Goal: Task Accomplishment & Management: Complete application form

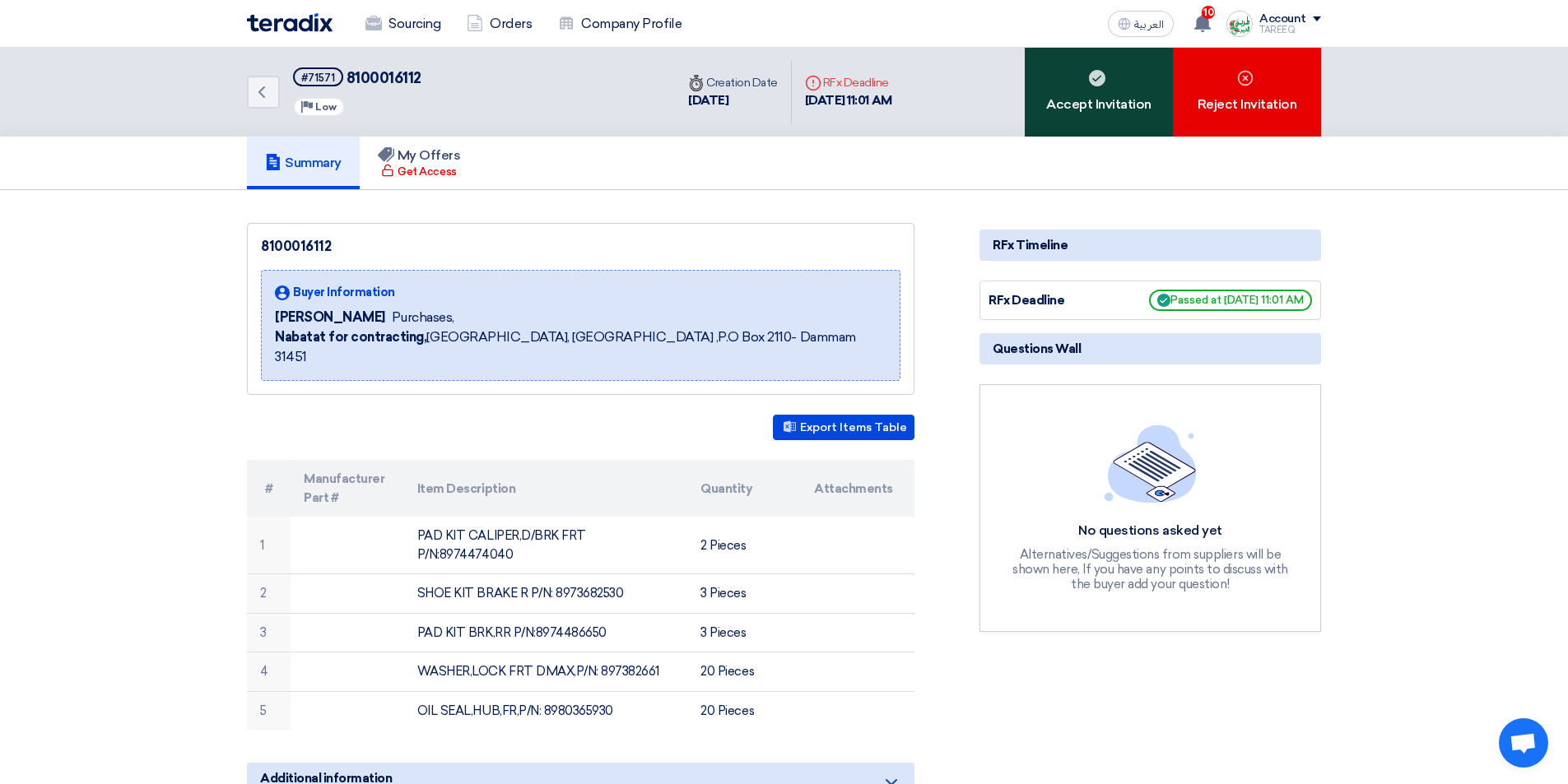
click at [1063, 81] on div "Accept Invitation" at bounding box center [1099, 92] width 148 height 88
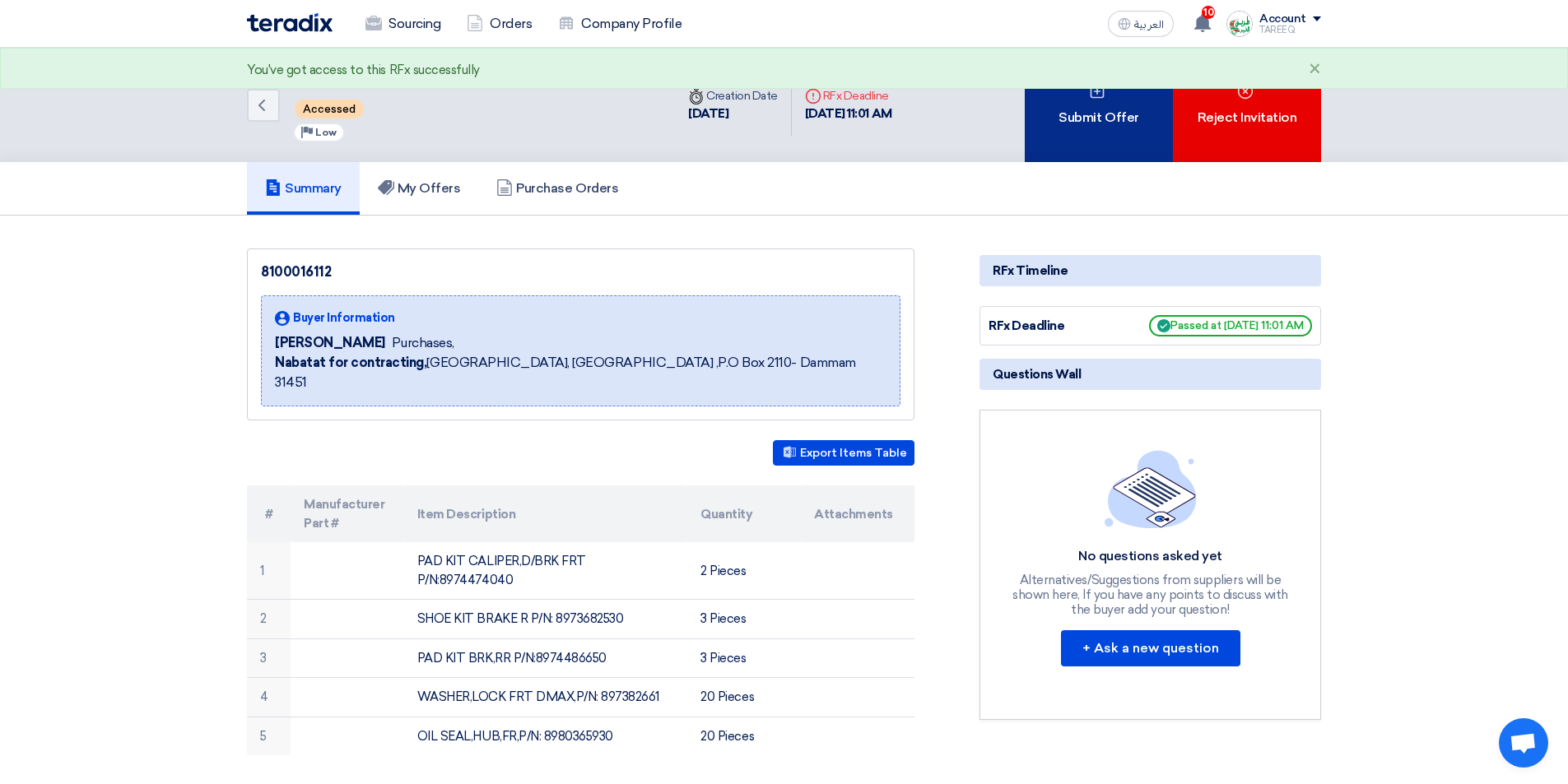
click at [1066, 88] on div "Submit Offer" at bounding box center [1099, 105] width 148 height 114
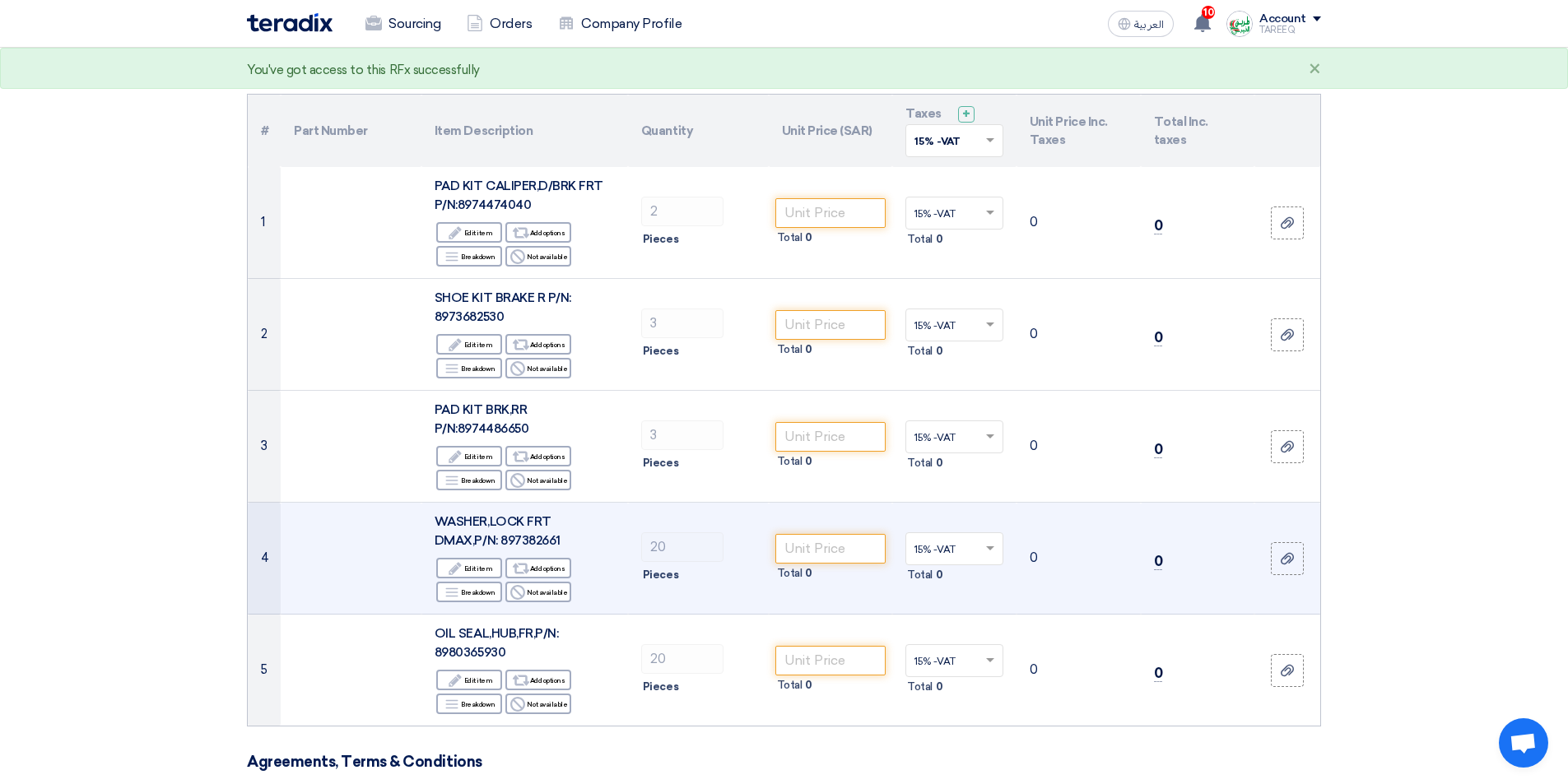
scroll to position [82, 0]
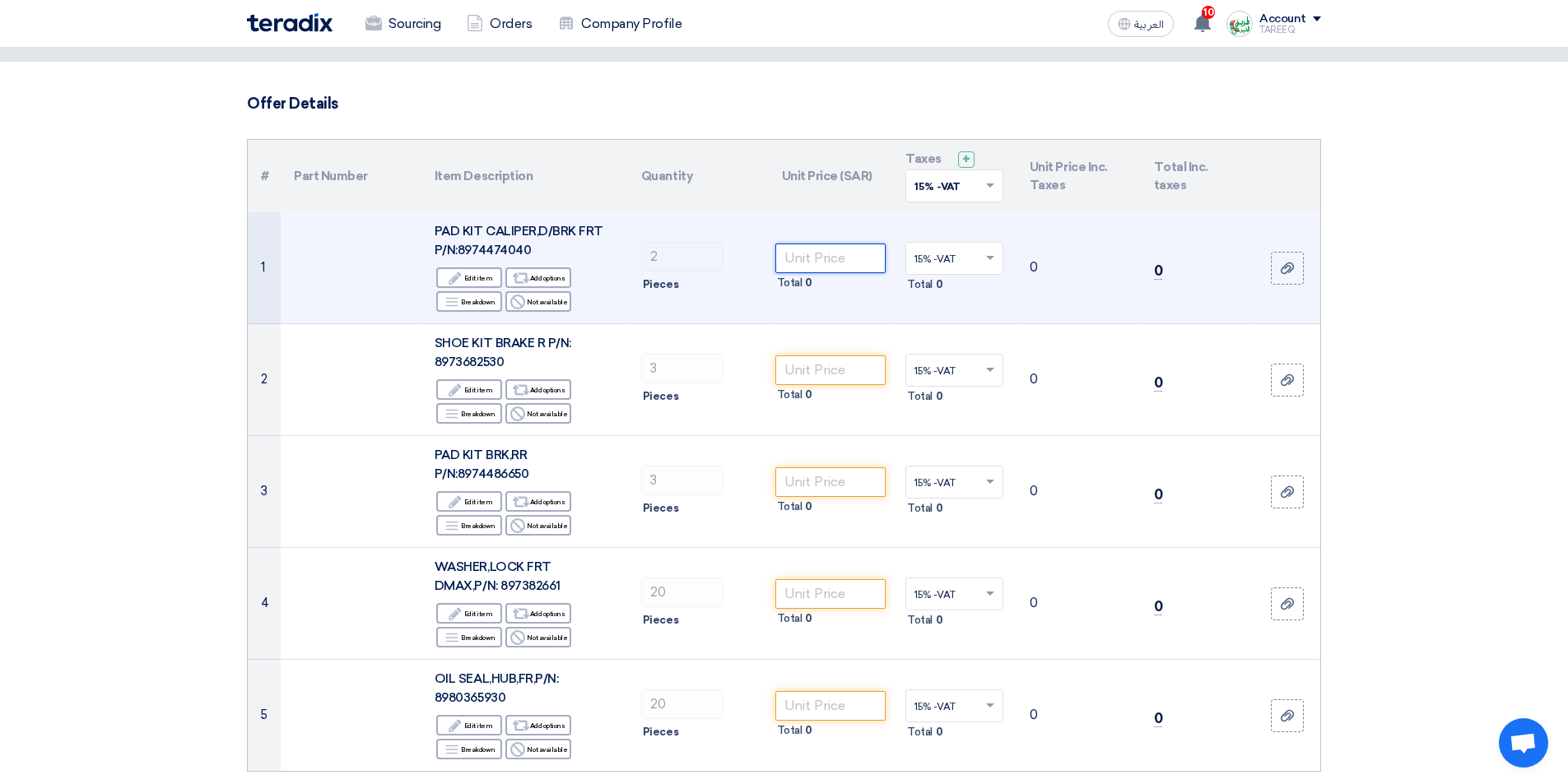
click at [833, 263] on input "number" at bounding box center [831, 258] width 112 height 29
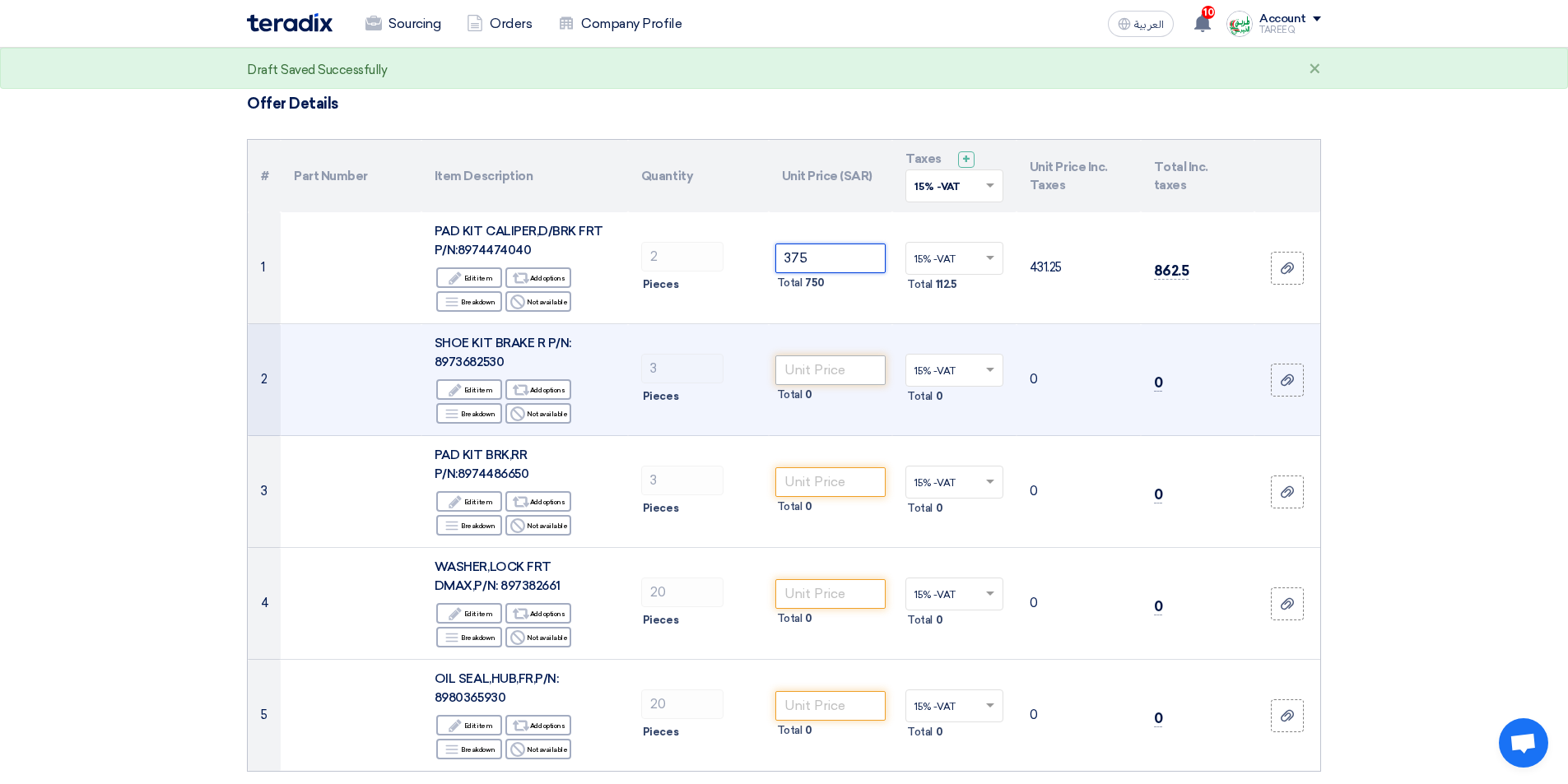
type input "375"
click at [854, 371] on input "number" at bounding box center [831, 370] width 112 height 29
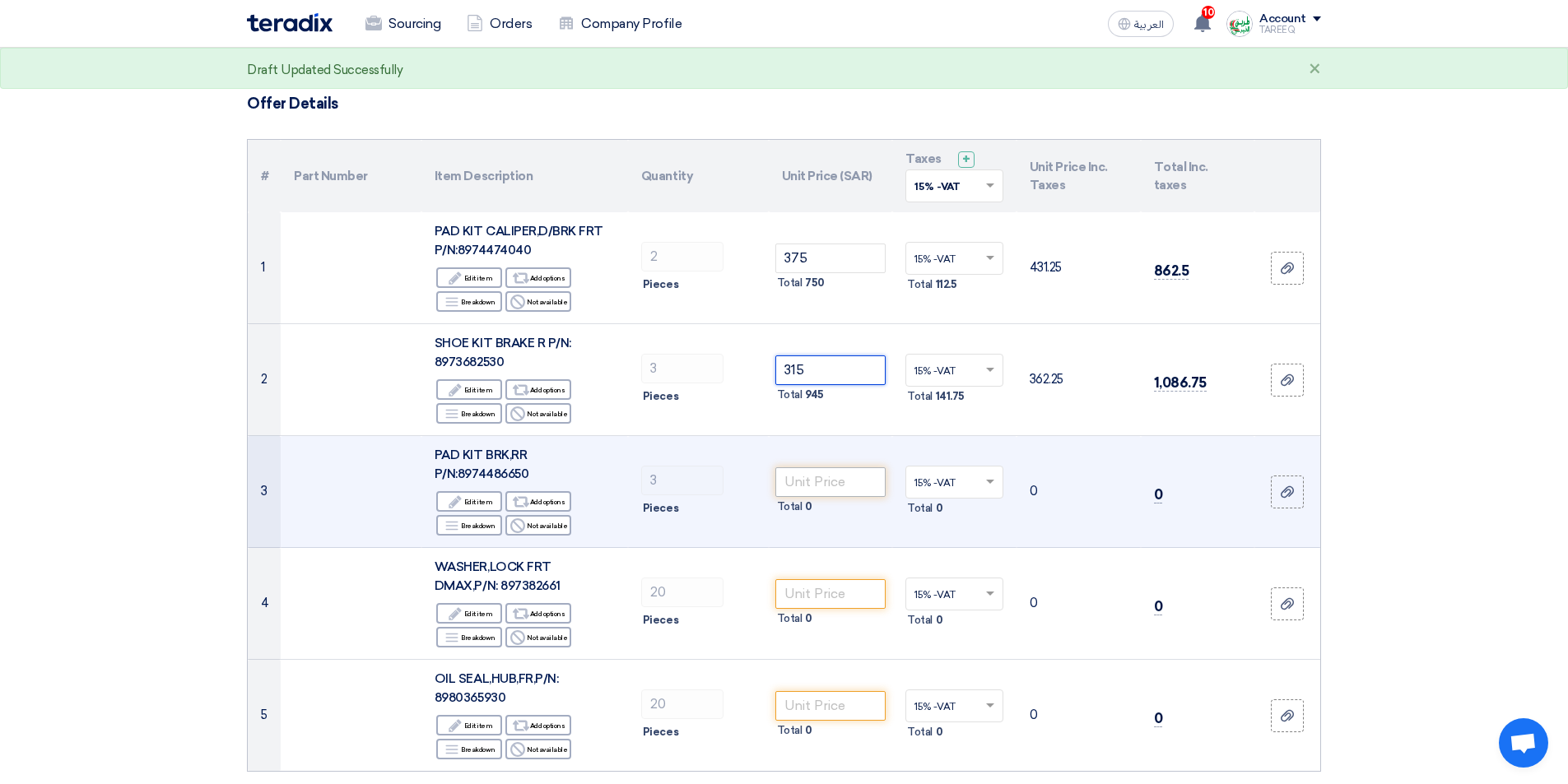
type input "315"
click at [818, 496] on input "number" at bounding box center [831, 482] width 112 height 29
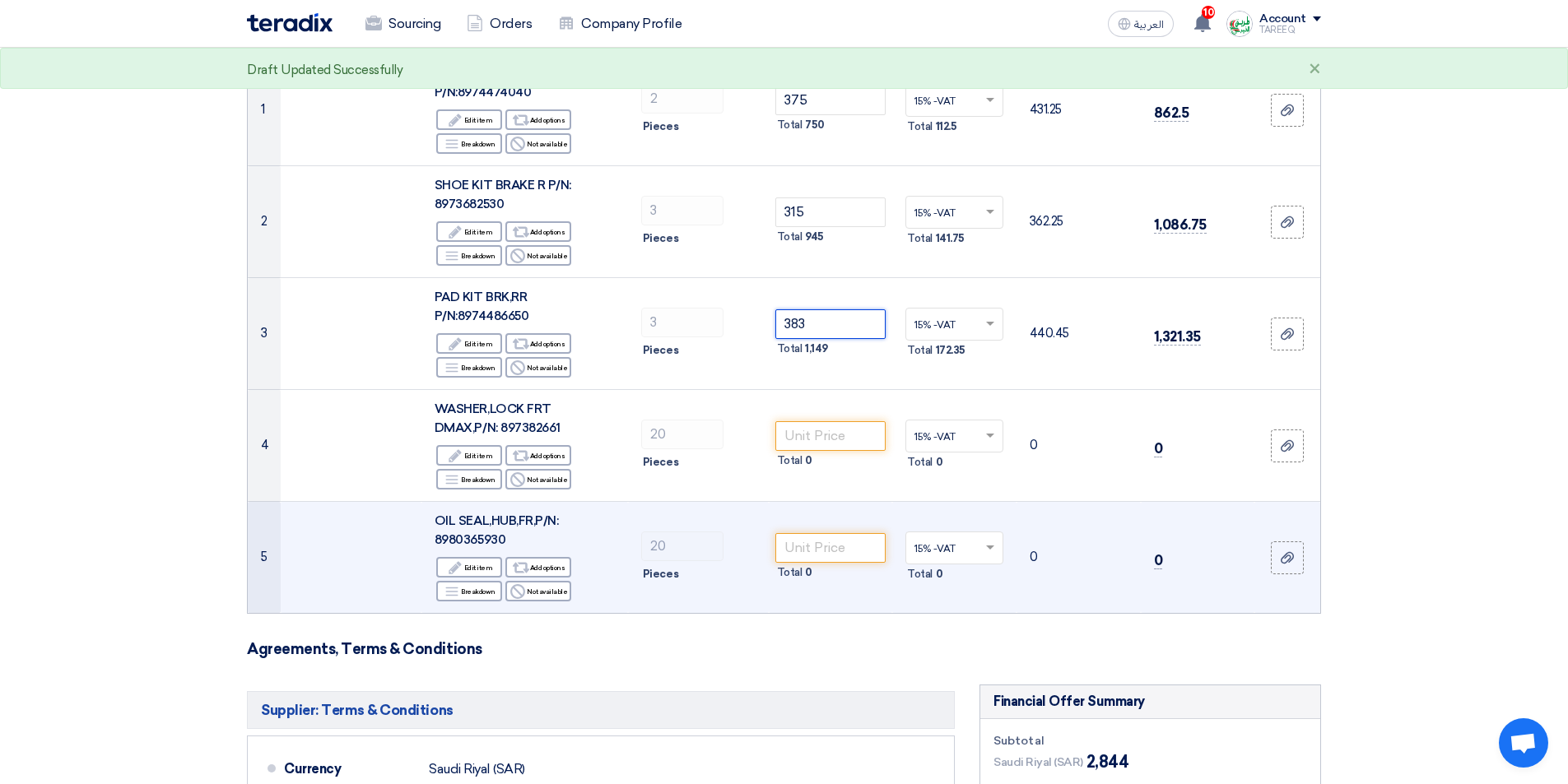
scroll to position [247, 0]
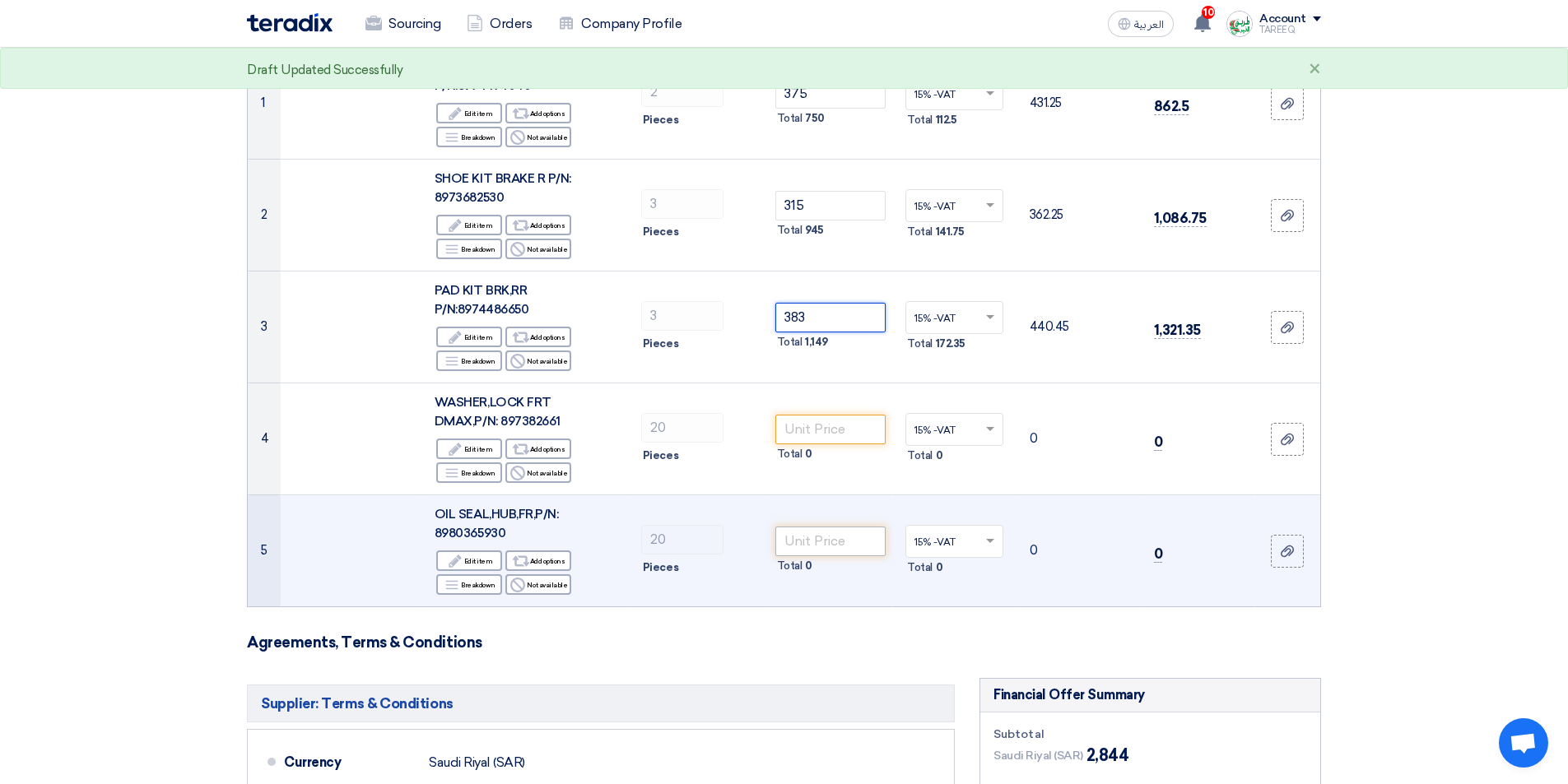
type input "383"
click at [822, 548] on input "number" at bounding box center [831, 542] width 112 height 29
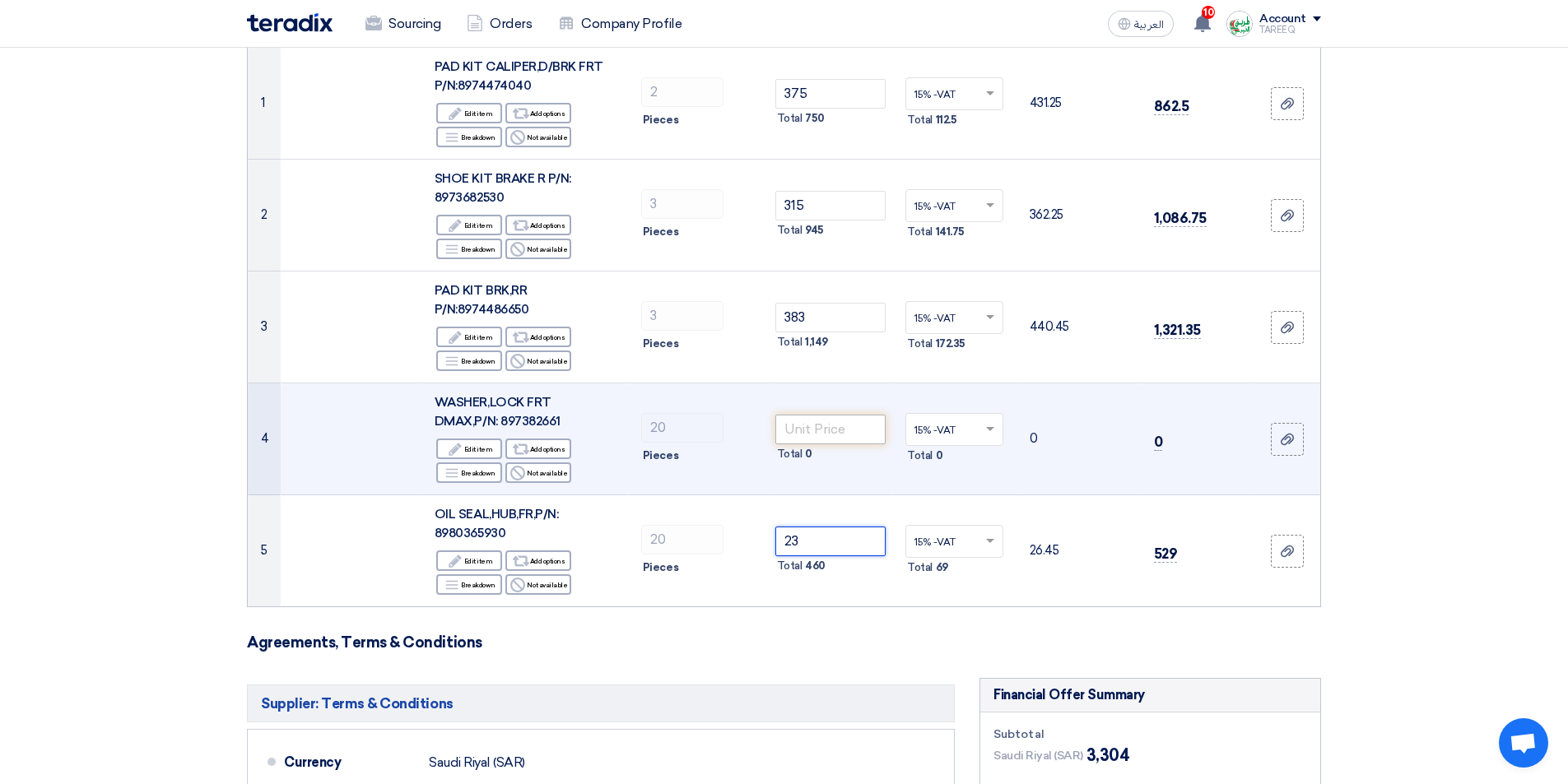
type input "23"
click at [837, 433] on input "number" at bounding box center [831, 429] width 112 height 29
click at [820, 427] on input "number" at bounding box center [831, 429] width 112 height 29
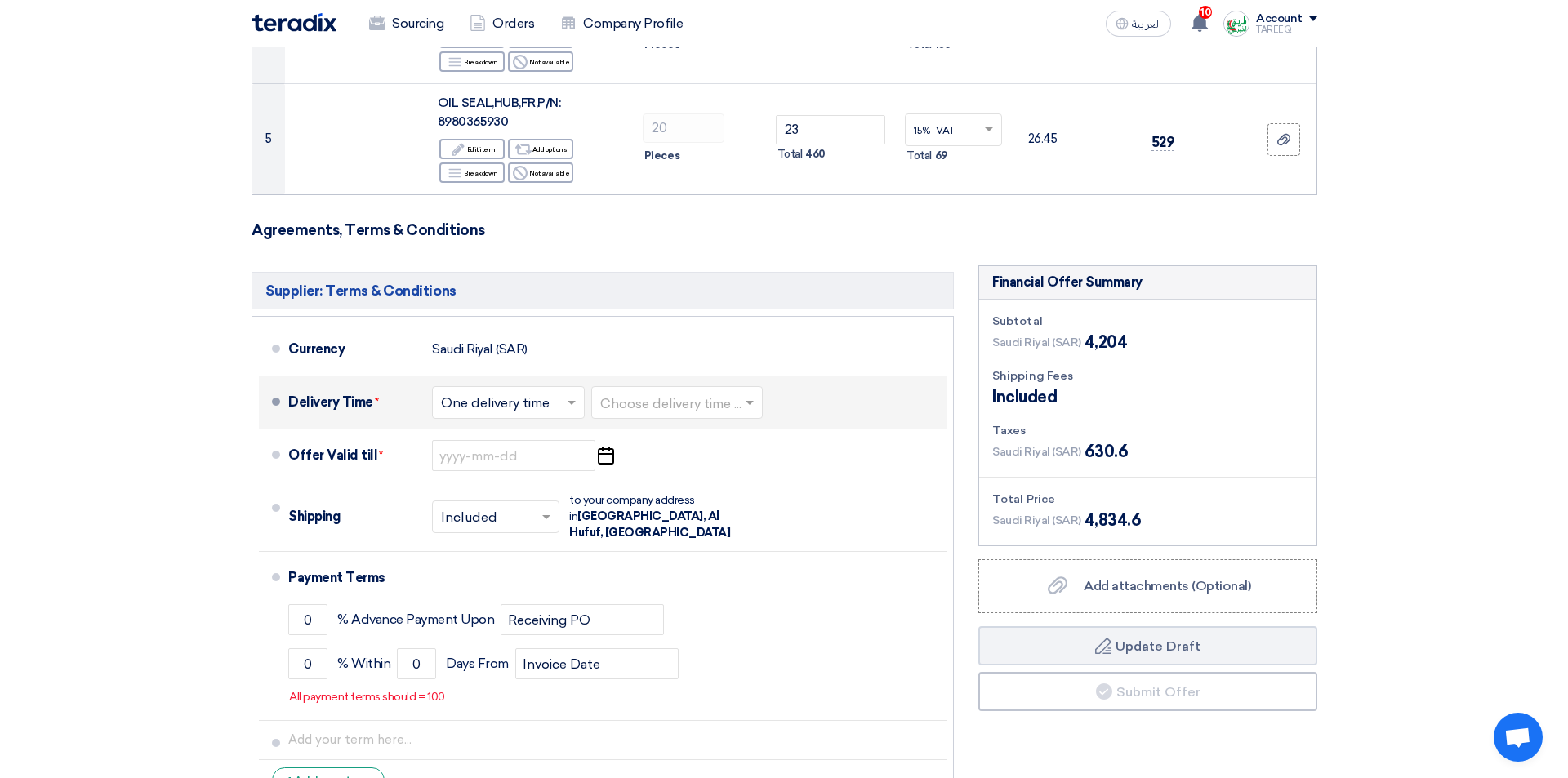
scroll to position [735, 0]
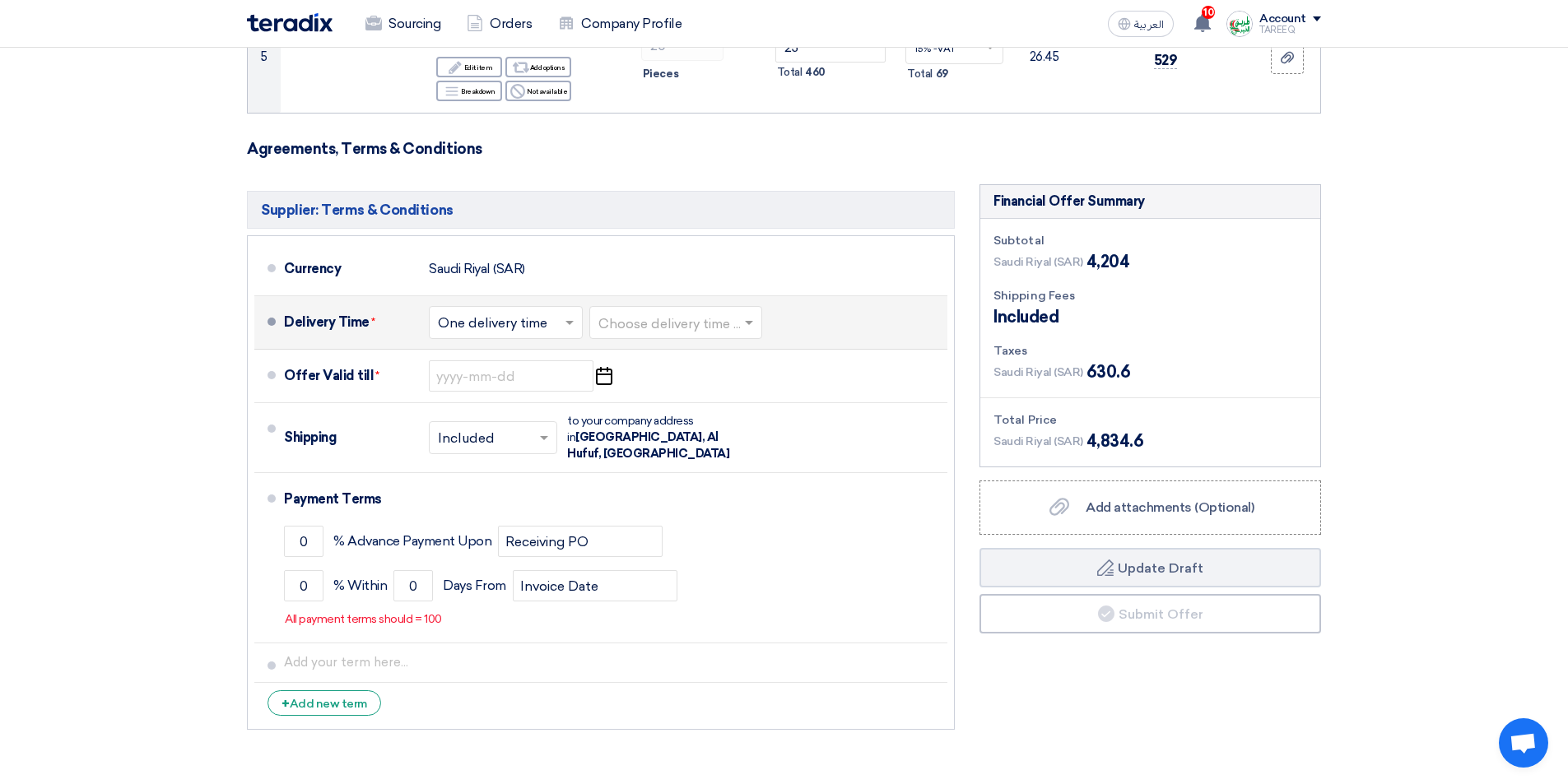
type input "45"
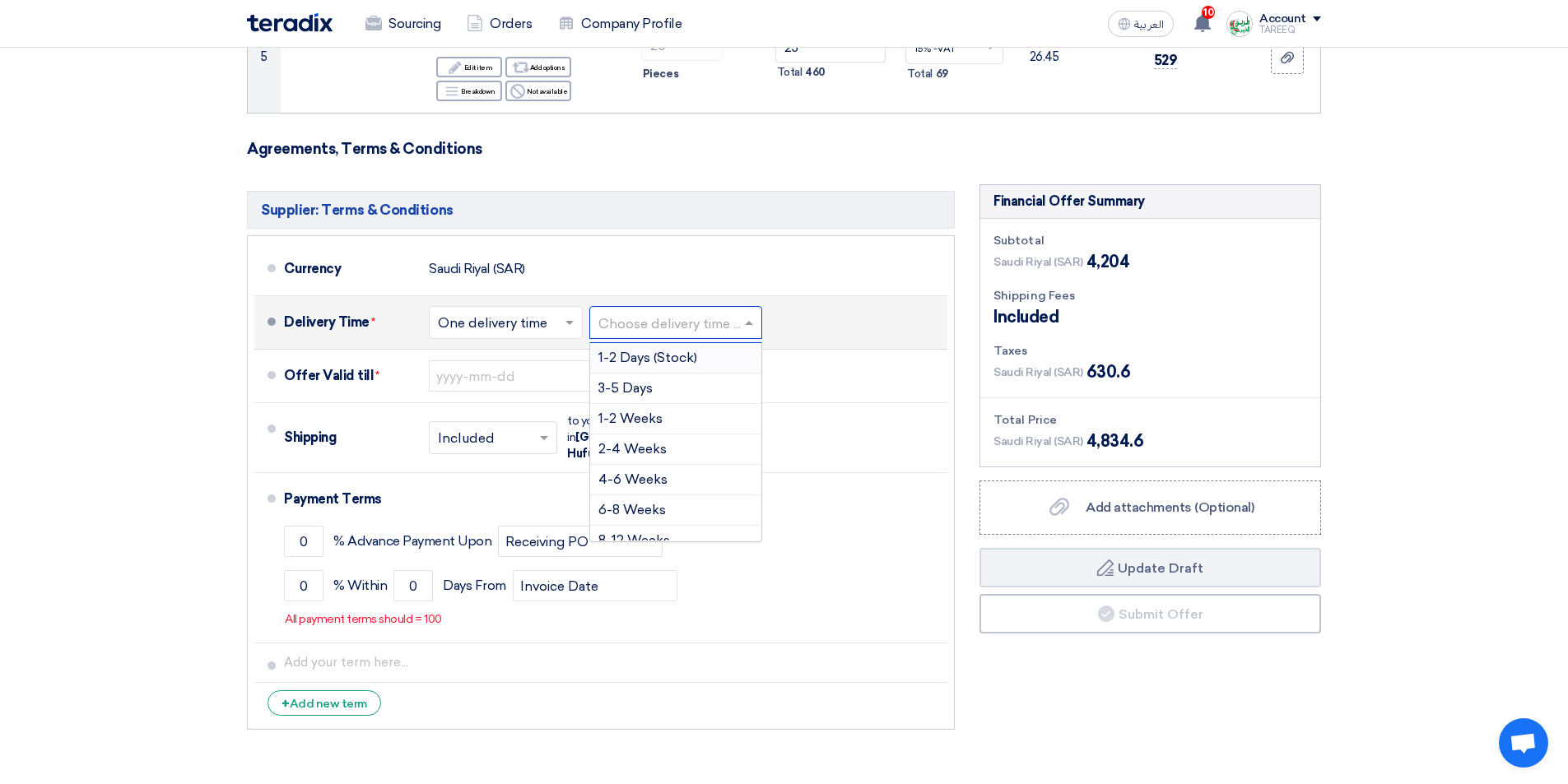
click at [704, 316] on input "text" at bounding box center [677, 324] width 157 height 24
click at [634, 386] on span "3-5 Days" at bounding box center [625, 388] width 54 height 16
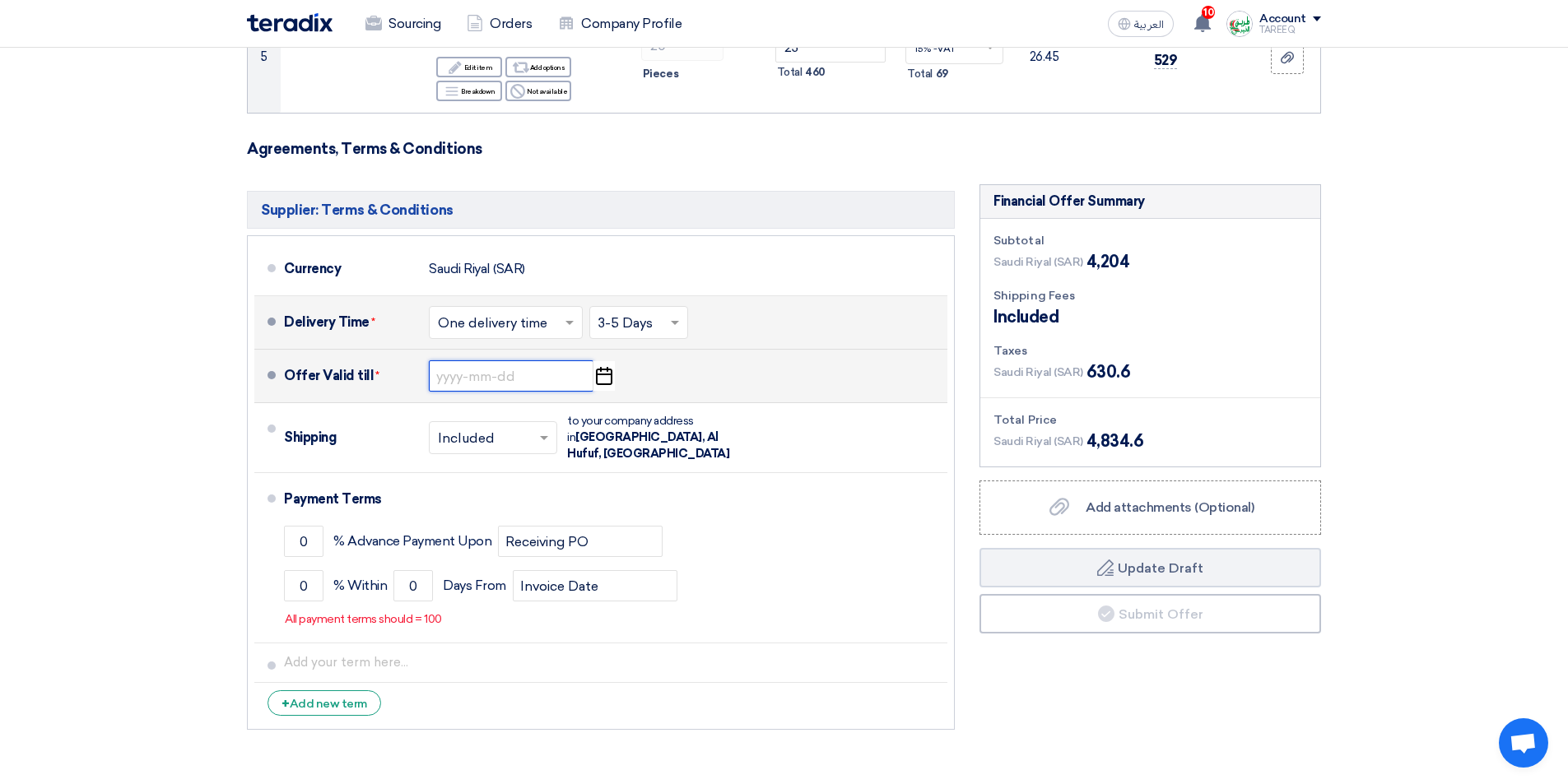
click at [469, 377] on input at bounding box center [511, 376] width 165 height 31
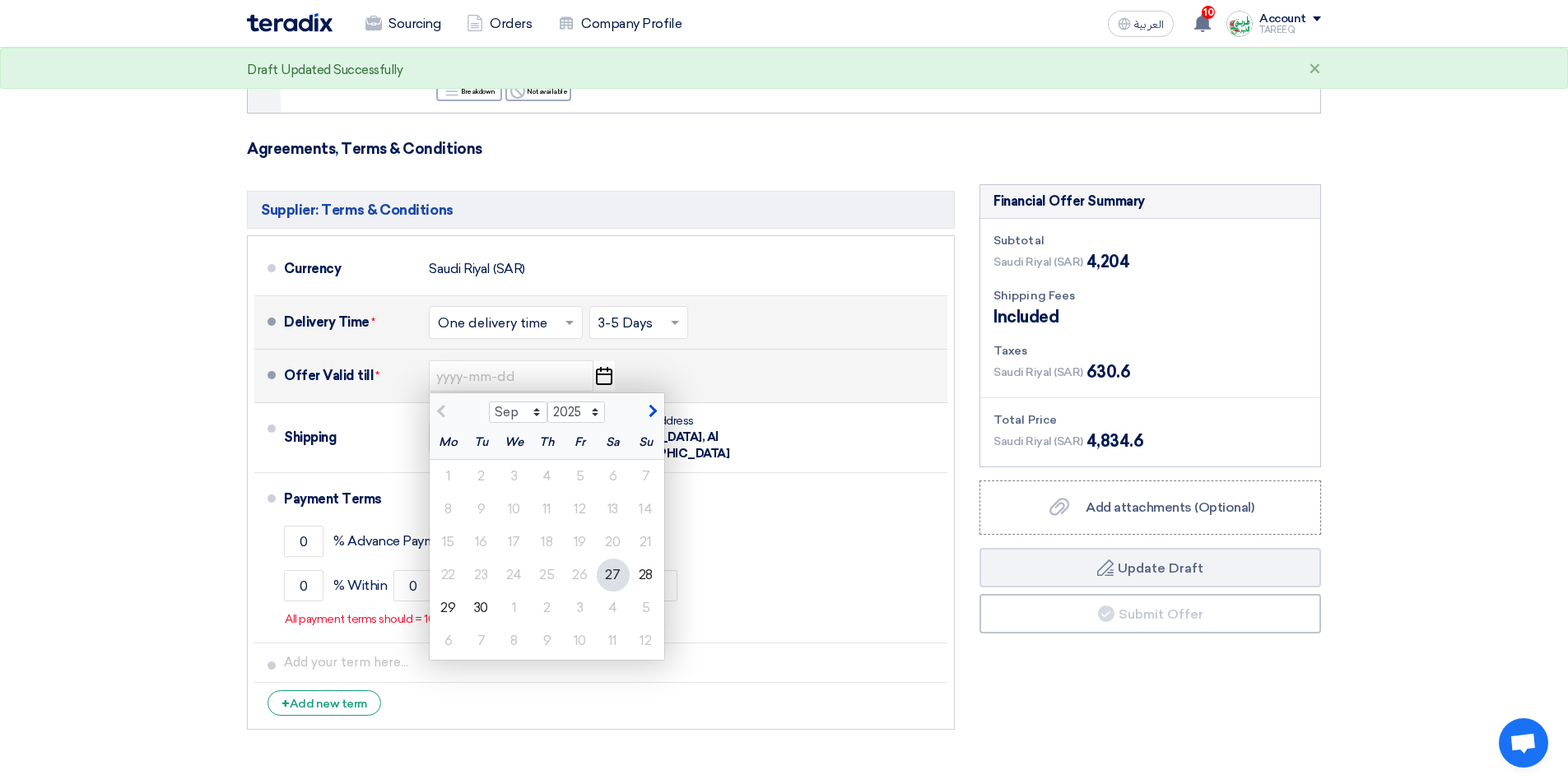
click at [654, 412] on span "button" at bounding box center [651, 412] width 9 height 15
select select "10"
click at [583, 479] on div "3" at bounding box center [581, 476] width 33 height 33
type input "10/3/2025"
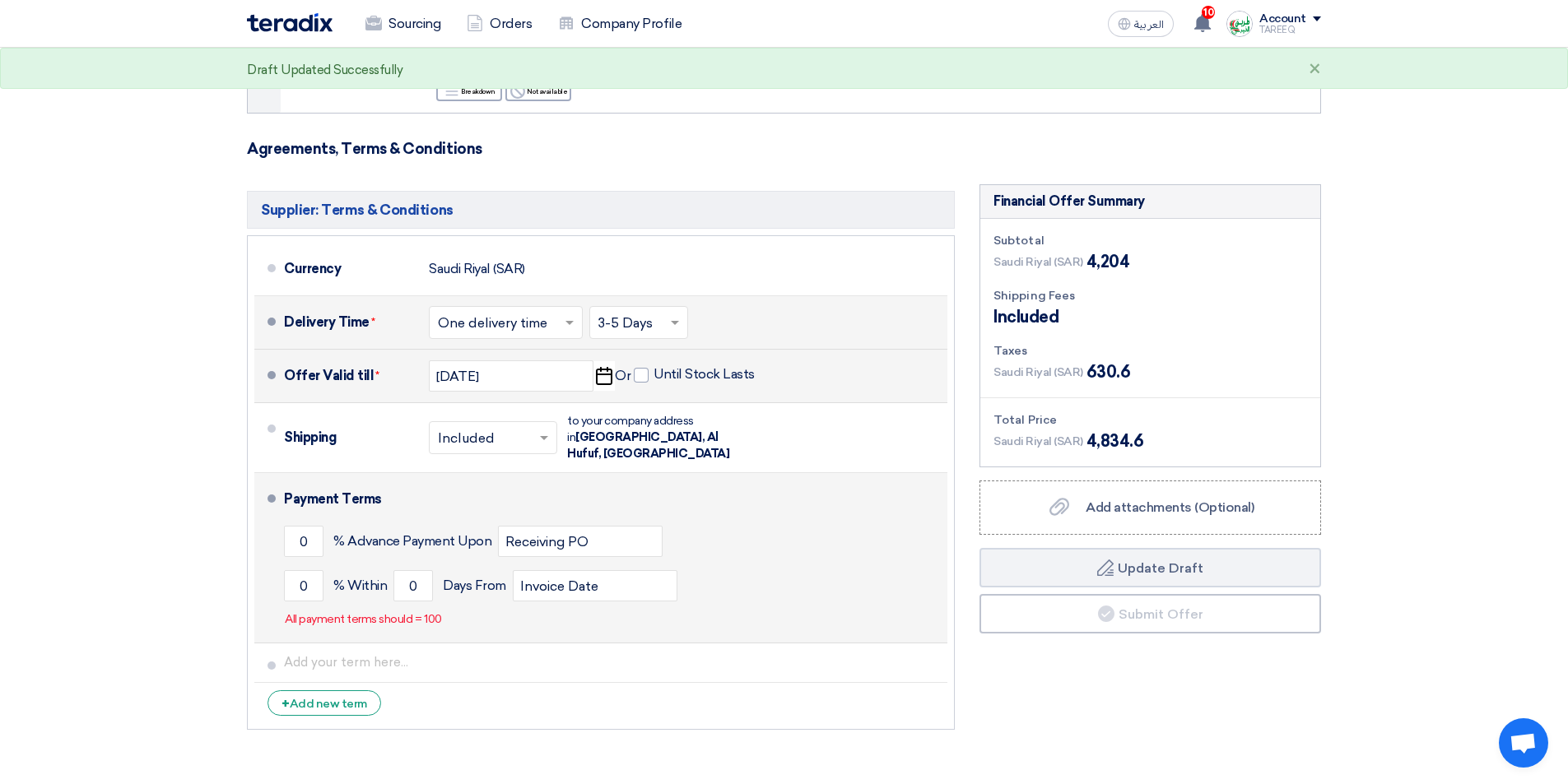
click at [280, 566] on li "Payment Terms 0 % Advance Payment Upon Receiving PO 0 % Within 0" at bounding box center [601, 558] width 693 height 170
click at [291, 570] on input "0" at bounding box center [303, 586] width 40 height 31
type input "100"
click at [395, 574] on input "0" at bounding box center [413, 586] width 40 height 31
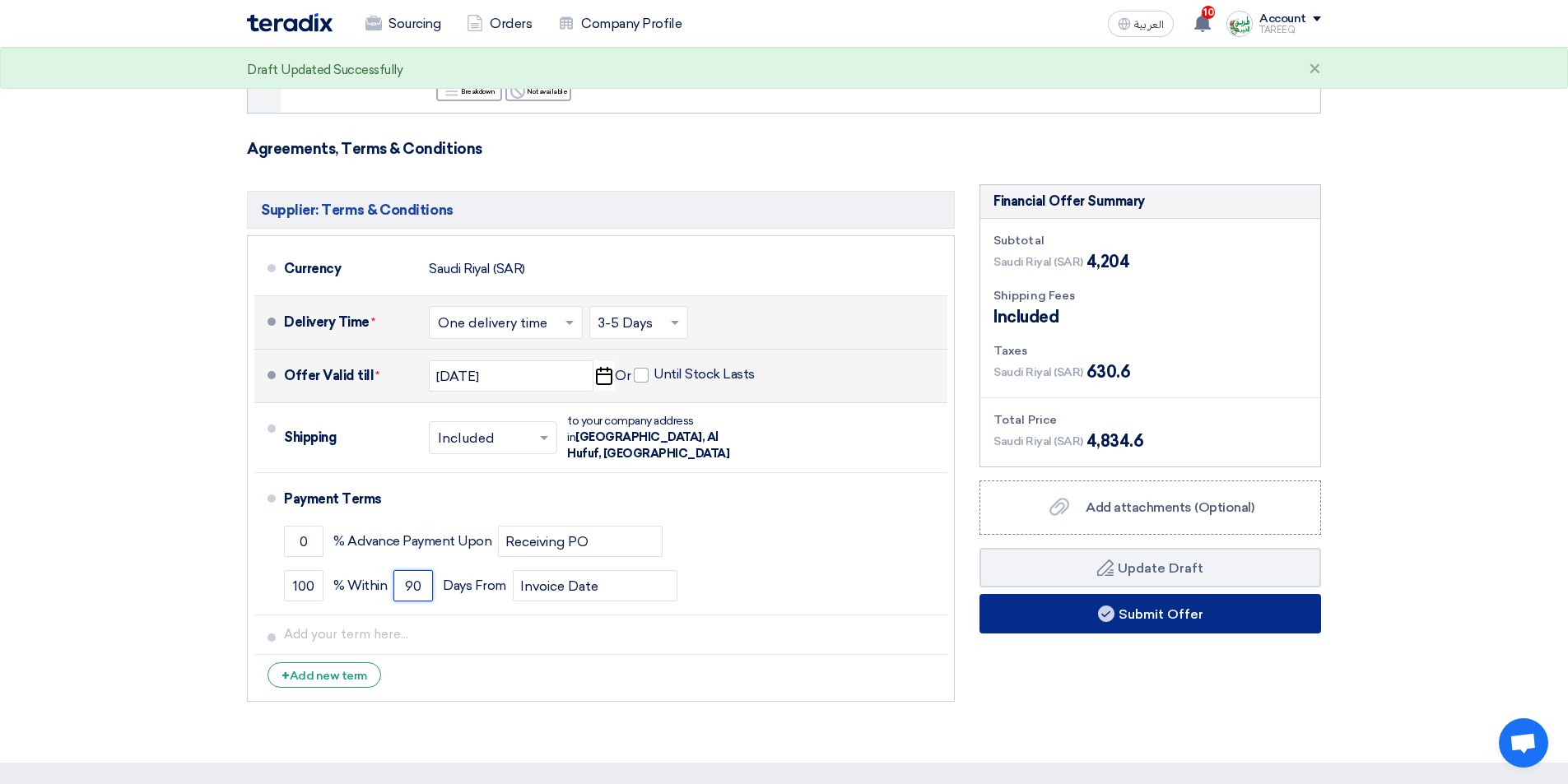
type input "90"
click at [1079, 604] on button "Submit Offer" at bounding box center [1150, 614] width 342 height 40
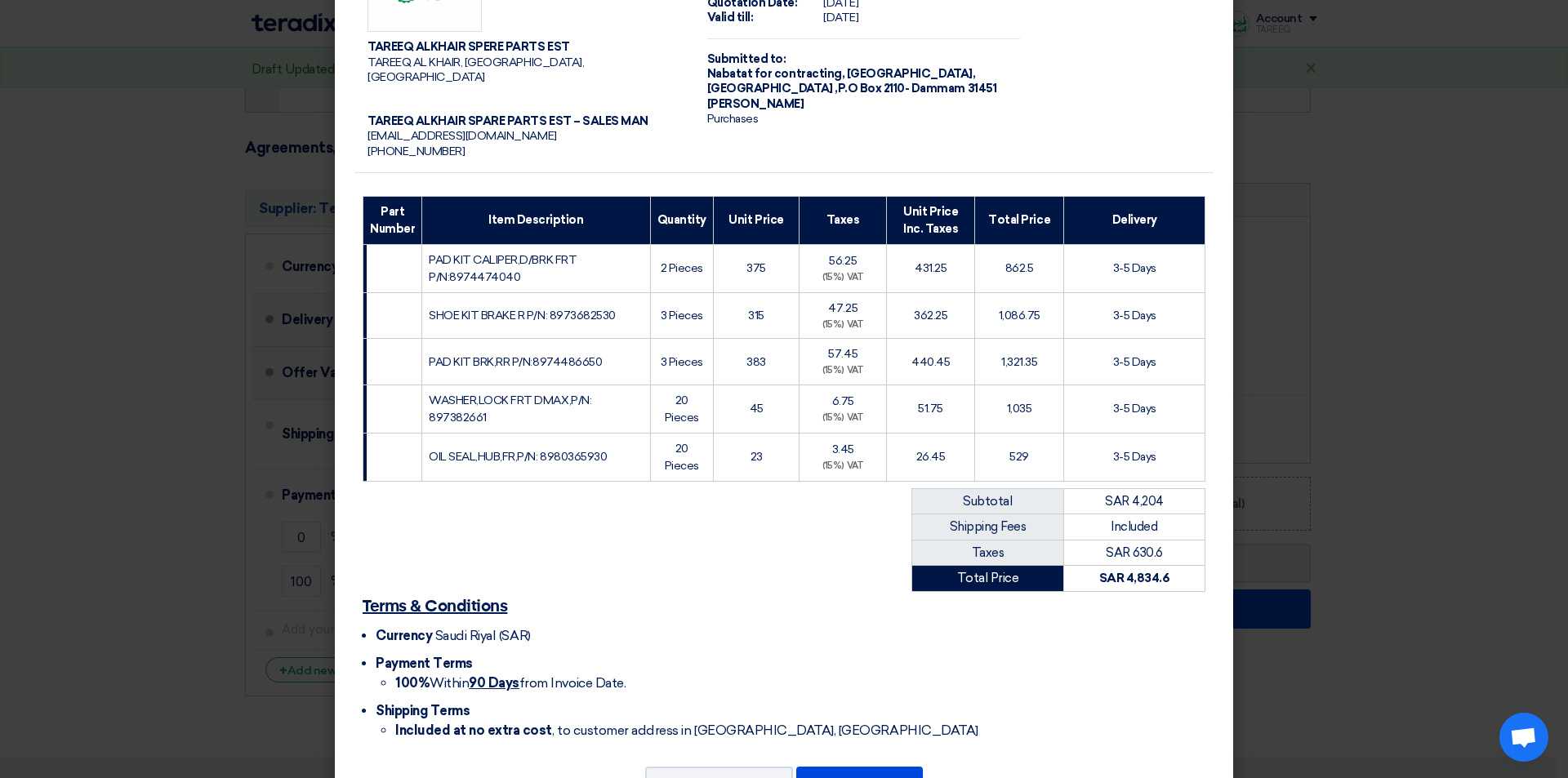
scroll to position [140, 0]
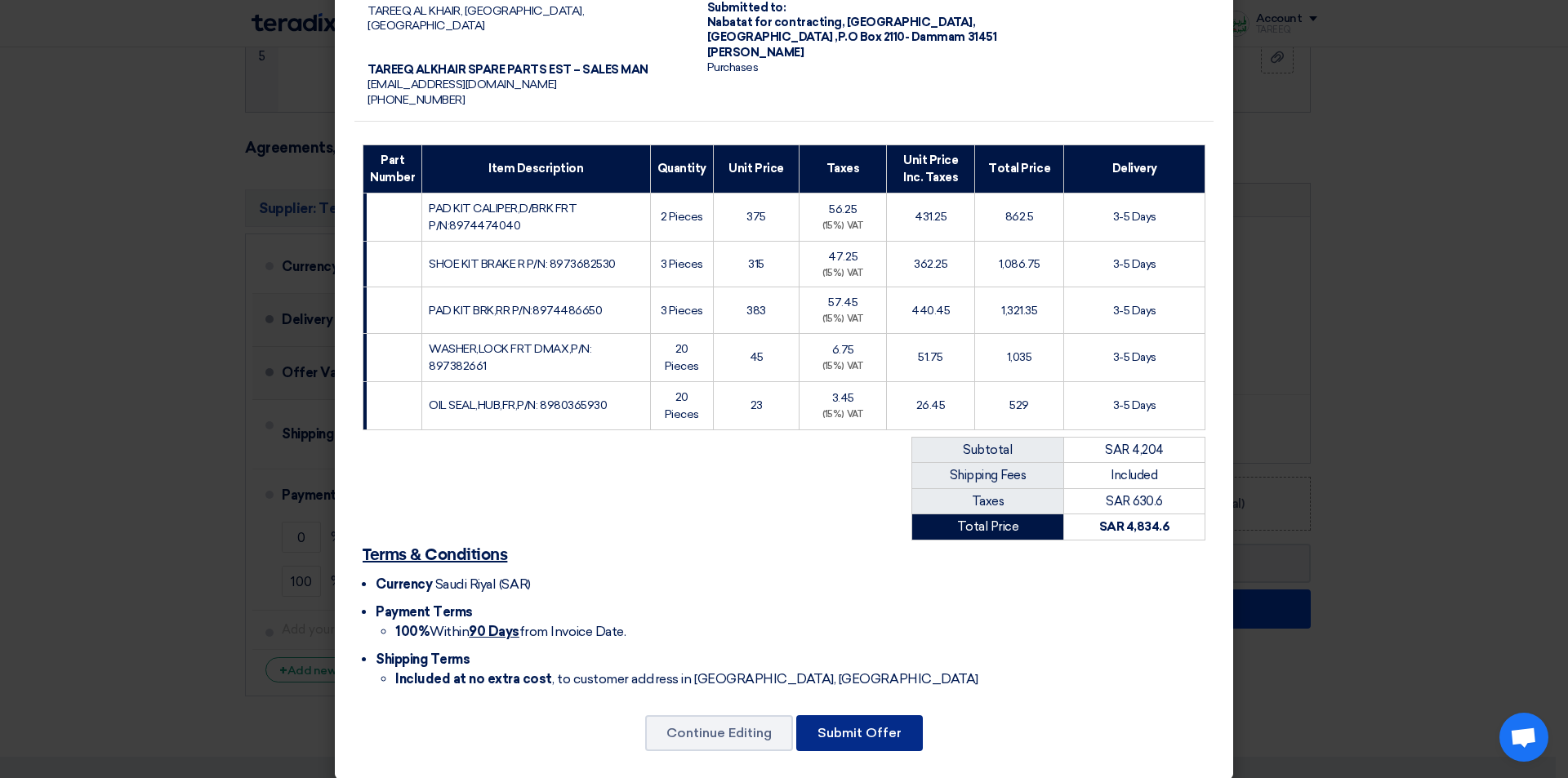
click at [821, 721] on button "Submit Offer" at bounding box center [859, 732] width 126 height 36
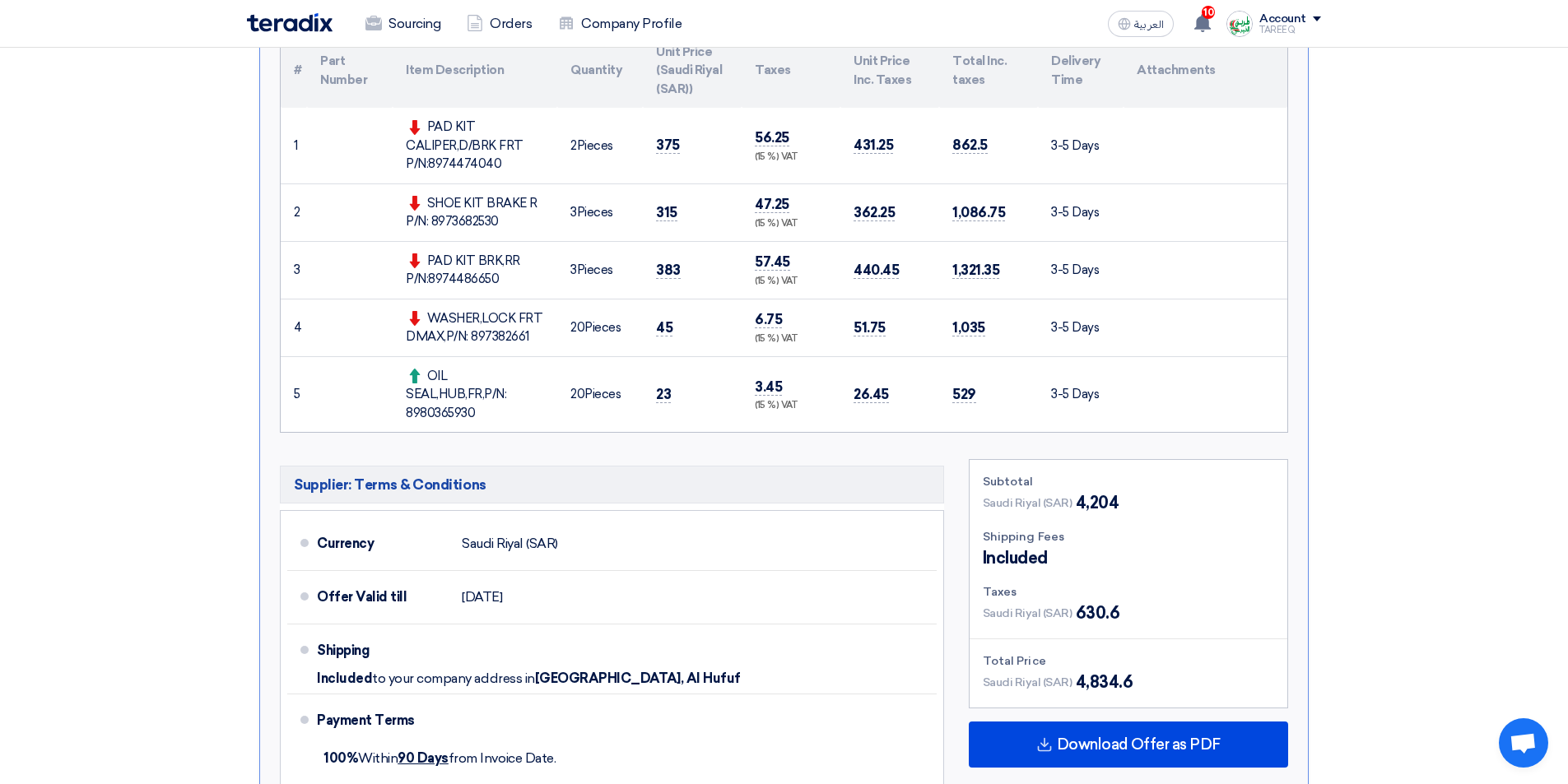
scroll to position [576, 0]
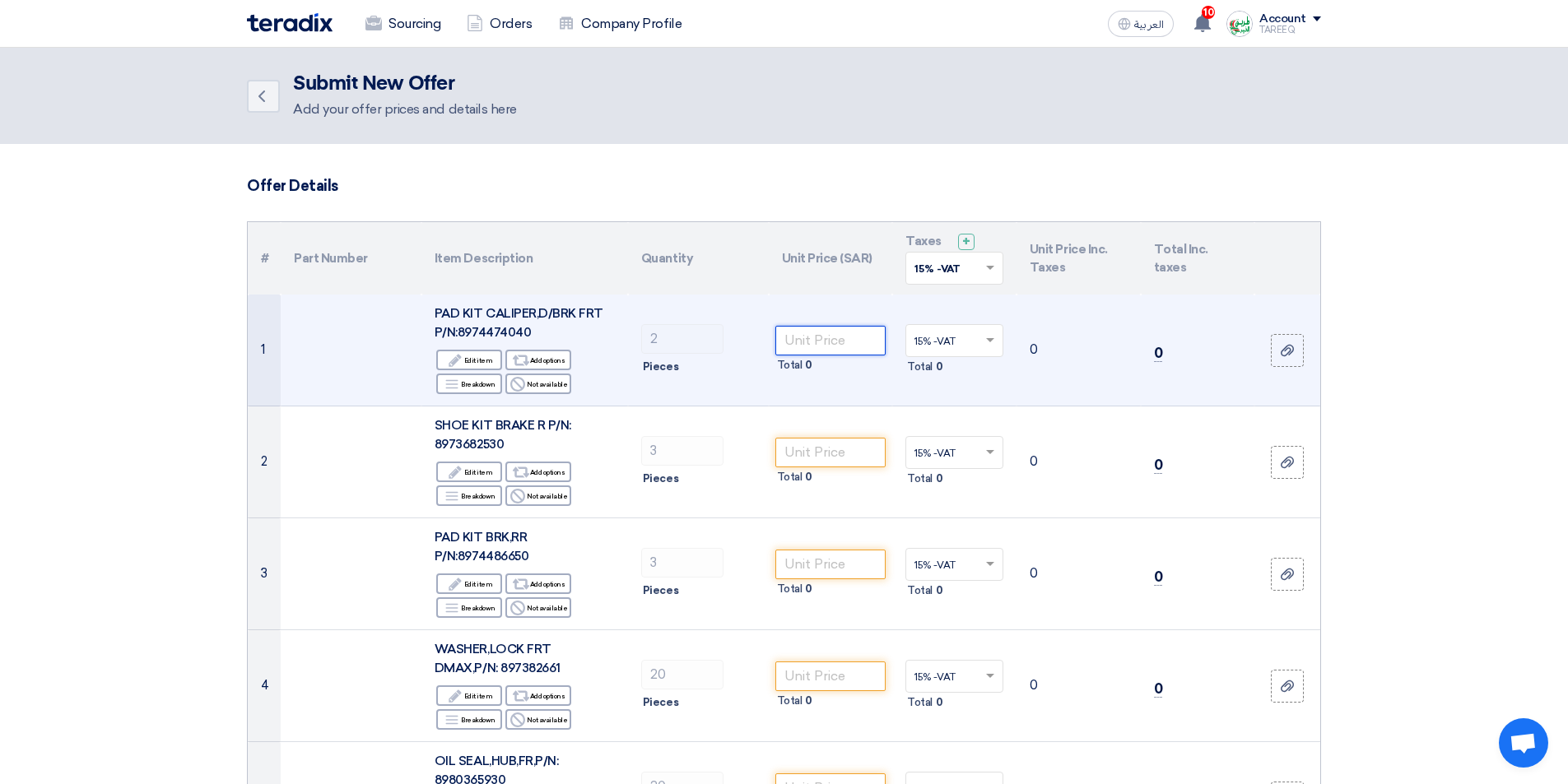
click at [830, 341] on input "number" at bounding box center [831, 341] width 112 height 29
type input "109"
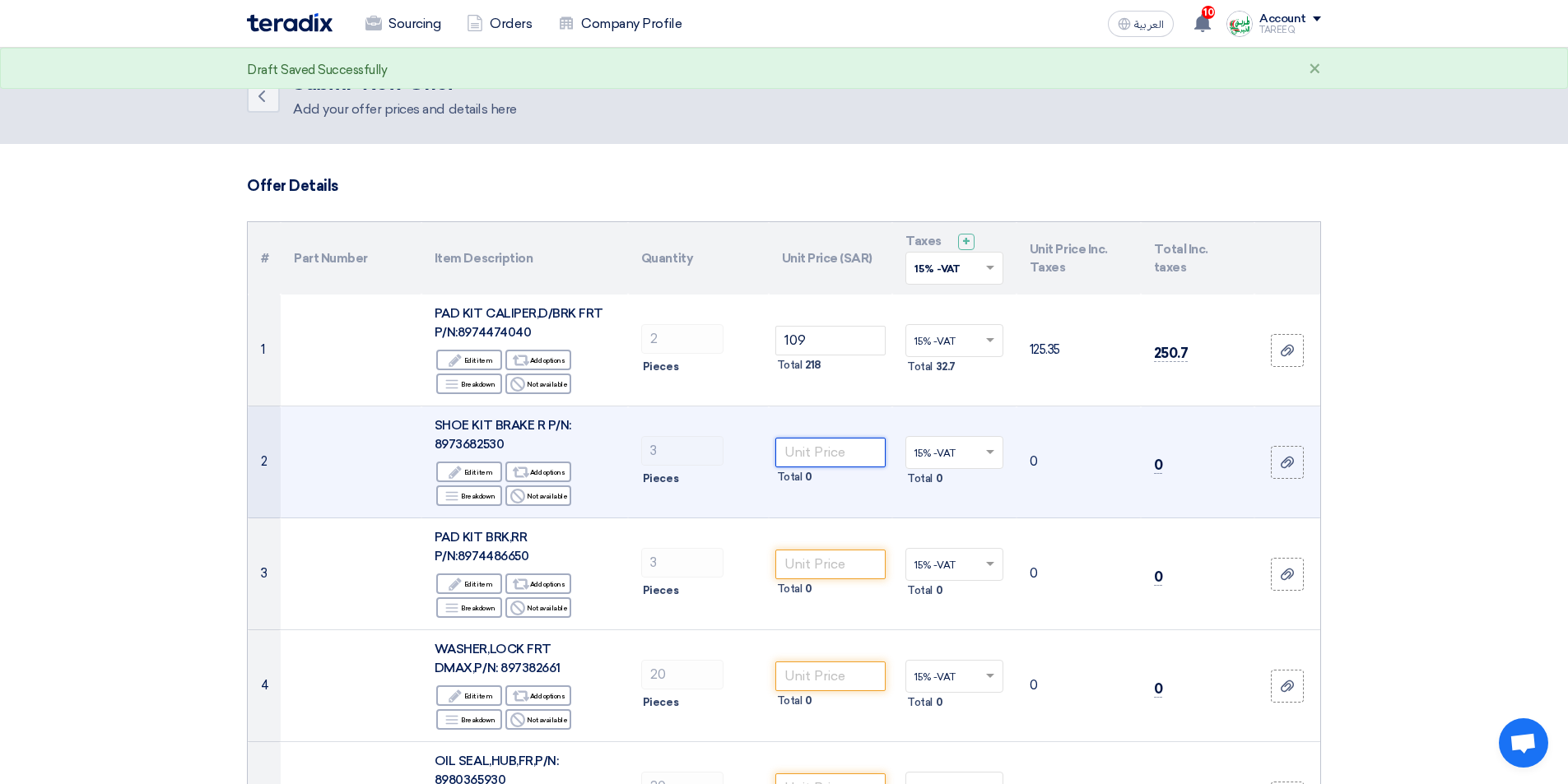
click at [844, 447] on input "number" at bounding box center [831, 452] width 112 height 29
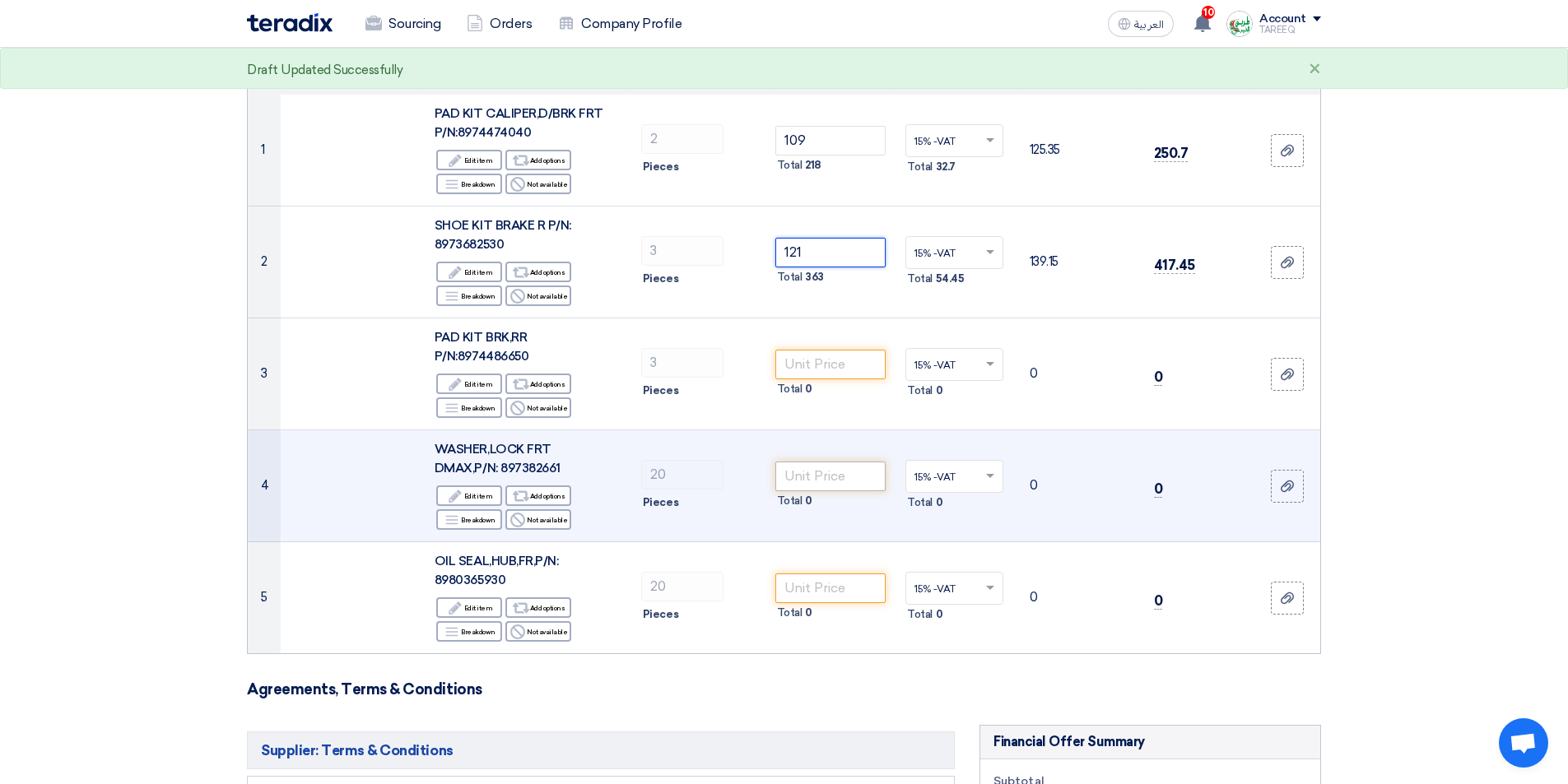
scroll to position [247, 0]
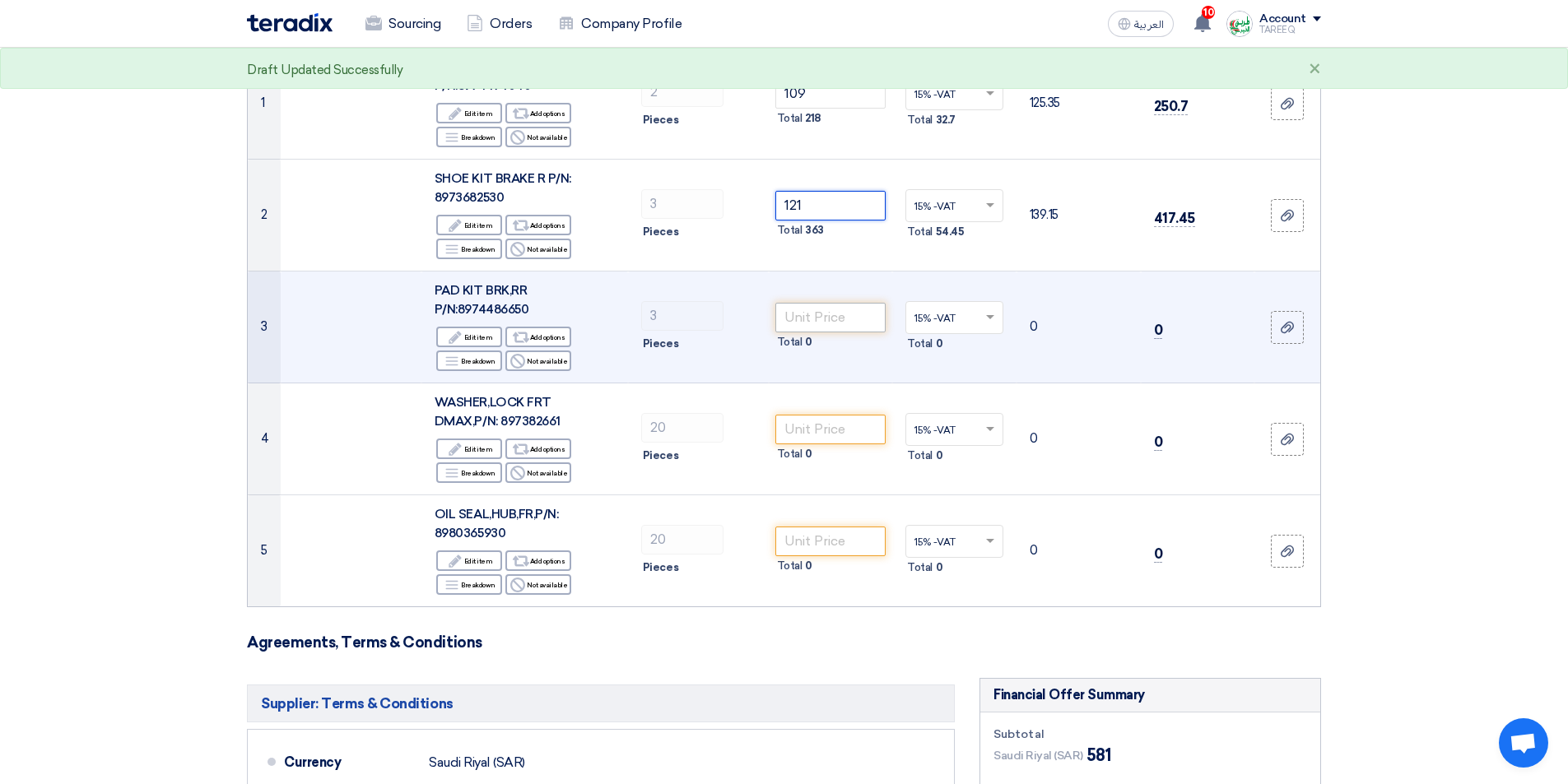
type input "121"
click at [813, 321] on input "number" at bounding box center [831, 318] width 112 height 29
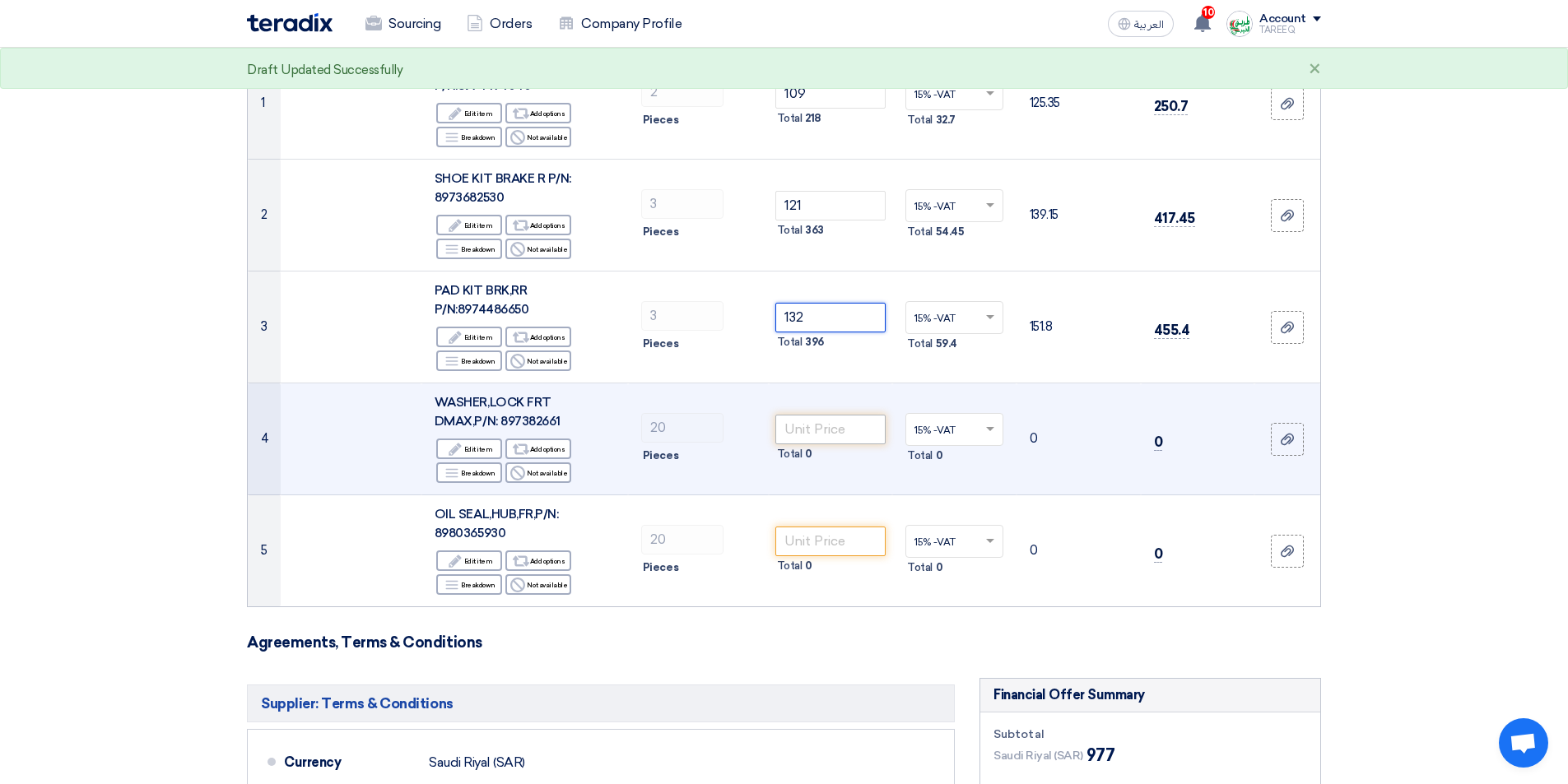
type input "132"
click at [820, 428] on input "number" at bounding box center [831, 429] width 112 height 29
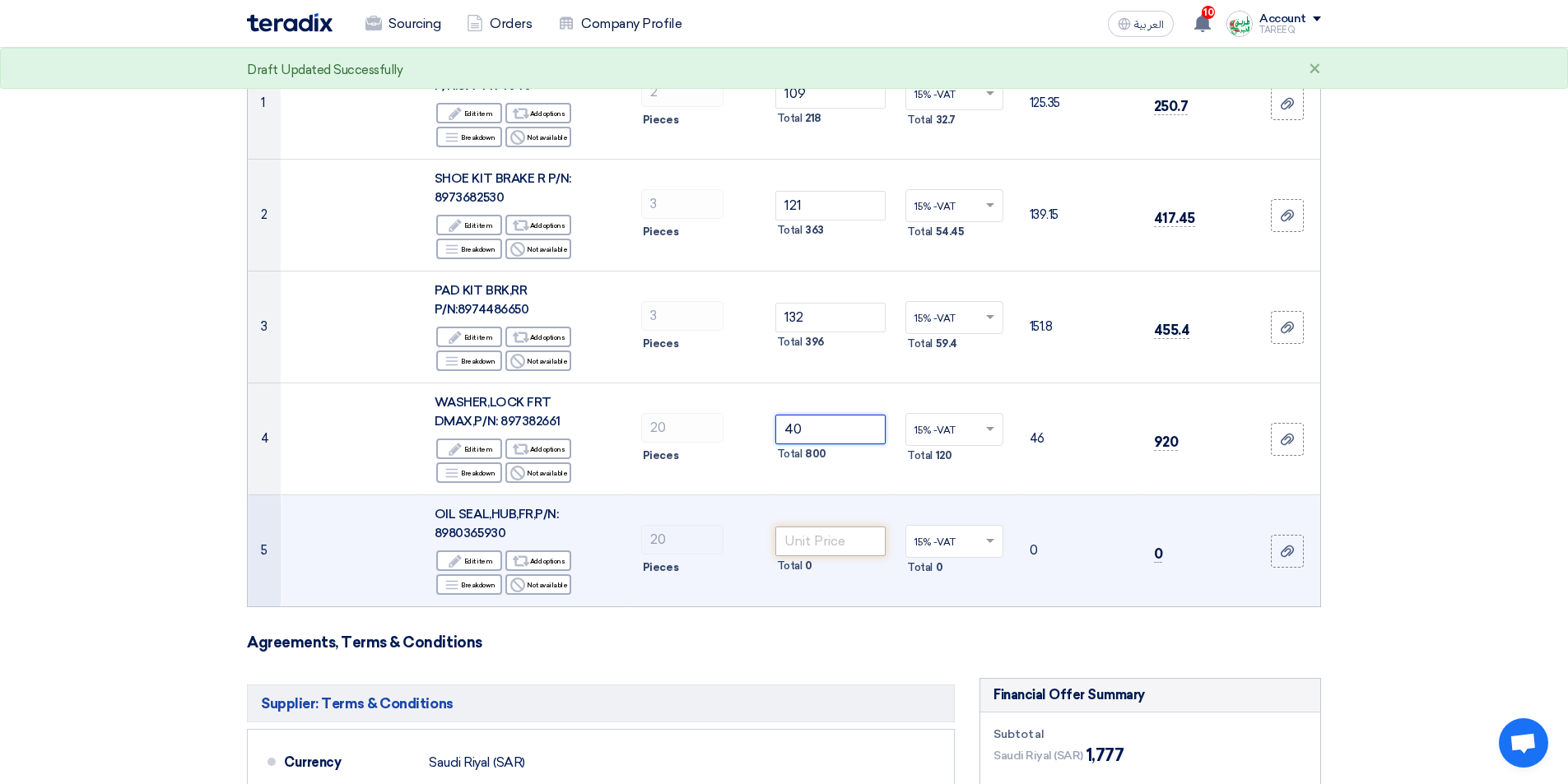
type input "40"
click at [826, 544] on input "number" at bounding box center [831, 542] width 112 height 29
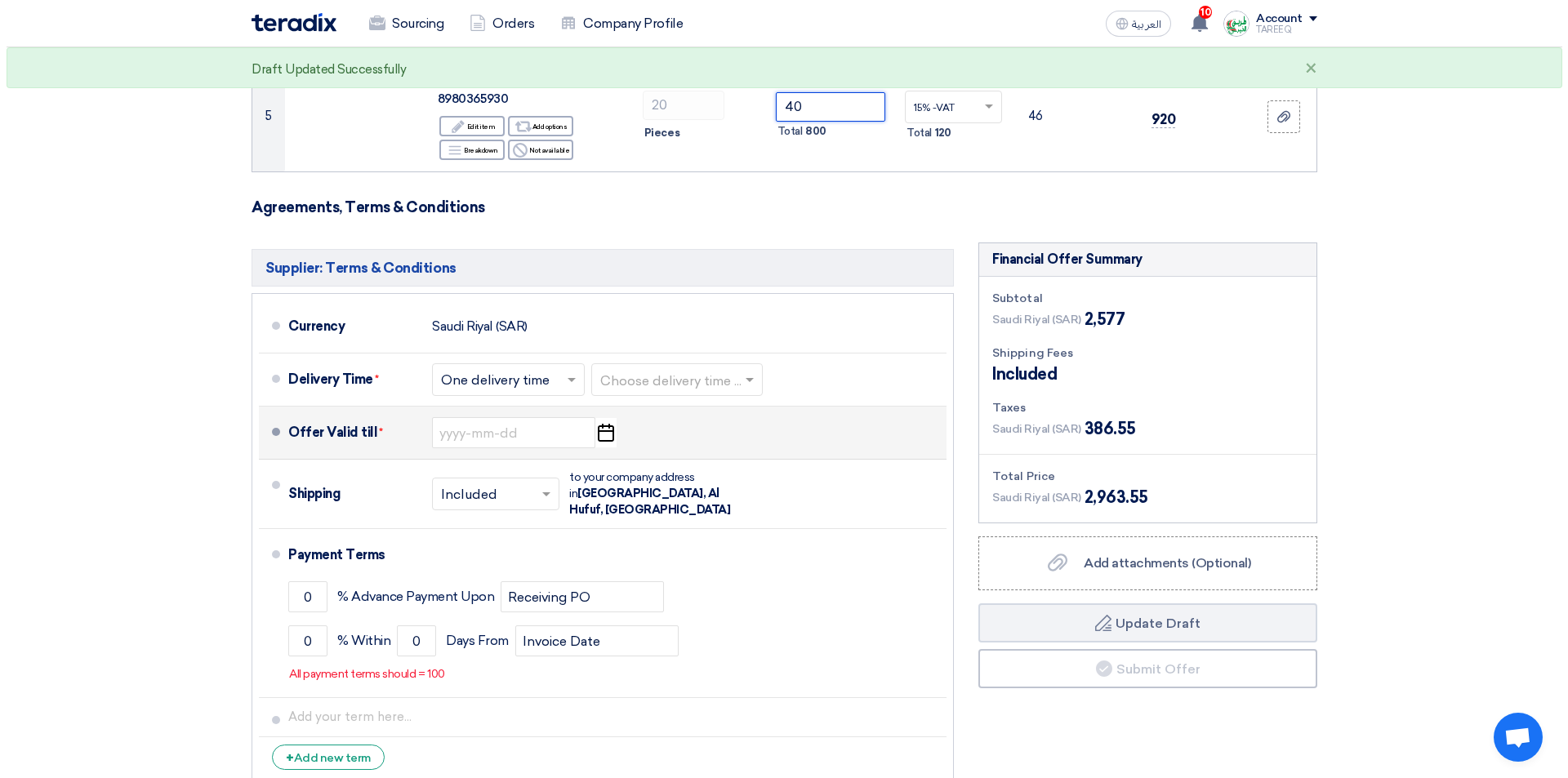
scroll to position [735, 0]
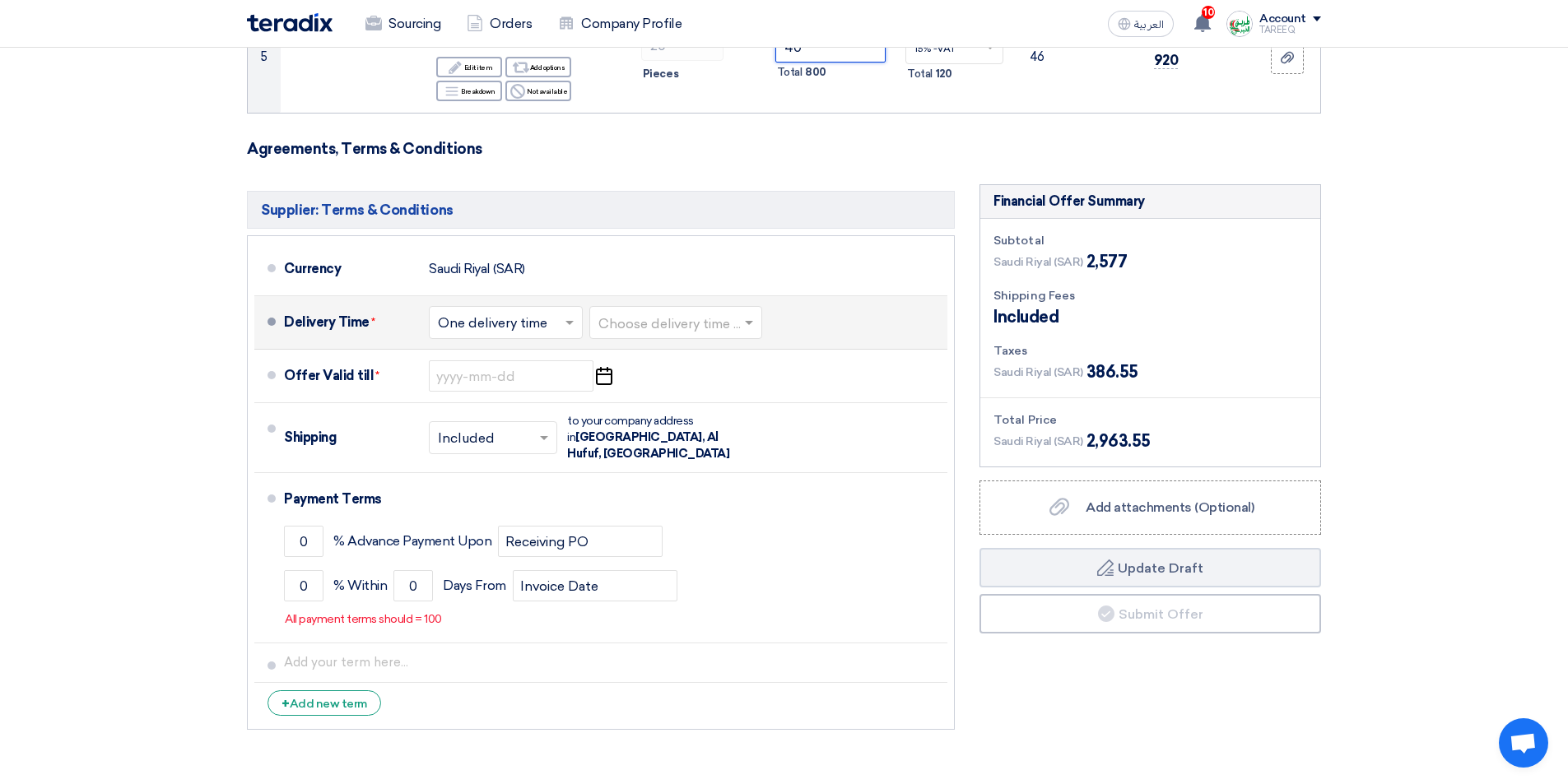
type input "40"
click at [704, 327] on input "text" at bounding box center [677, 324] width 157 height 24
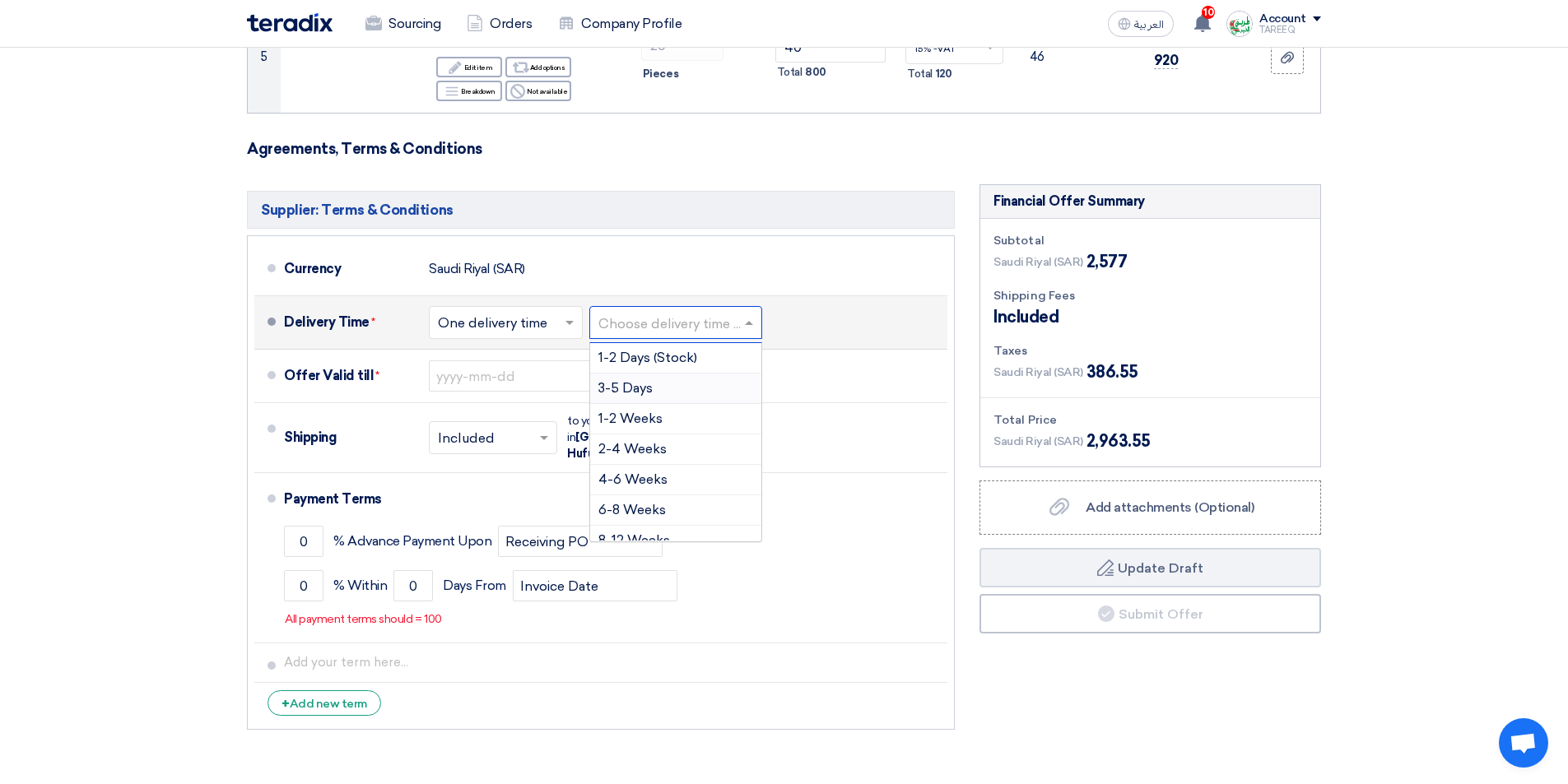
click at [632, 391] on span "3-5 Days" at bounding box center [625, 388] width 54 height 16
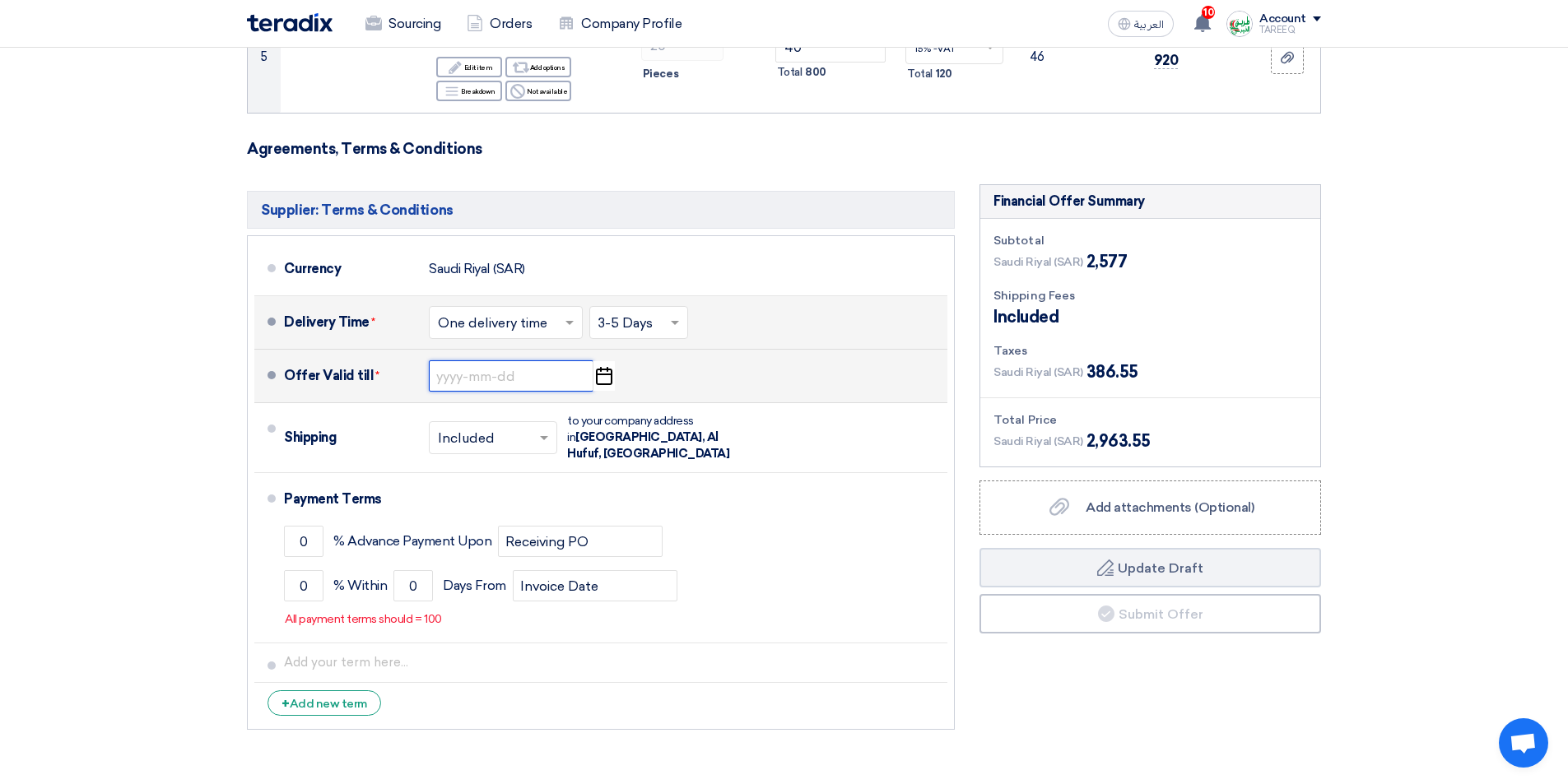
click at [474, 373] on input at bounding box center [511, 376] width 165 height 31
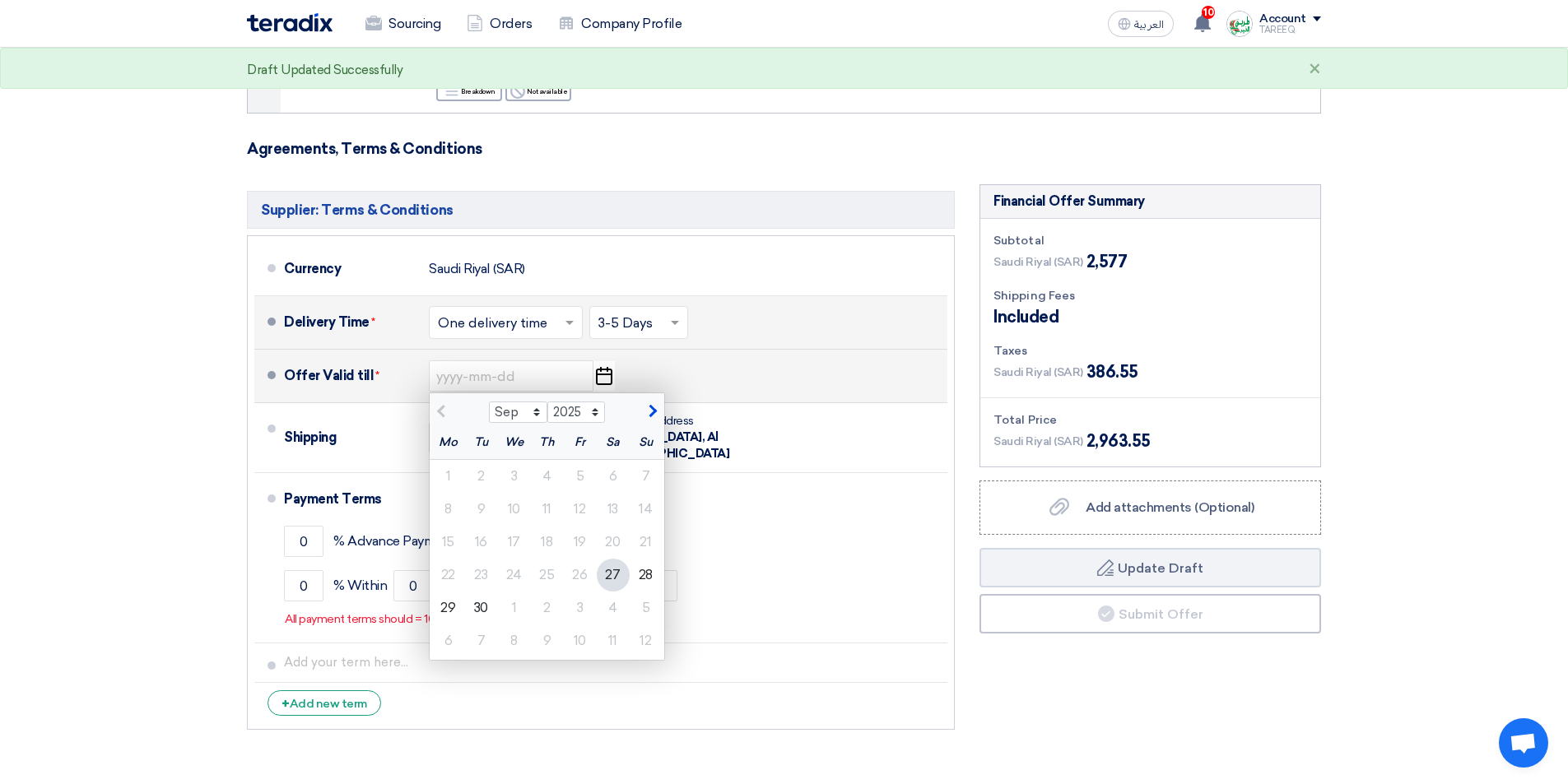
click at [650, 417] on span "button" at bounding box center [651, 412] width 9 height 15
select select "10"
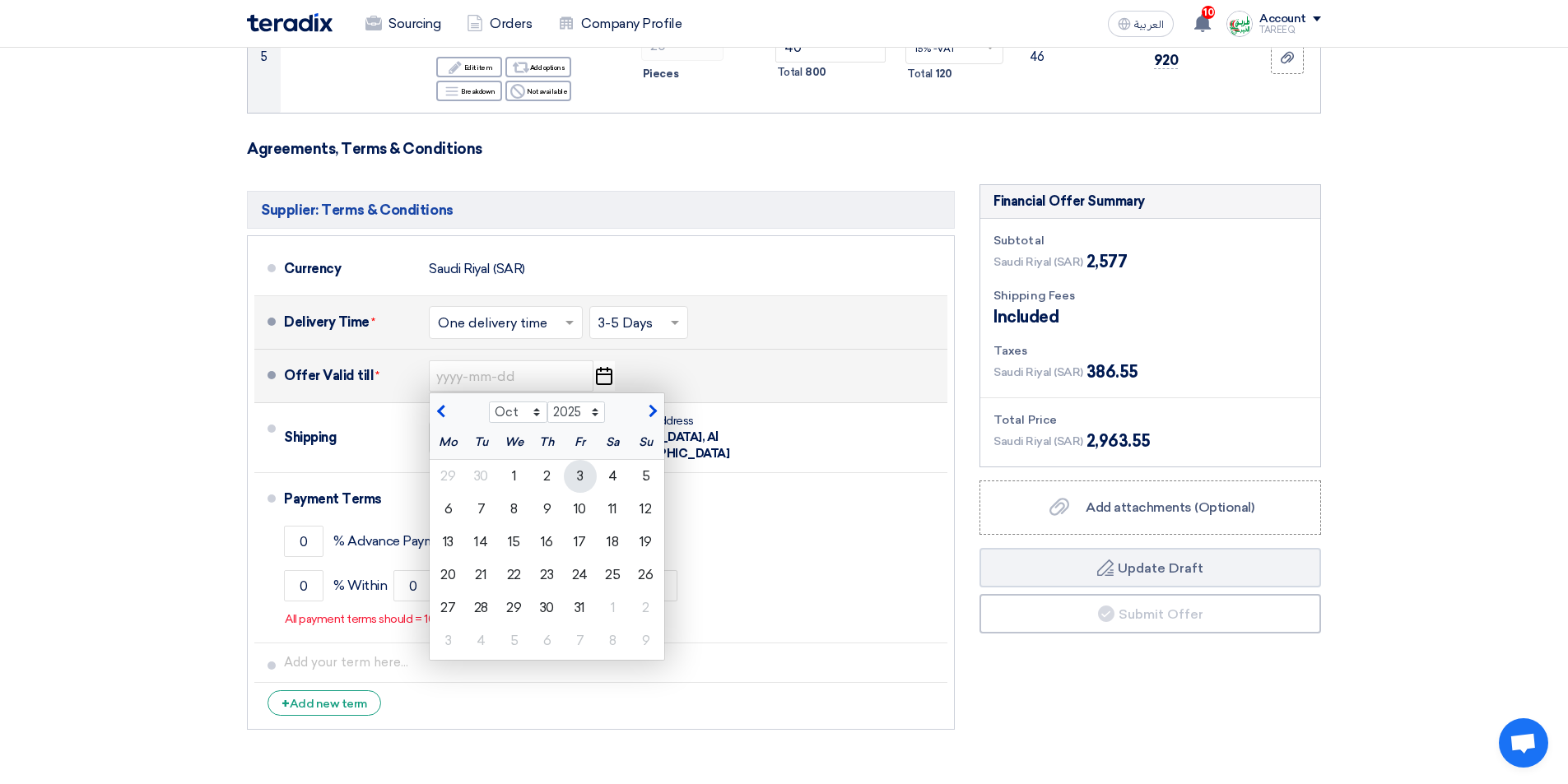
click at [586, 479] on div "3" at bounding box center [581, 476] width 33 height 33
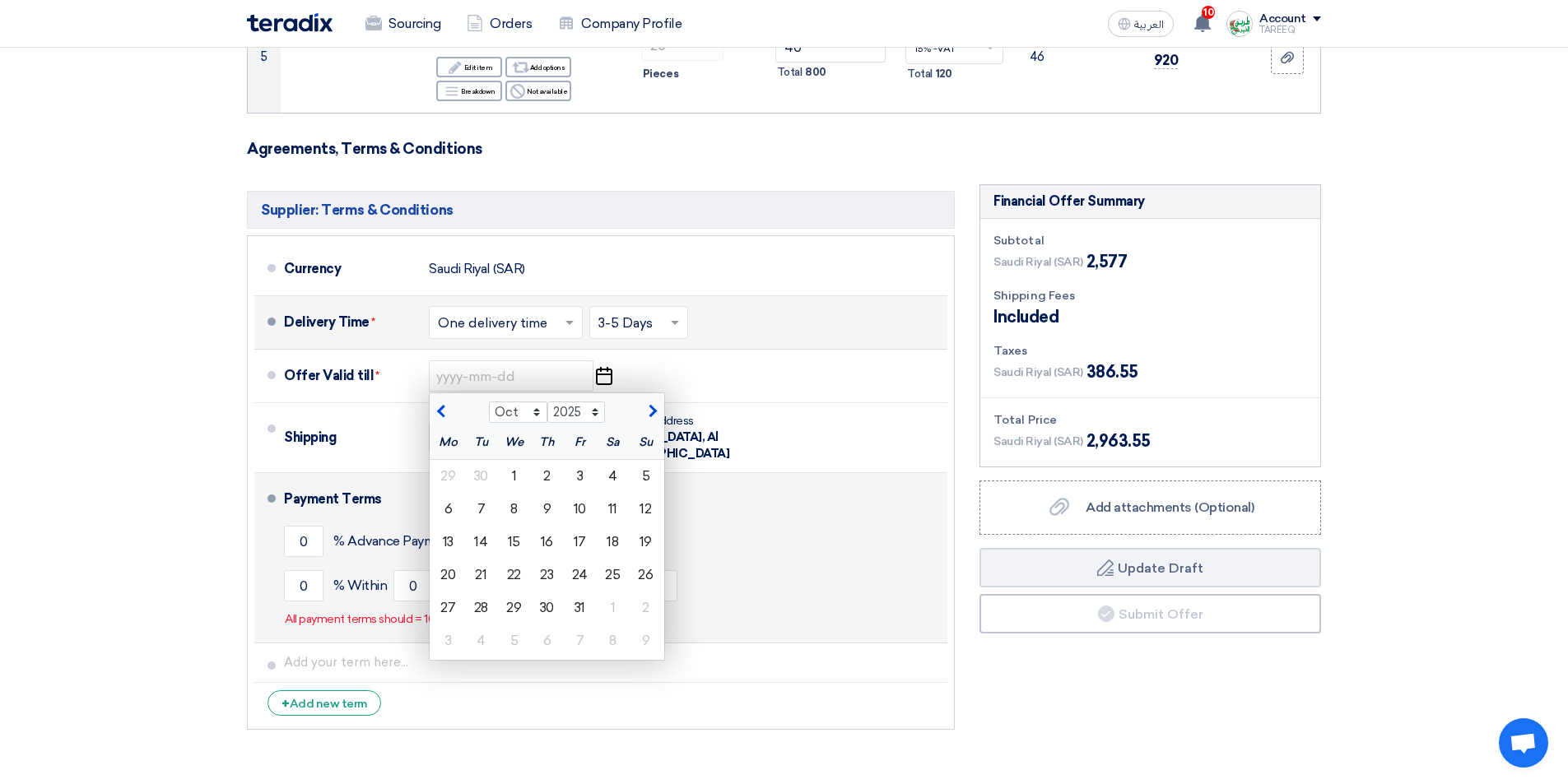
type input "10/3/2025"
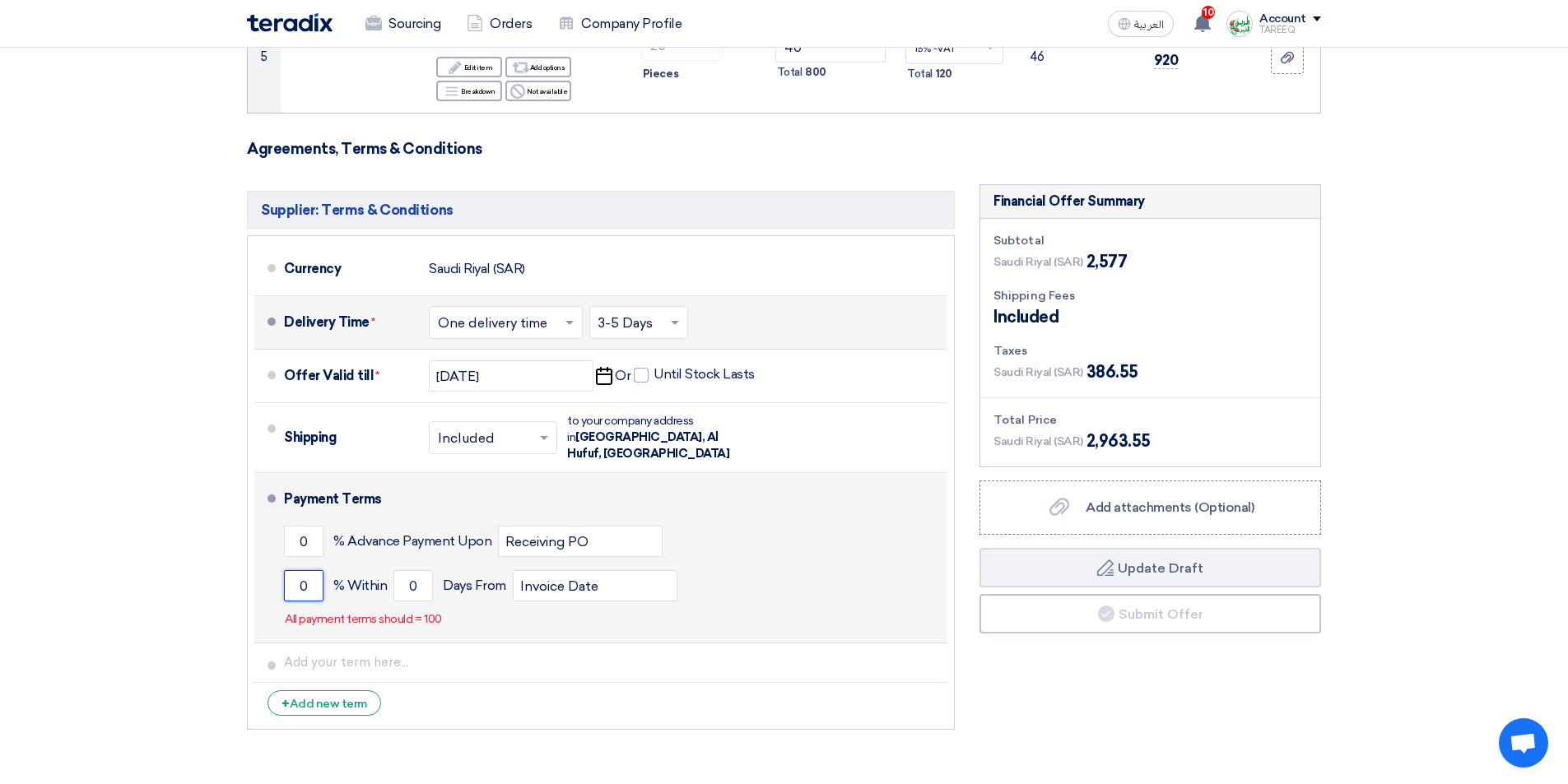
click at [296, 574] on input "0" at bounding box center [303, 586] width 40 height 31
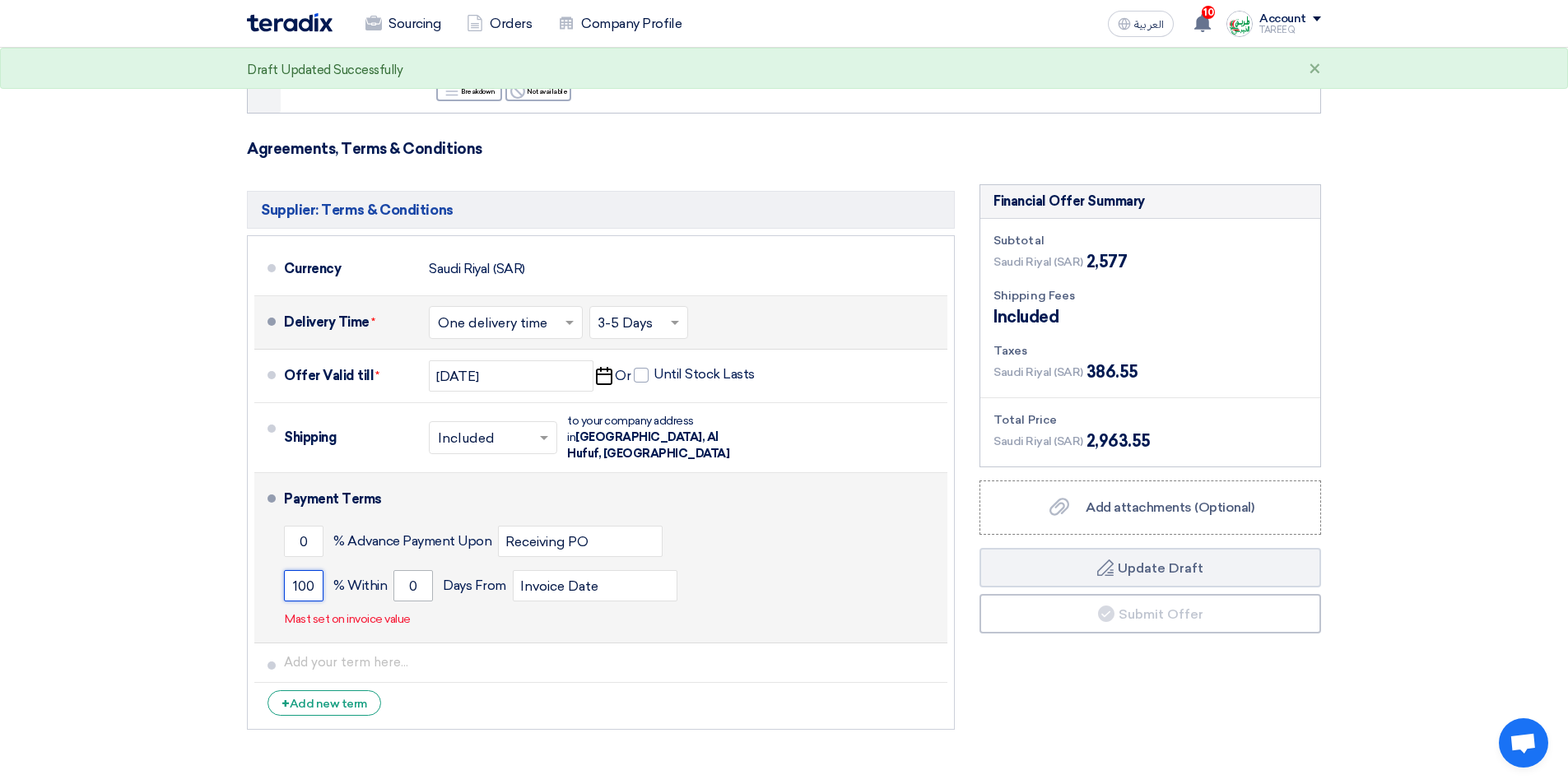
type input "100"
click at [407, 579] on input "0" at bounding box center [413, 586] width 40 height 31
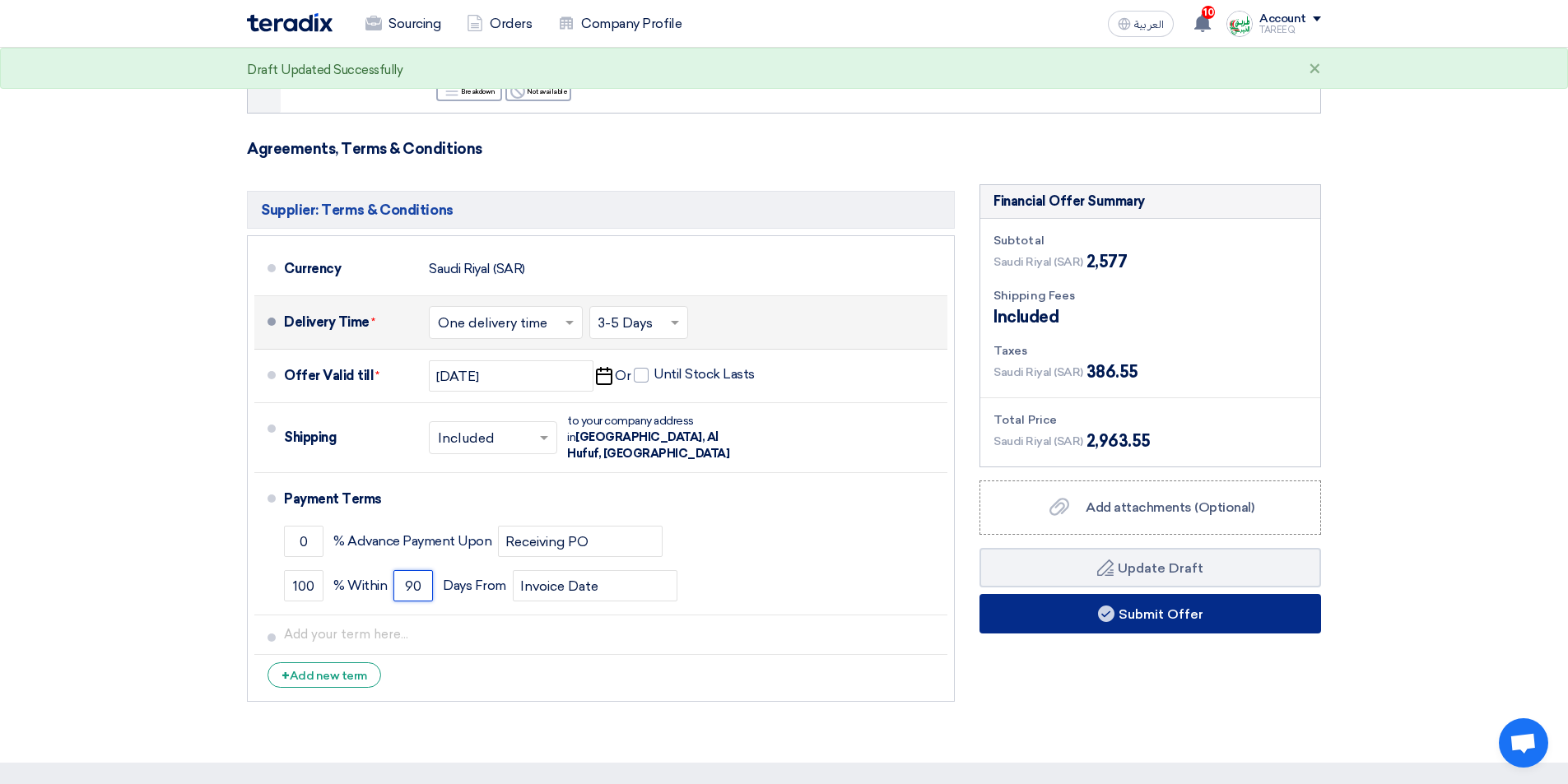
type input "90"
click at [1019, 612] on button "Submit Offer" at bounding box center [1150, 614] width 342 height 40
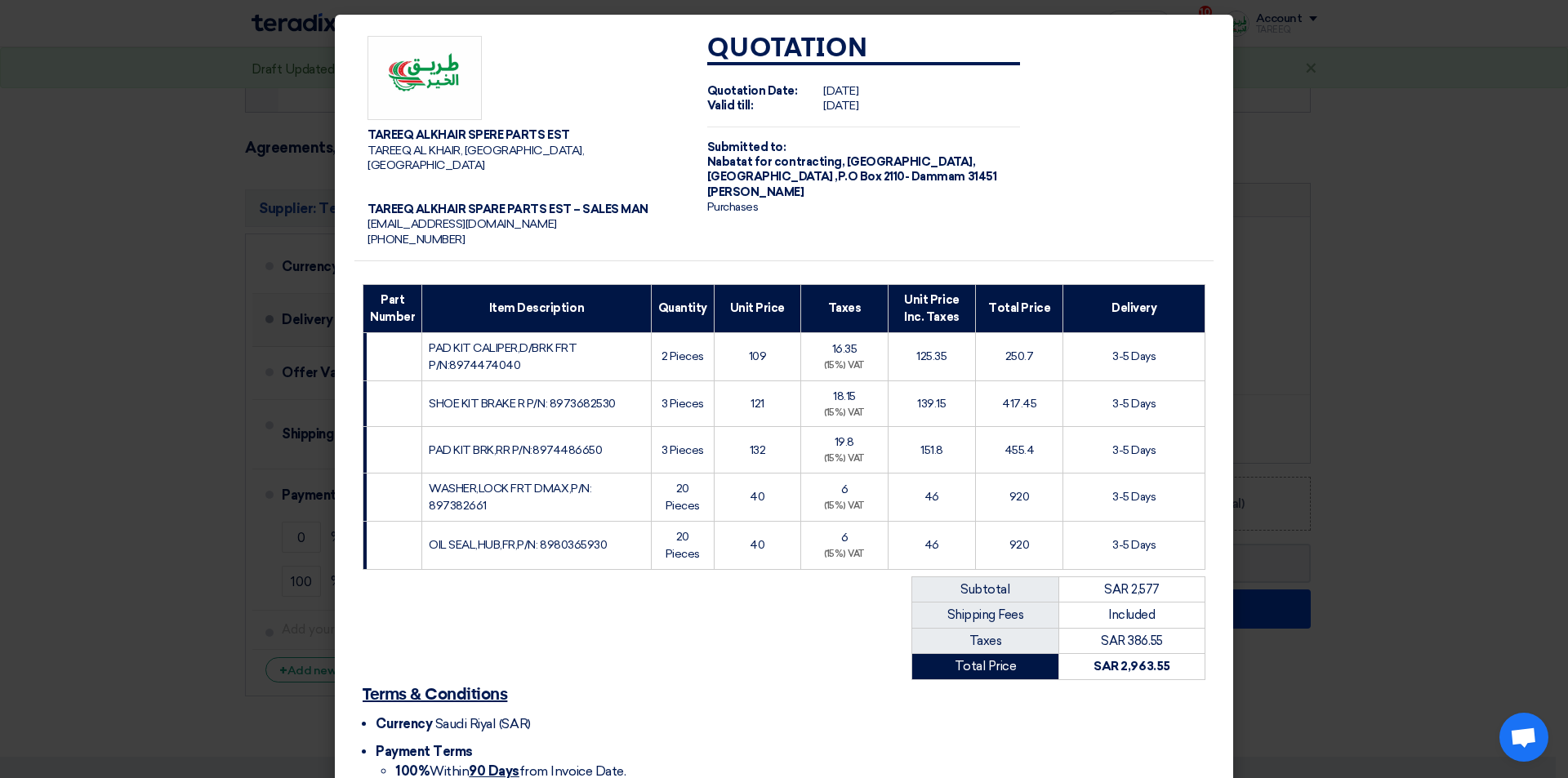
scroll to position [140, 0]
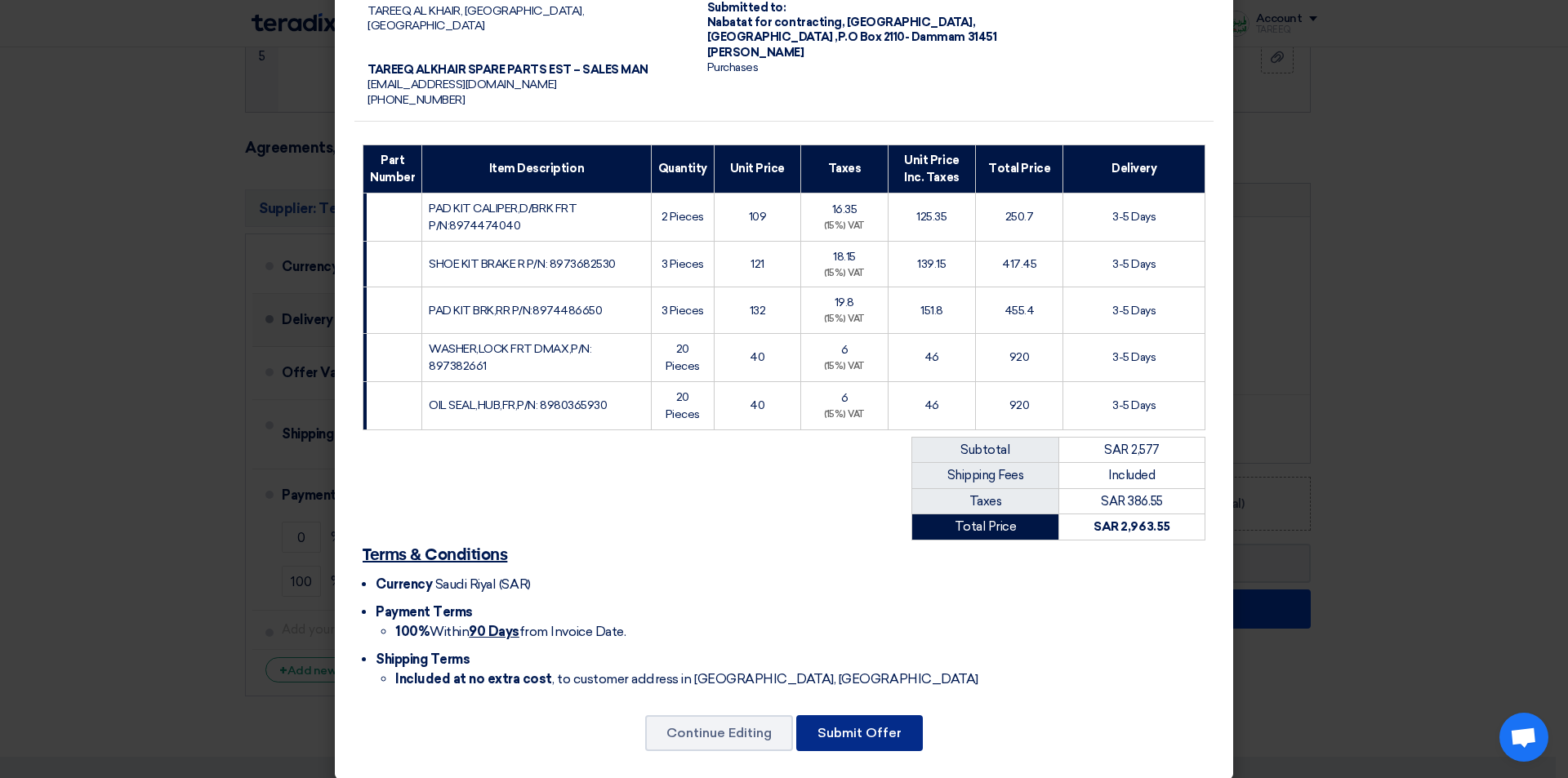
click at [821, 725] on button "Submit Offer" at bounding box center [859, 732] width 126 height 36
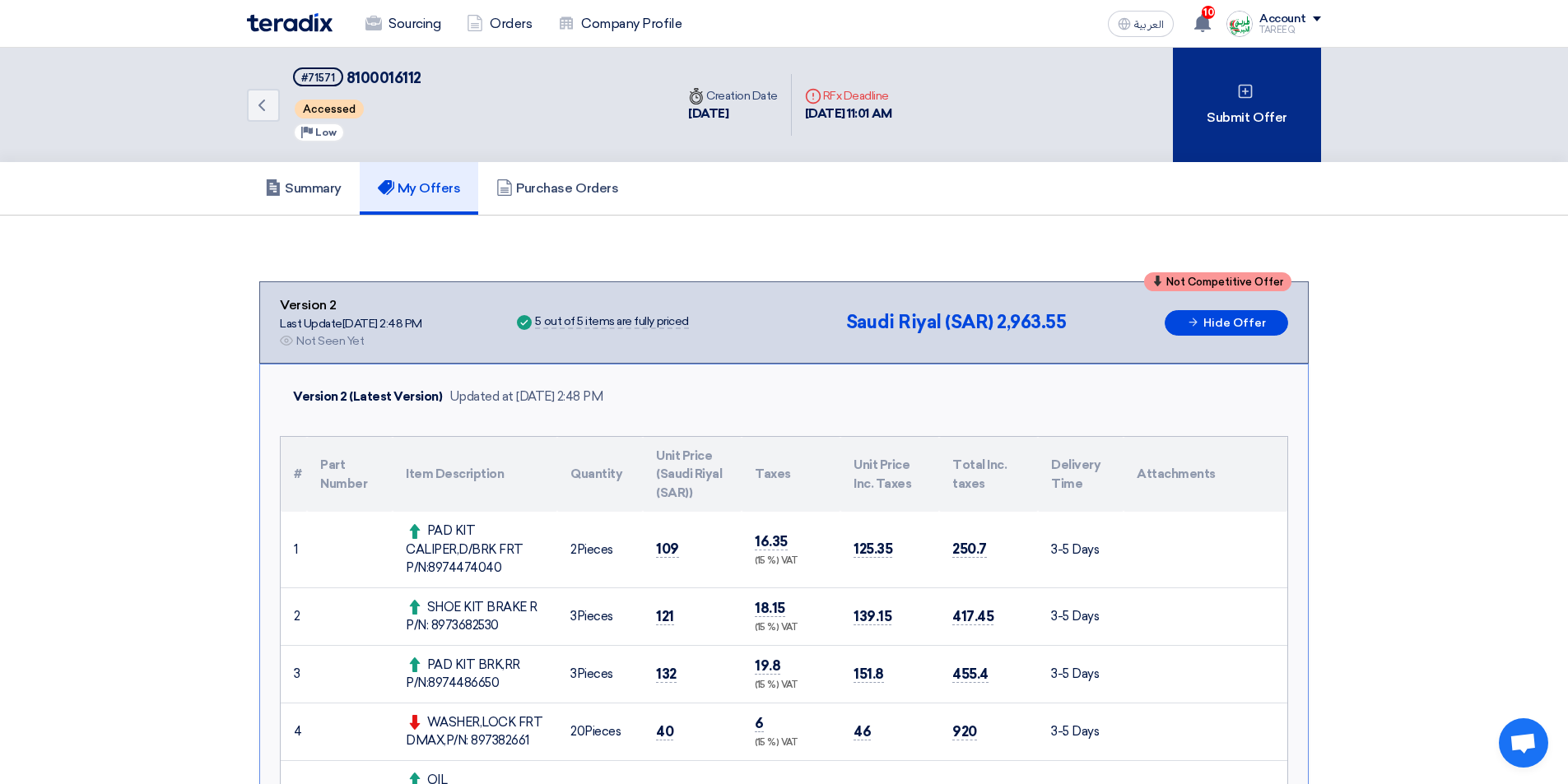
click at [1267, 96] on div "Submit Offer" at bounding box center [1247, 105] width 148 height 114
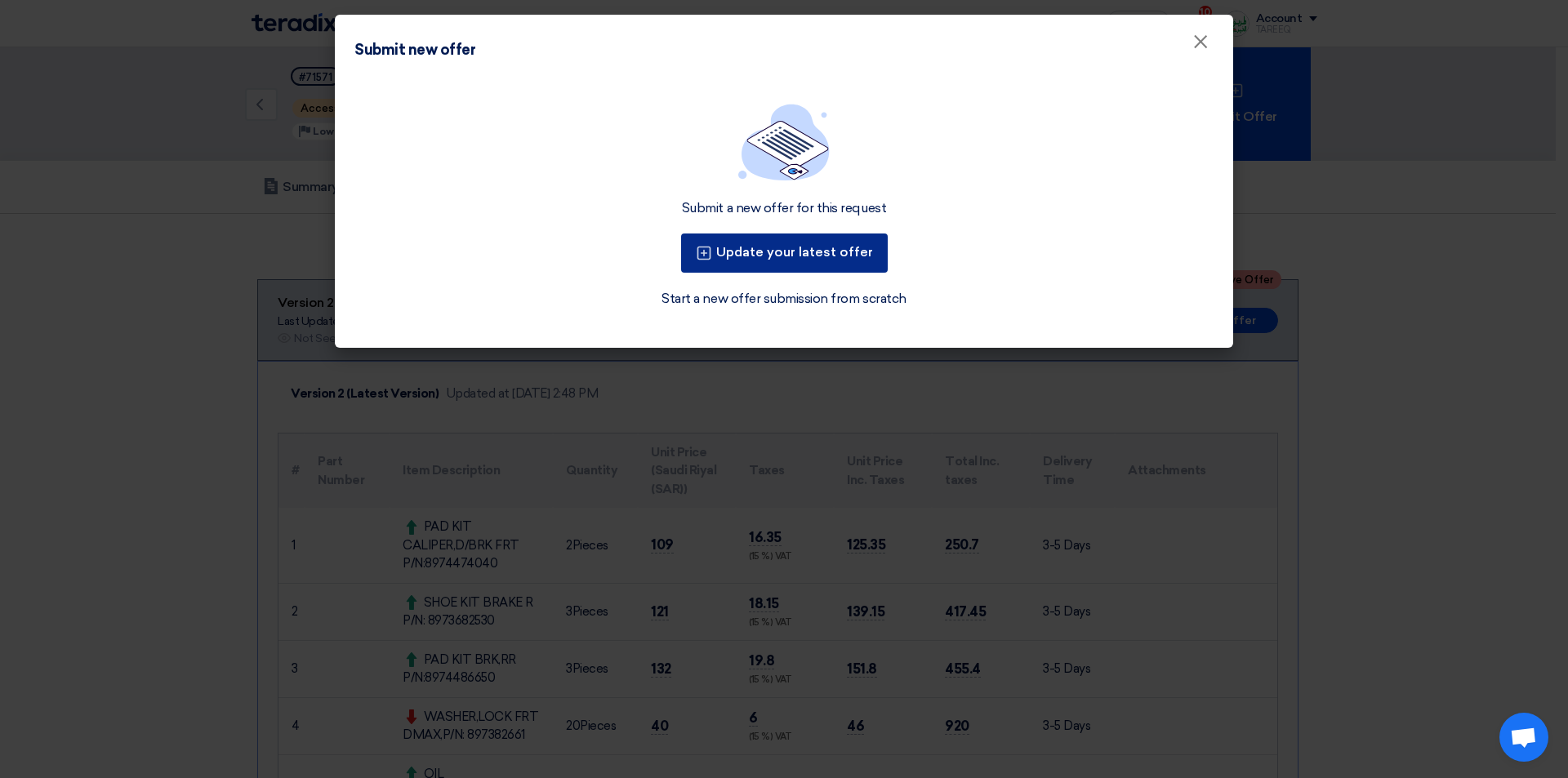
click at [804, 251] on button "Update your latest offer" at bounding box center [784, 252] width 207 height 39
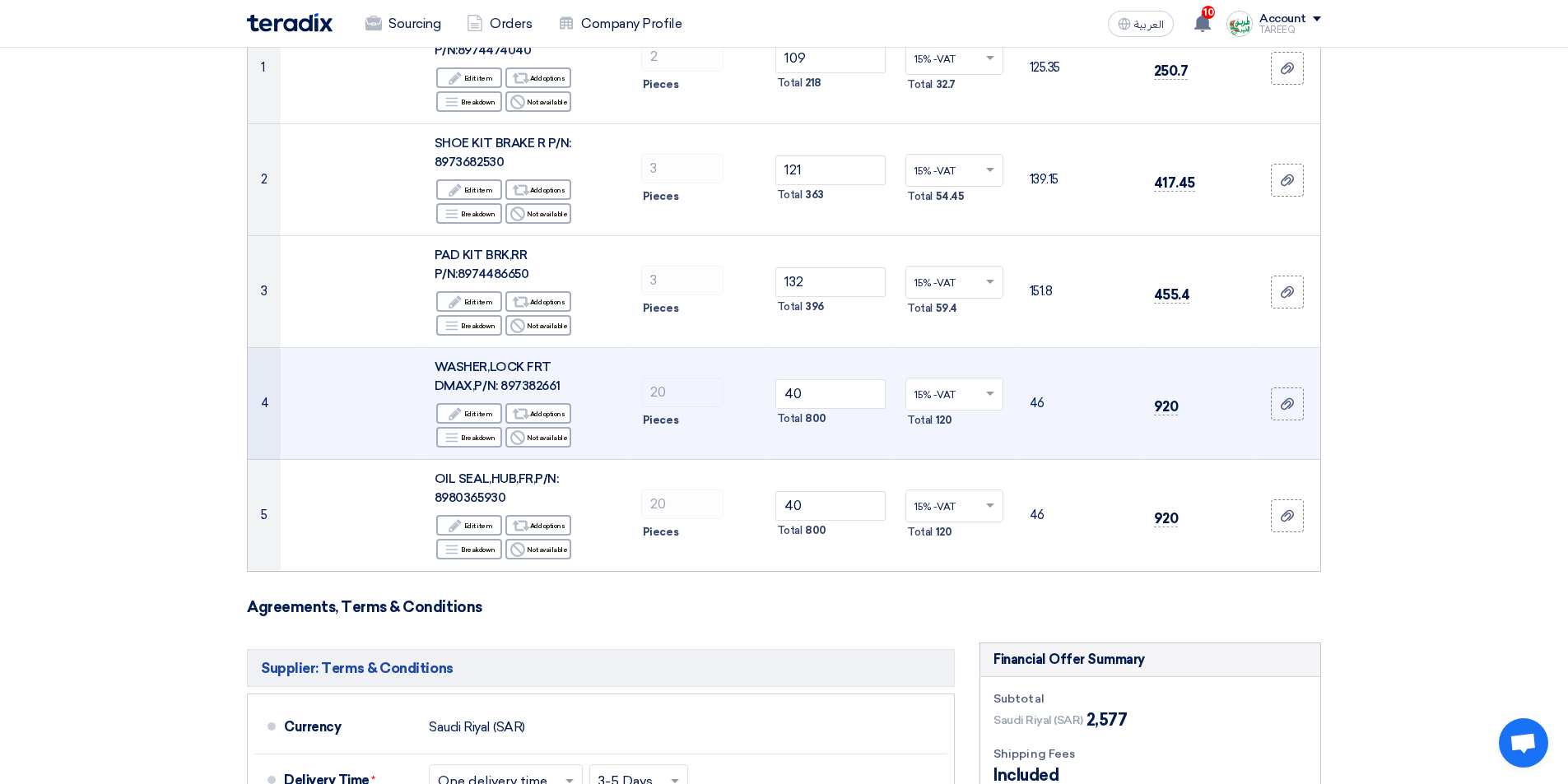
scroll to position [329, 0]
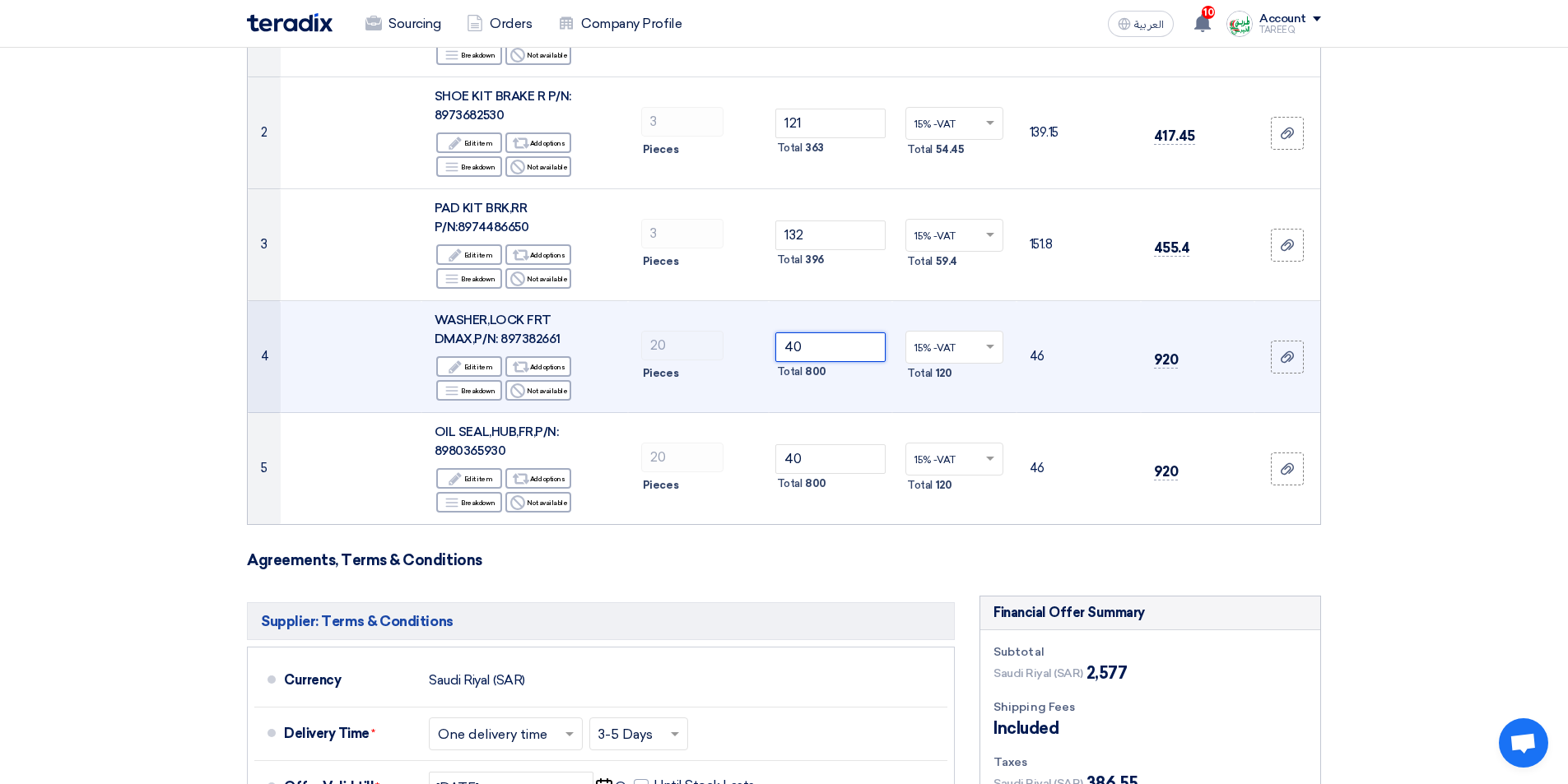
drag, startPoint x: 817, startPoint y: 353, endPoint x: 752, endPoint y: 355, distance: 65.0
click at [752, 355] on tr "4 WASHER,LOCK FRT DMAX,P/N: 897382661 Edit Edit item Alternative Add options Br…" at bounding box center [784, 357] width 1073 height 111
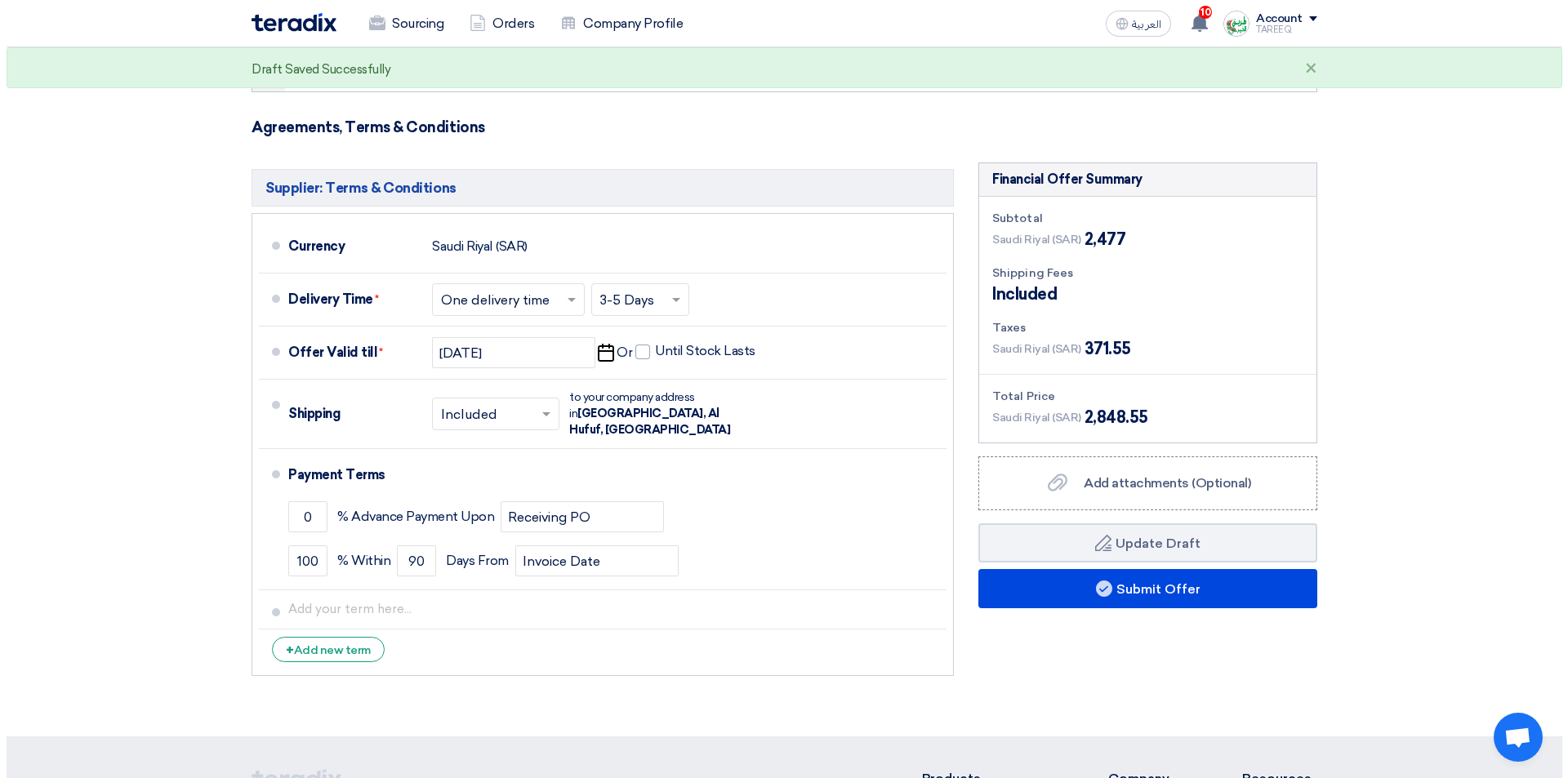
scroll to position [898, 0]
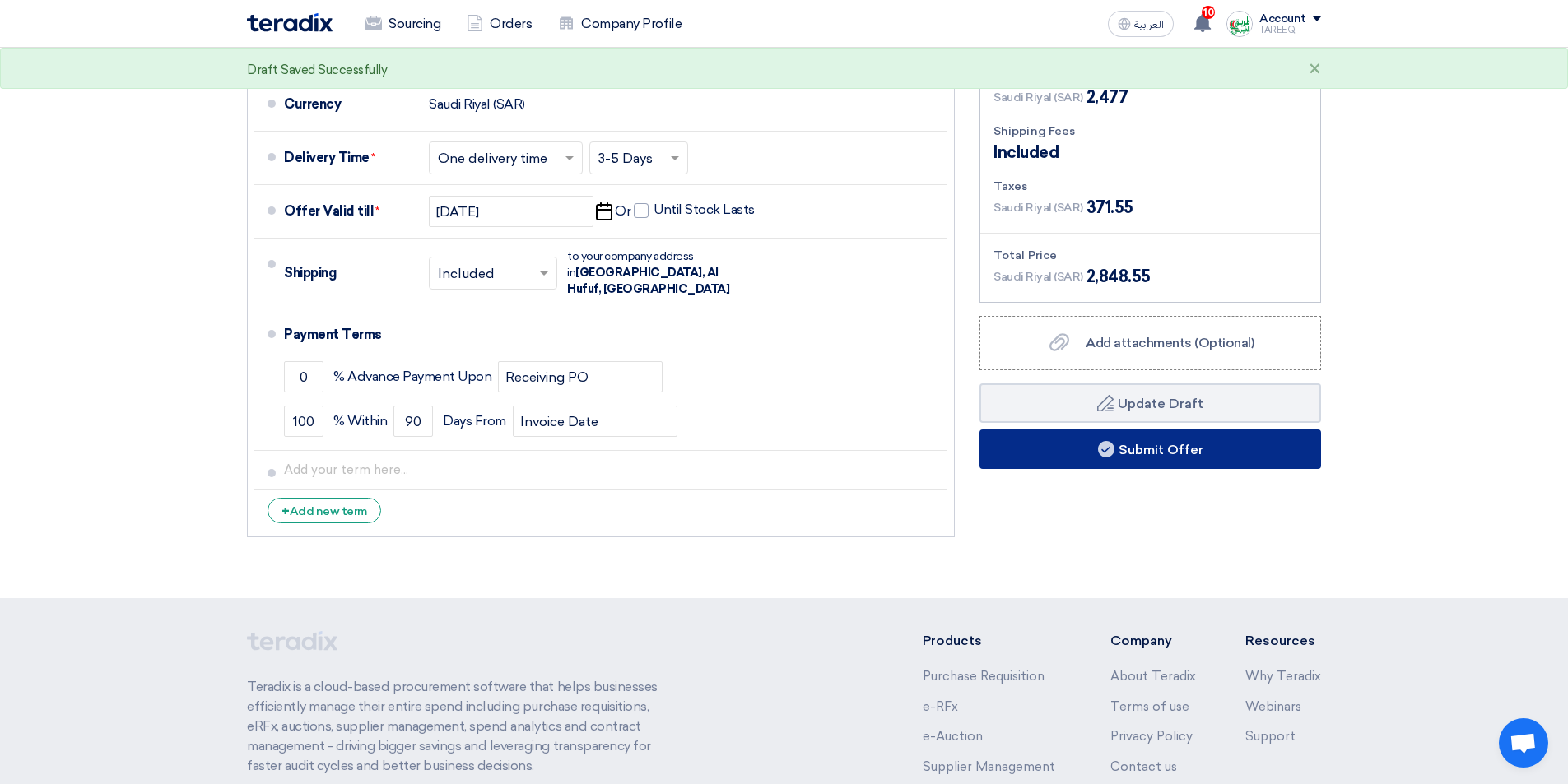
type input "35"
click at [1117, 451] on button "Submit Offer" at bounding box center [1150, 449] width 342 height 40
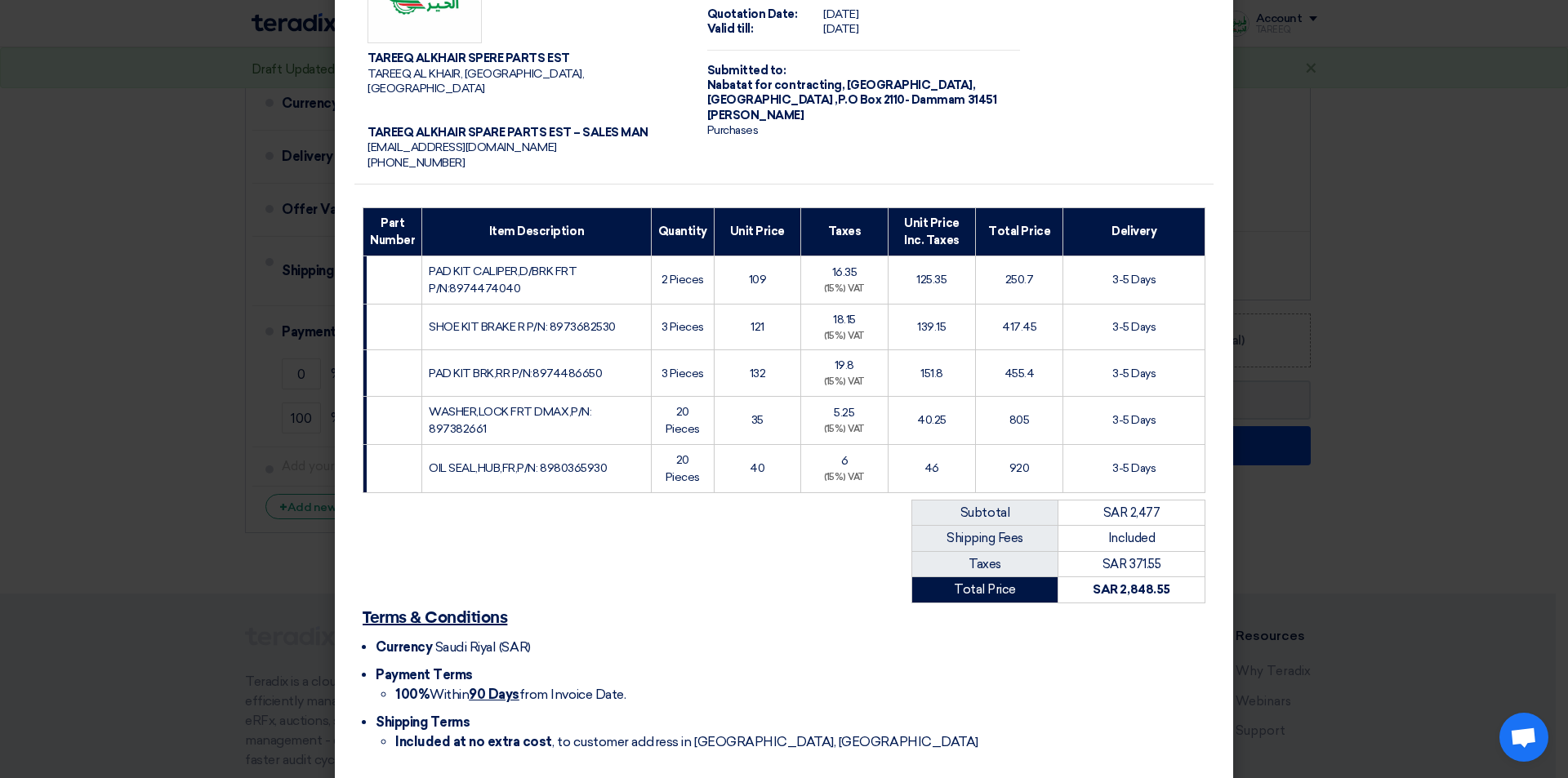
scroll to position [140, 0]
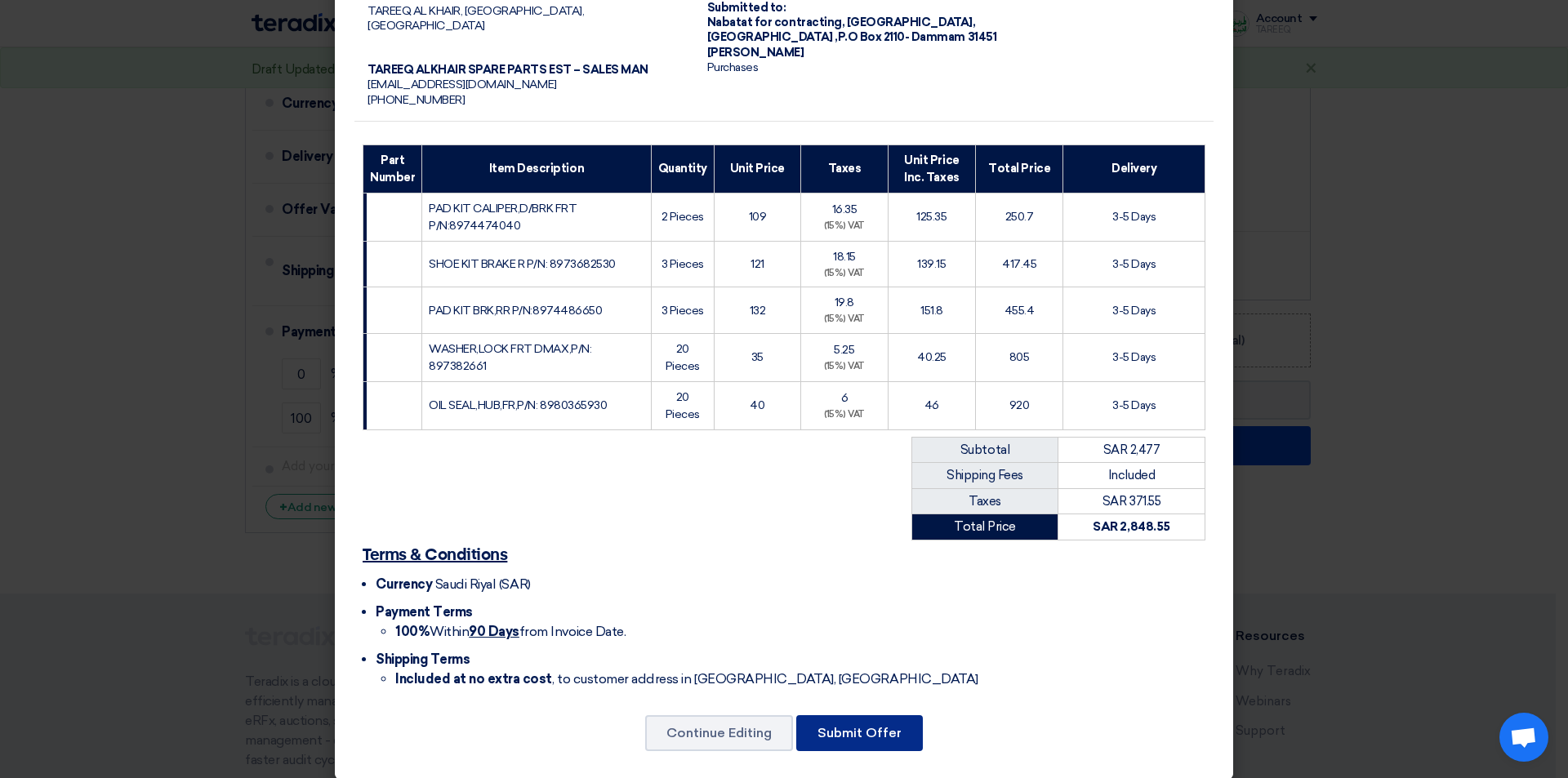
click at [823, 715] on button "Submit Offer" at bounding box center [859, 732] width 126 height 36
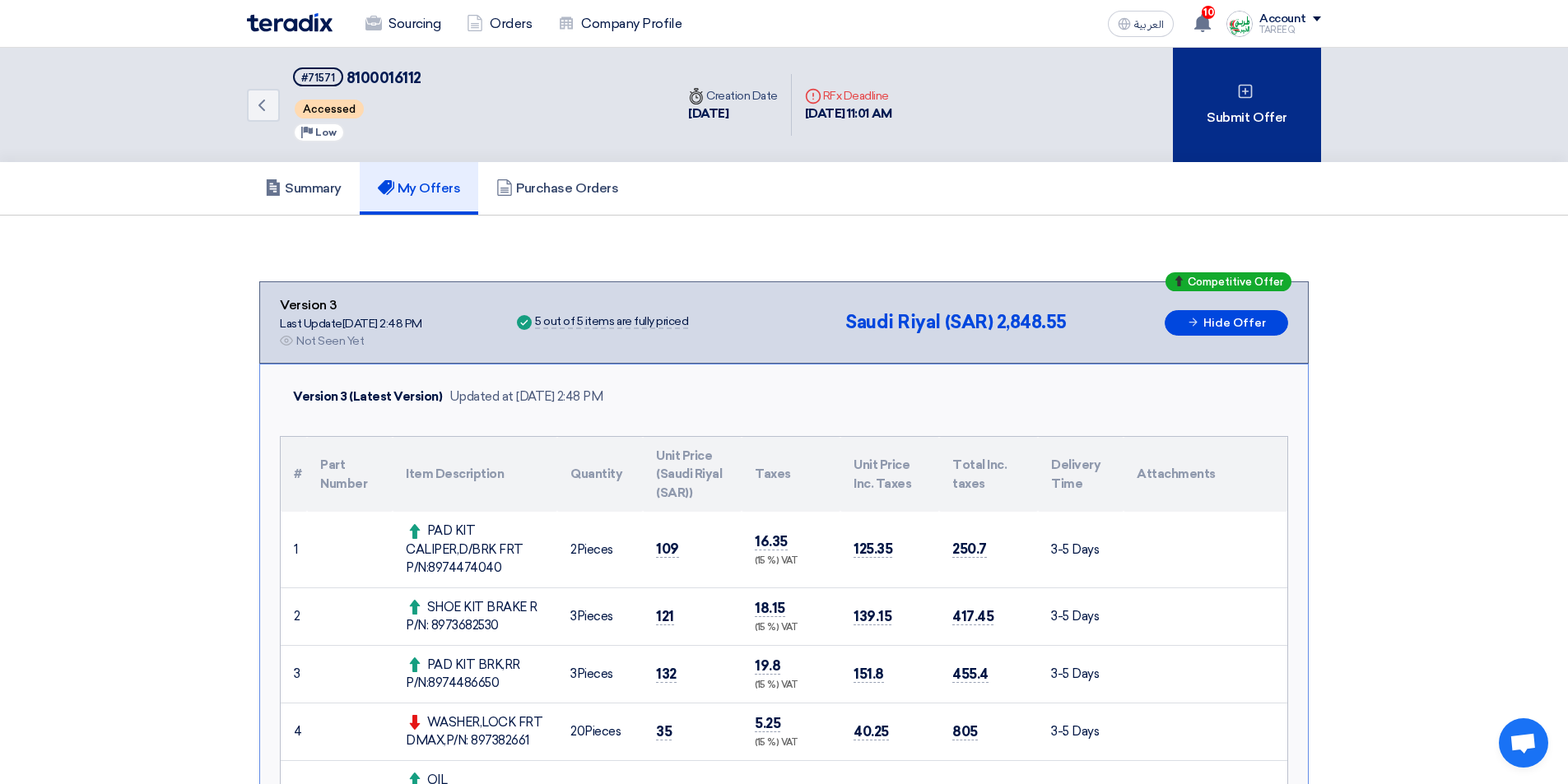
click at [1262, 119] on div "Submit Offer" at bounding box center [1247, 105] width 148 height 114
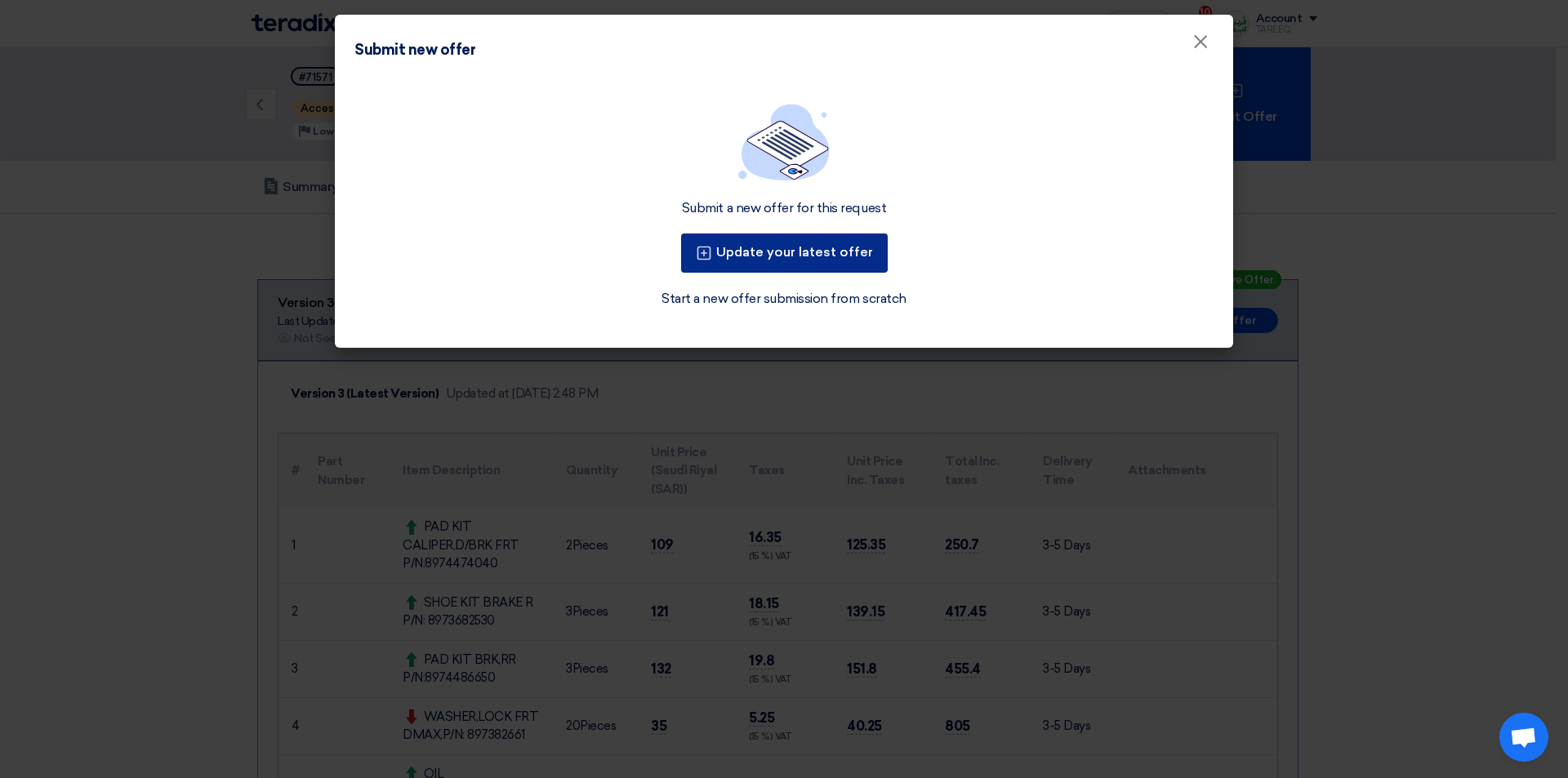
click at [815, 249] on button "Update your latest offer" at bounding box center [784, 252] width 207 height 39
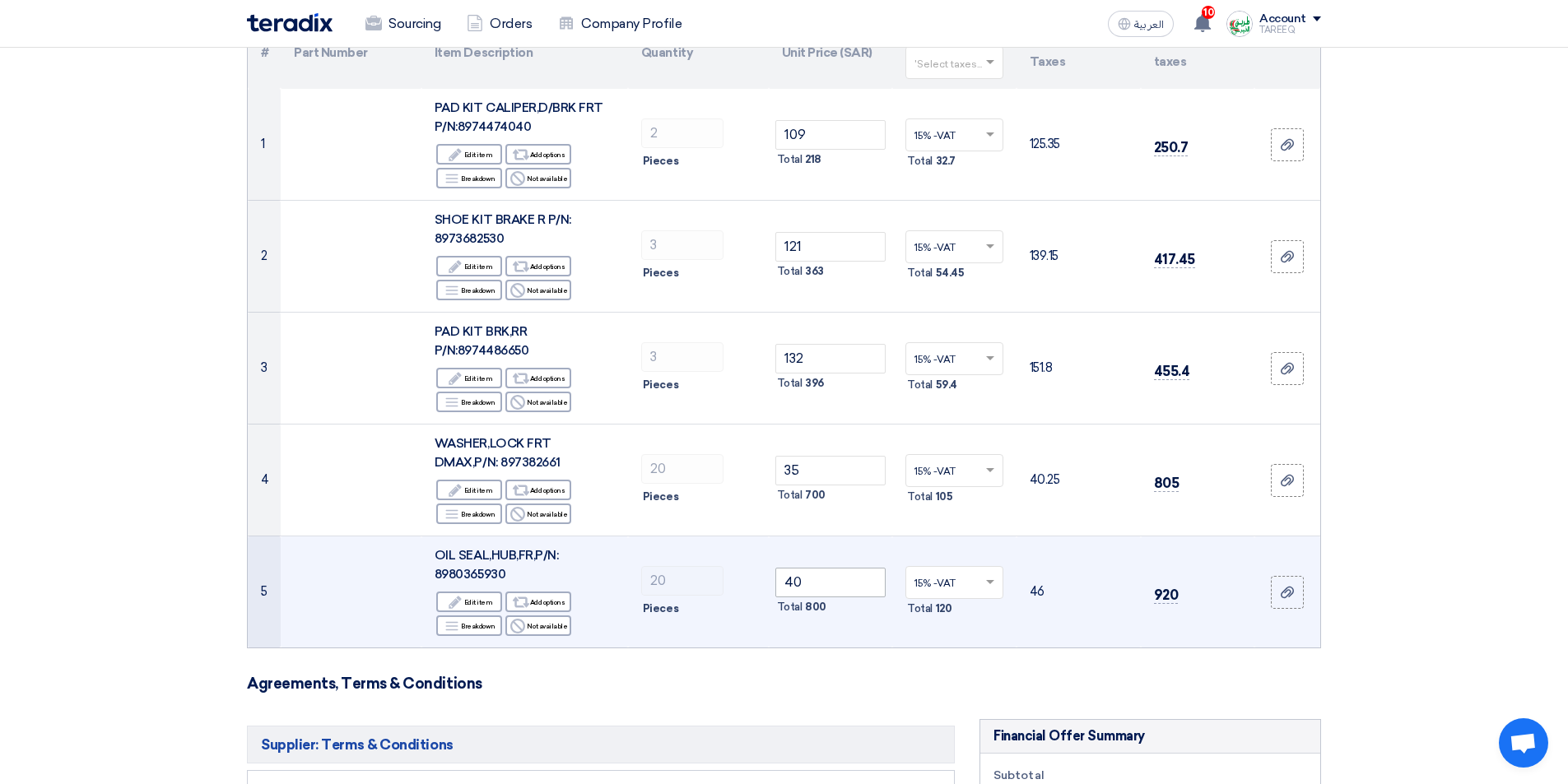
scroll to position [247, 0]
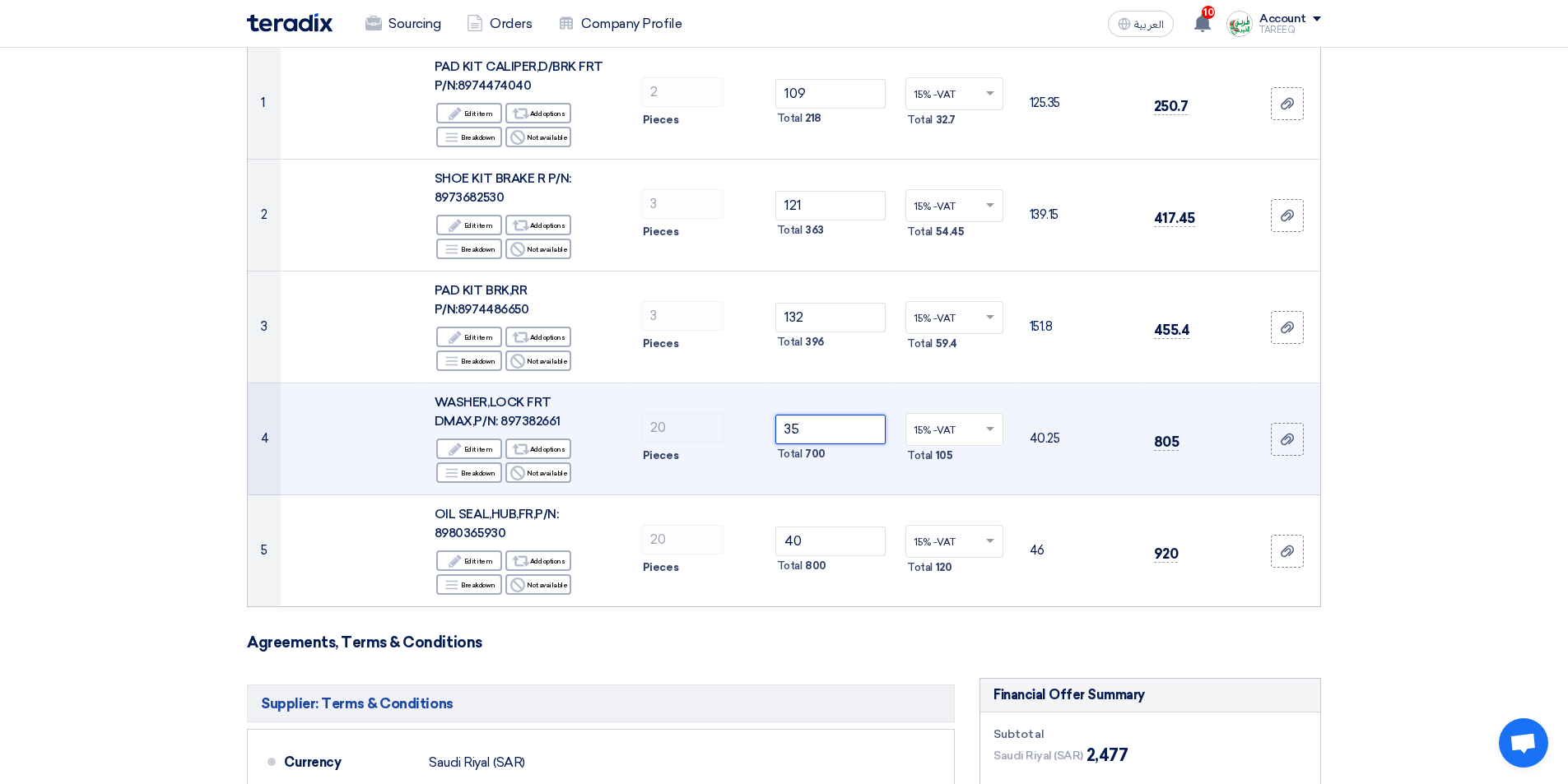
click at [713, 429] on tr "4 WASHER,LOCK FRT DMAX,P/N: 897382661 Edit Edit item Alternative Add options Br…" at bounding box center [784, 439] width 1073 height 111
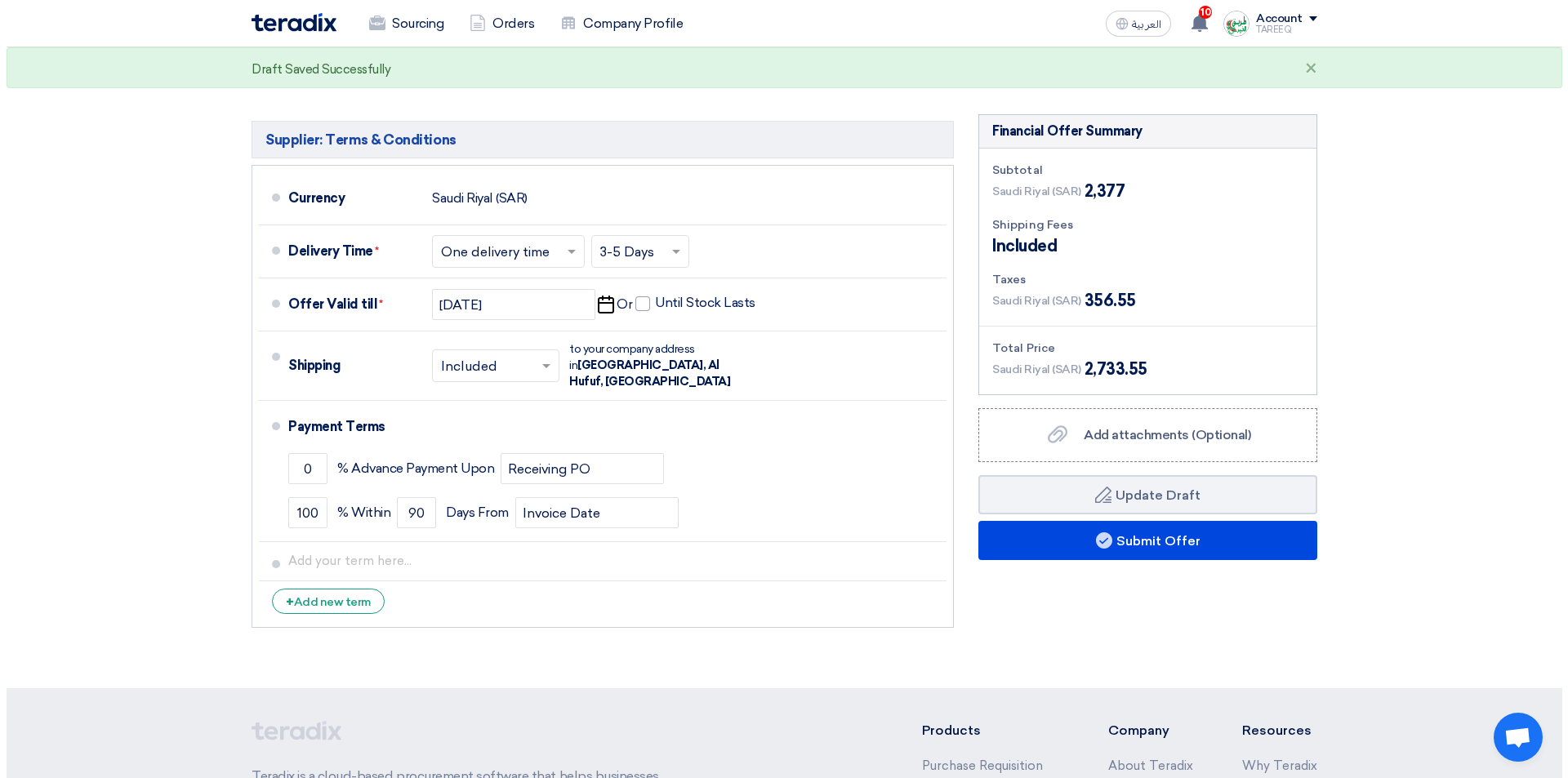
scroll to position [816, 0]
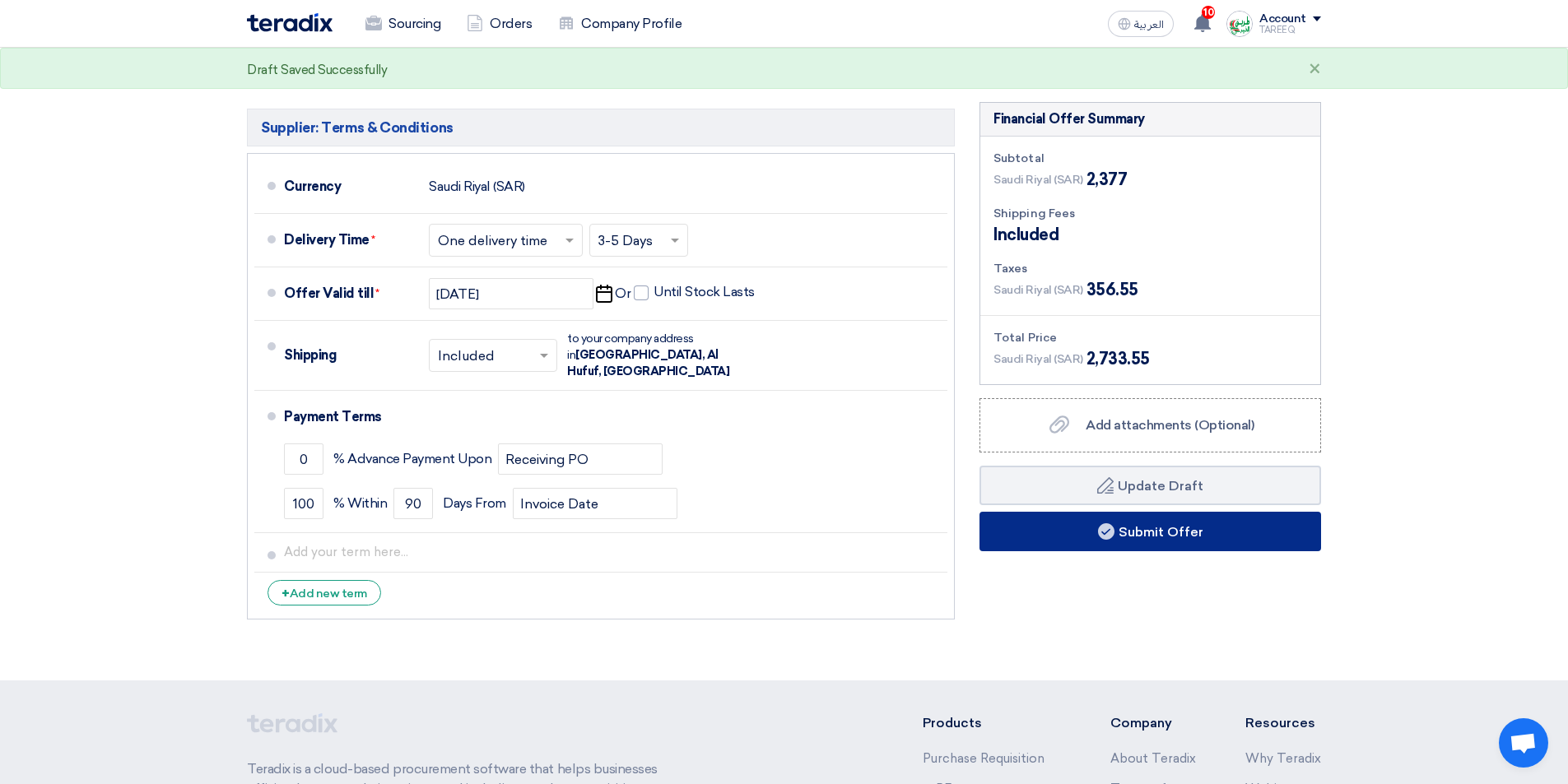
type input "30"
click at [1032, 535] on button "Submit Offer" at bounding box center [1150, 532] width 342 height 40
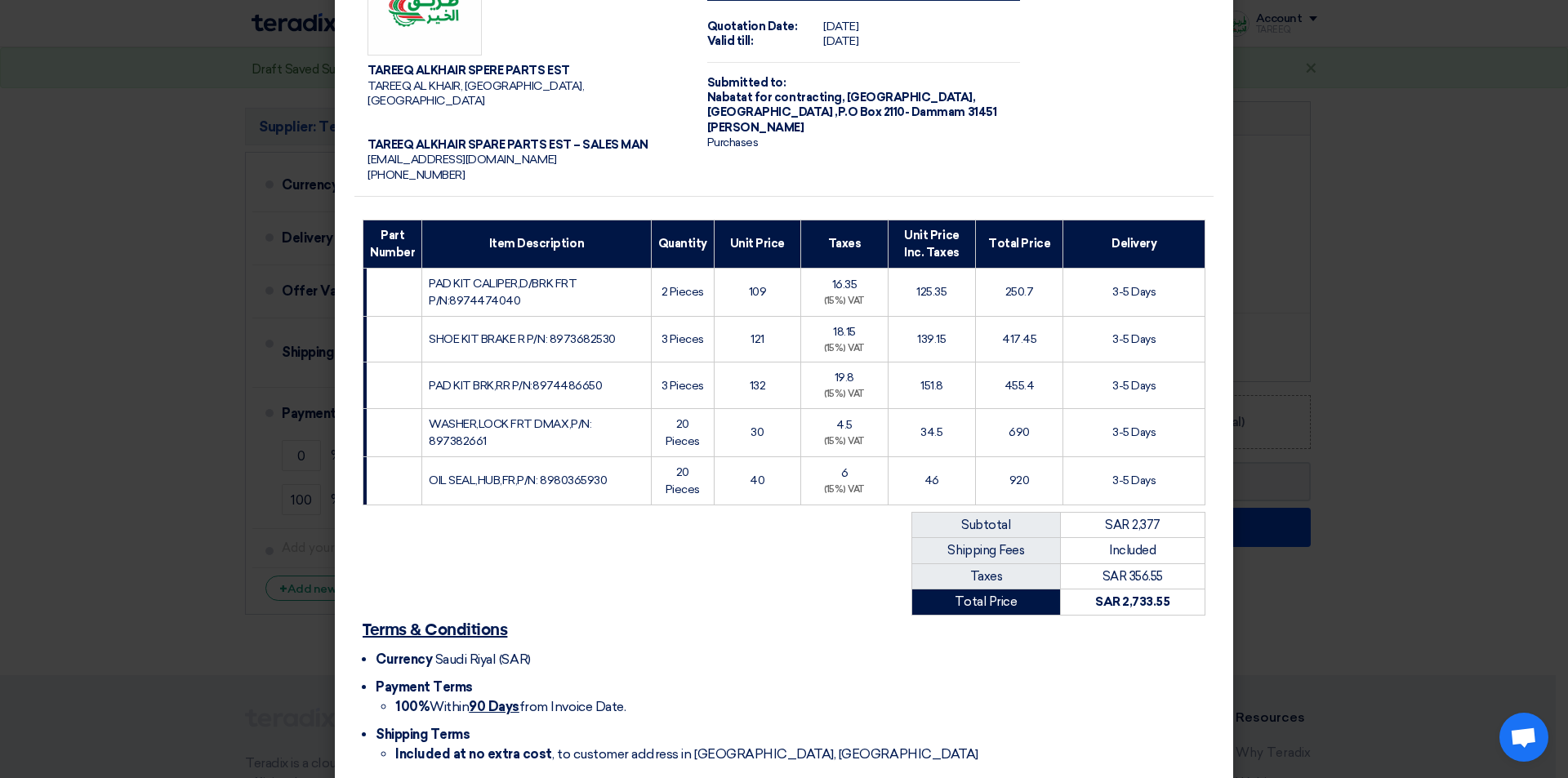
scroll to position [140, 0]
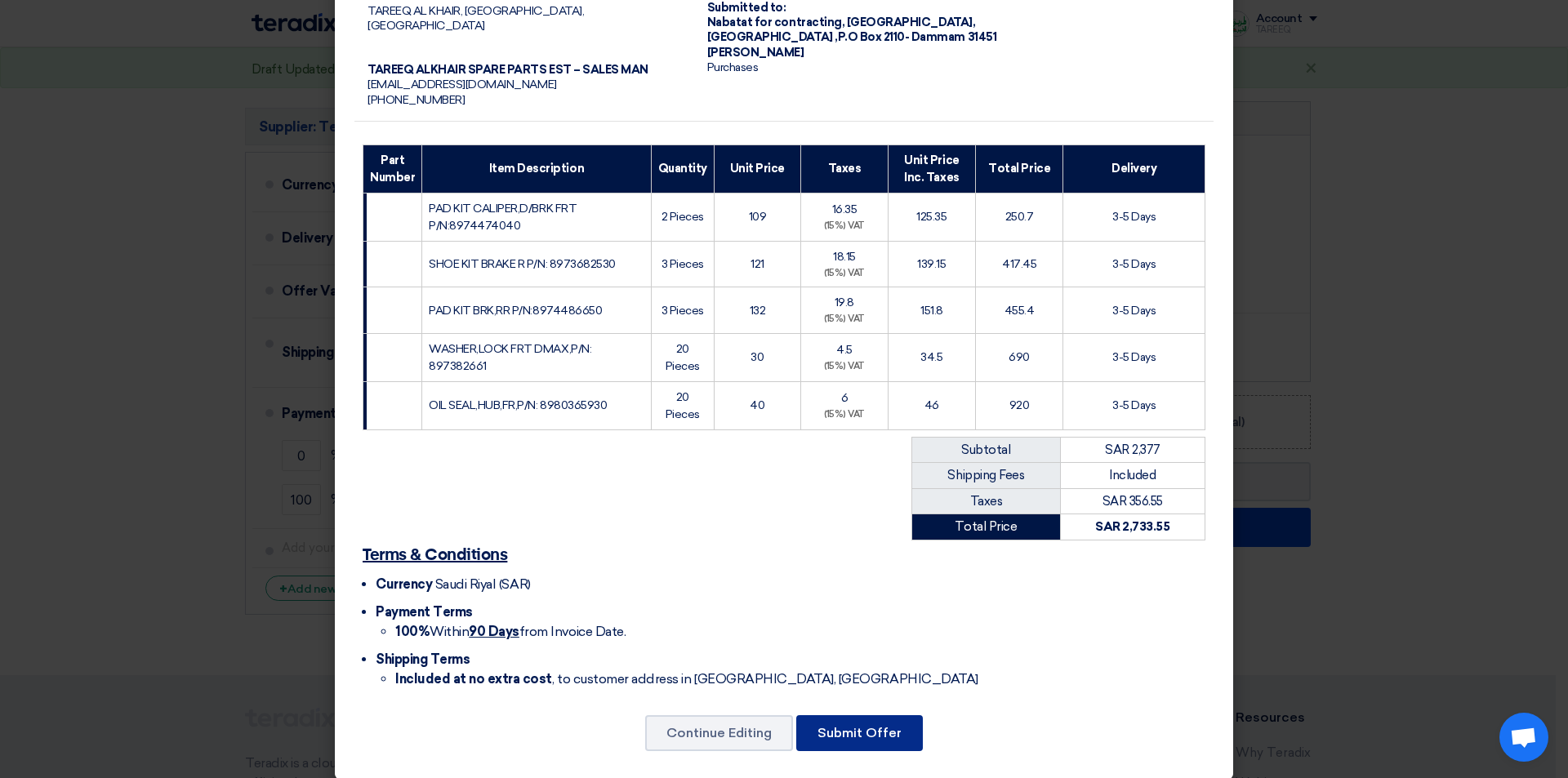
click at [827, 721] on button "Submit Offer" at bounding box center [859, 732] width 126 height 36
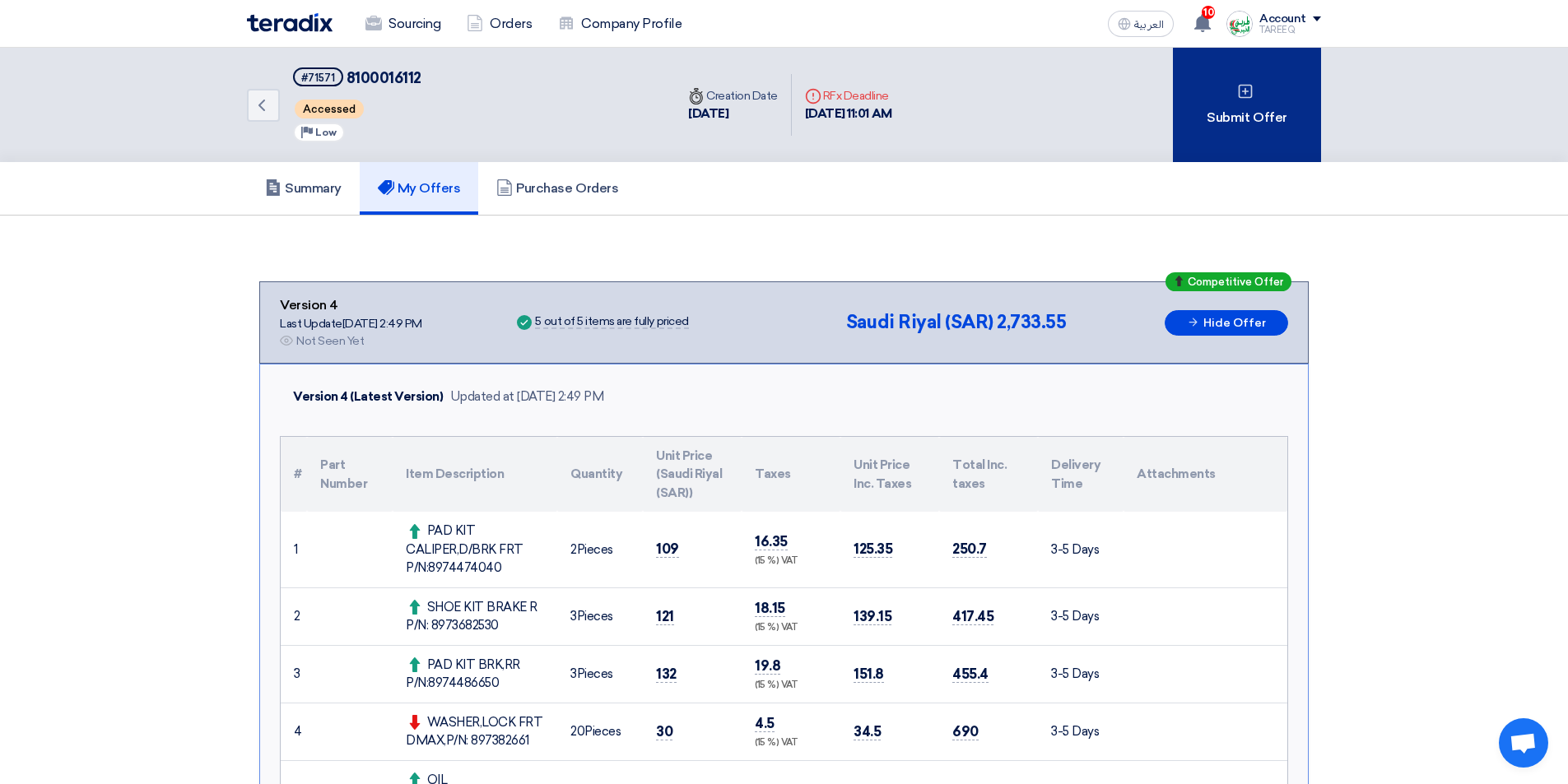
click at [1206, 156] on div "Submit Offer" at bounding box center [1247, 105] width 148 height 114
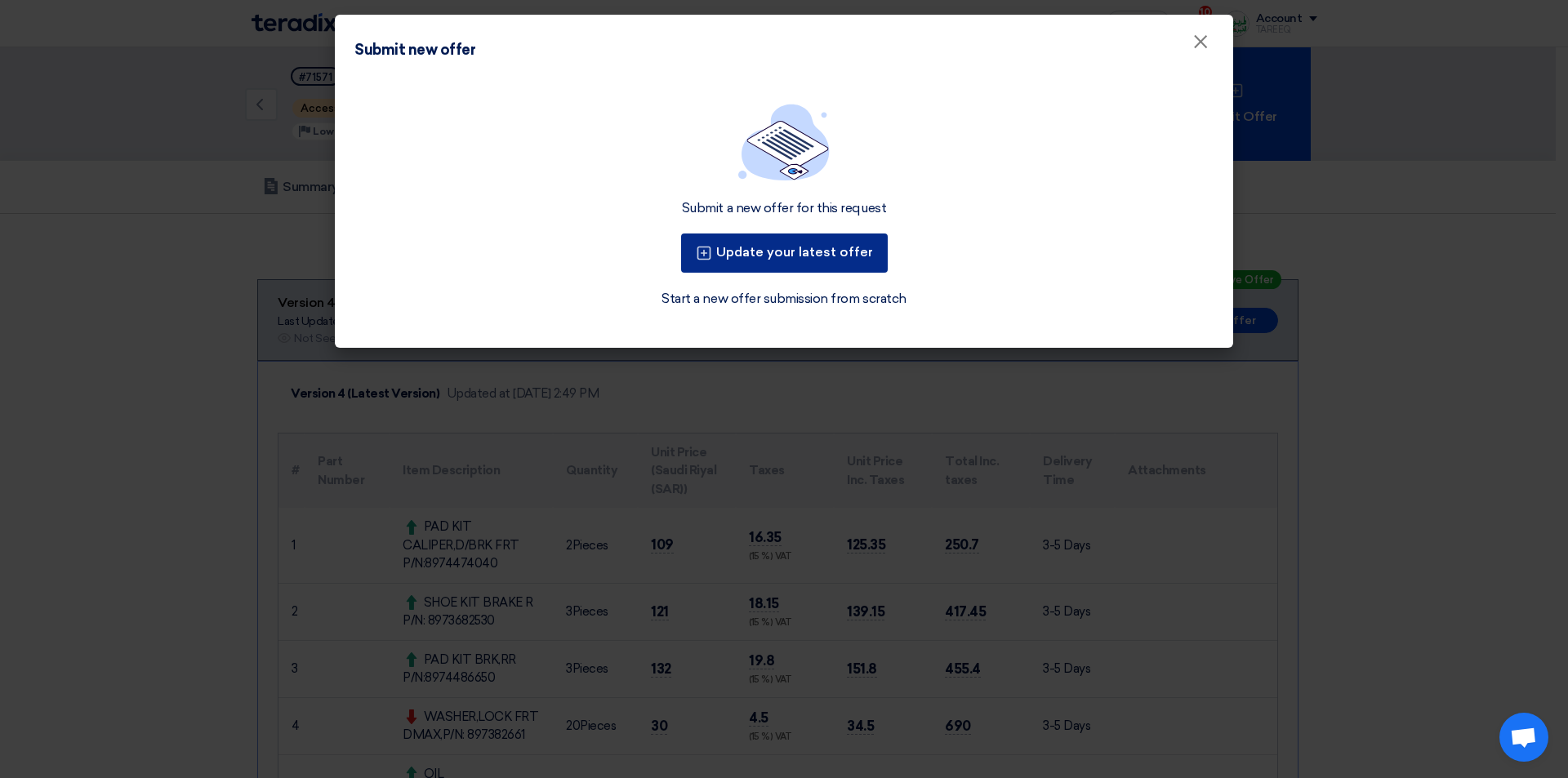
click at [814, 246] on button "Update your latest offer" at bounding box center [784, 252] width 207 height 39
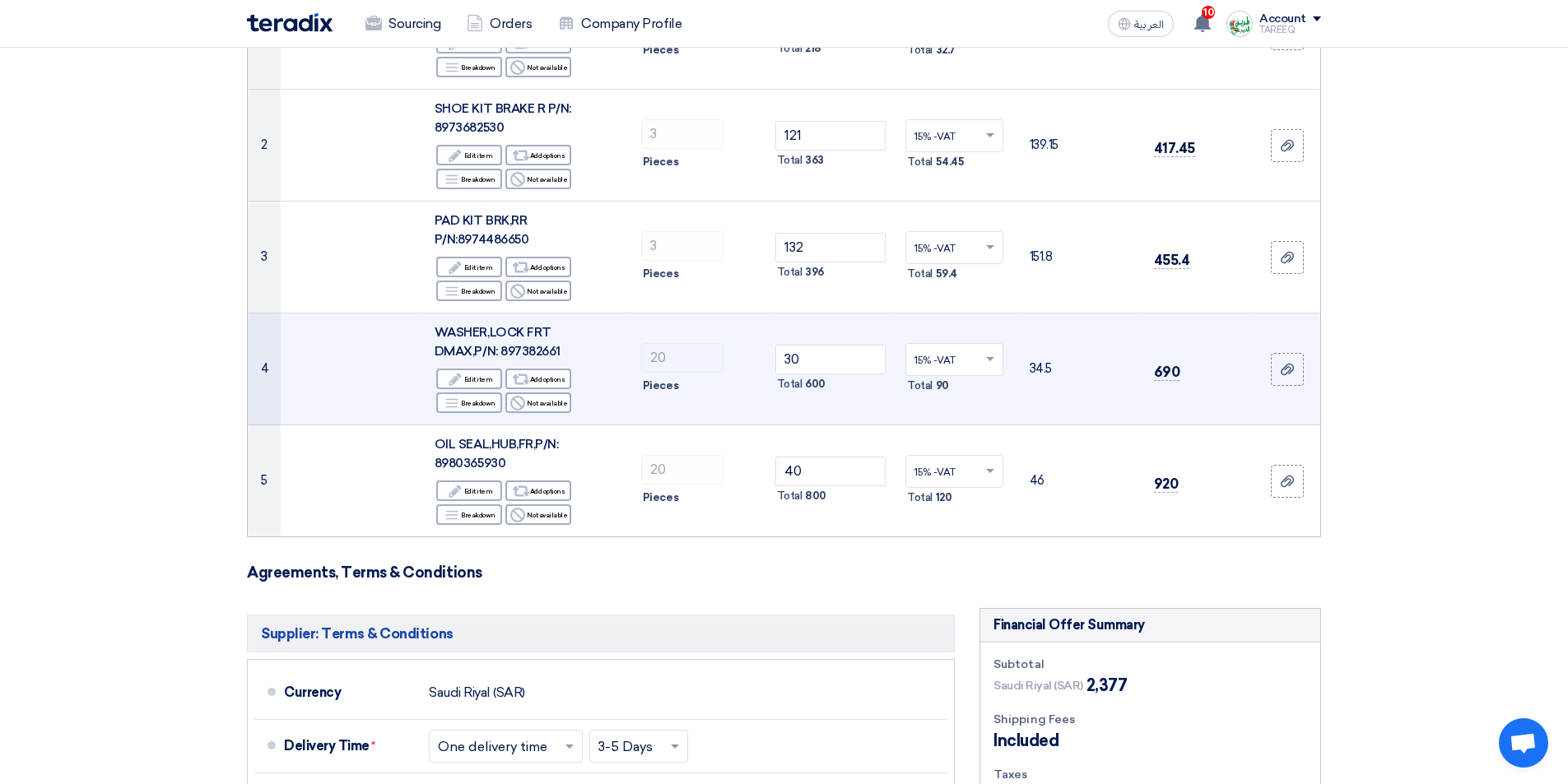
scroll to position [329, 0]
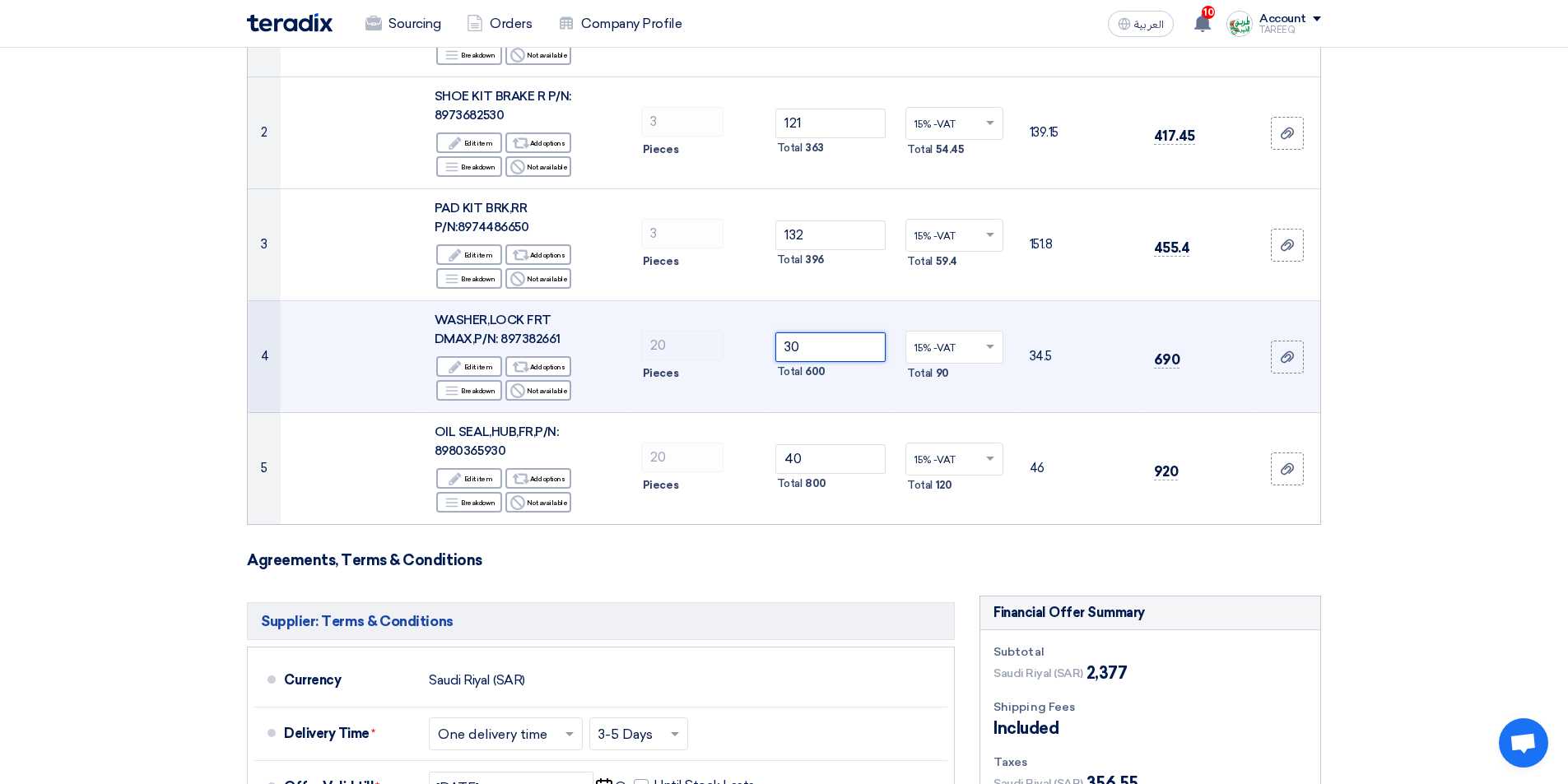
drag, startPoint x: 818, startPoint y: 356, endPoint x: 662, endPoint y: 378, distance: 157.5
click at [663, 378] on tr "4 WASHER,LOCK FRT DMAX,P/N: 897382661 Edit Edit item Alternative Add options Br…" at bounding box center [784, 357] width 1073 height 111
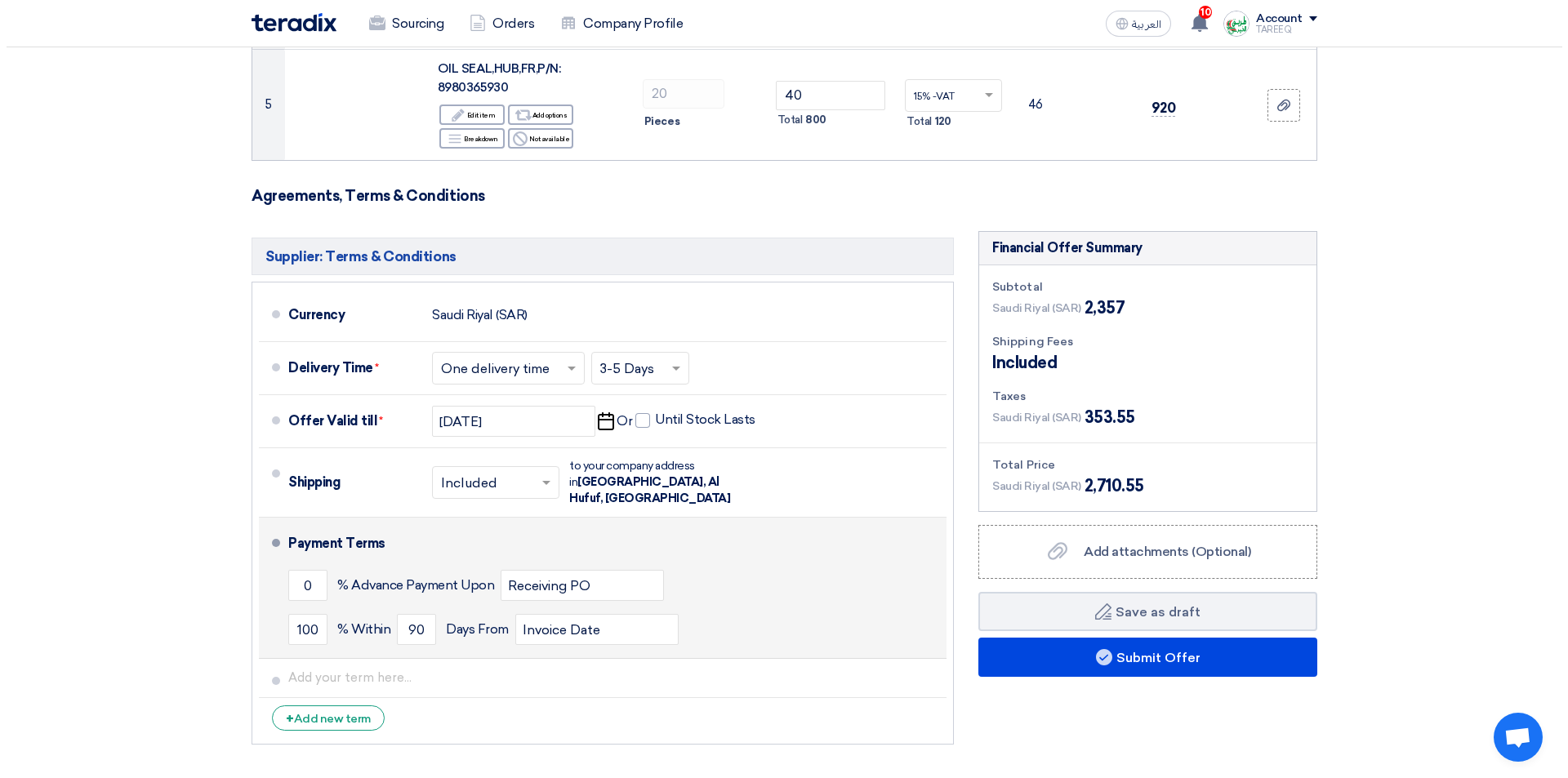
scroll to position [735, 0]
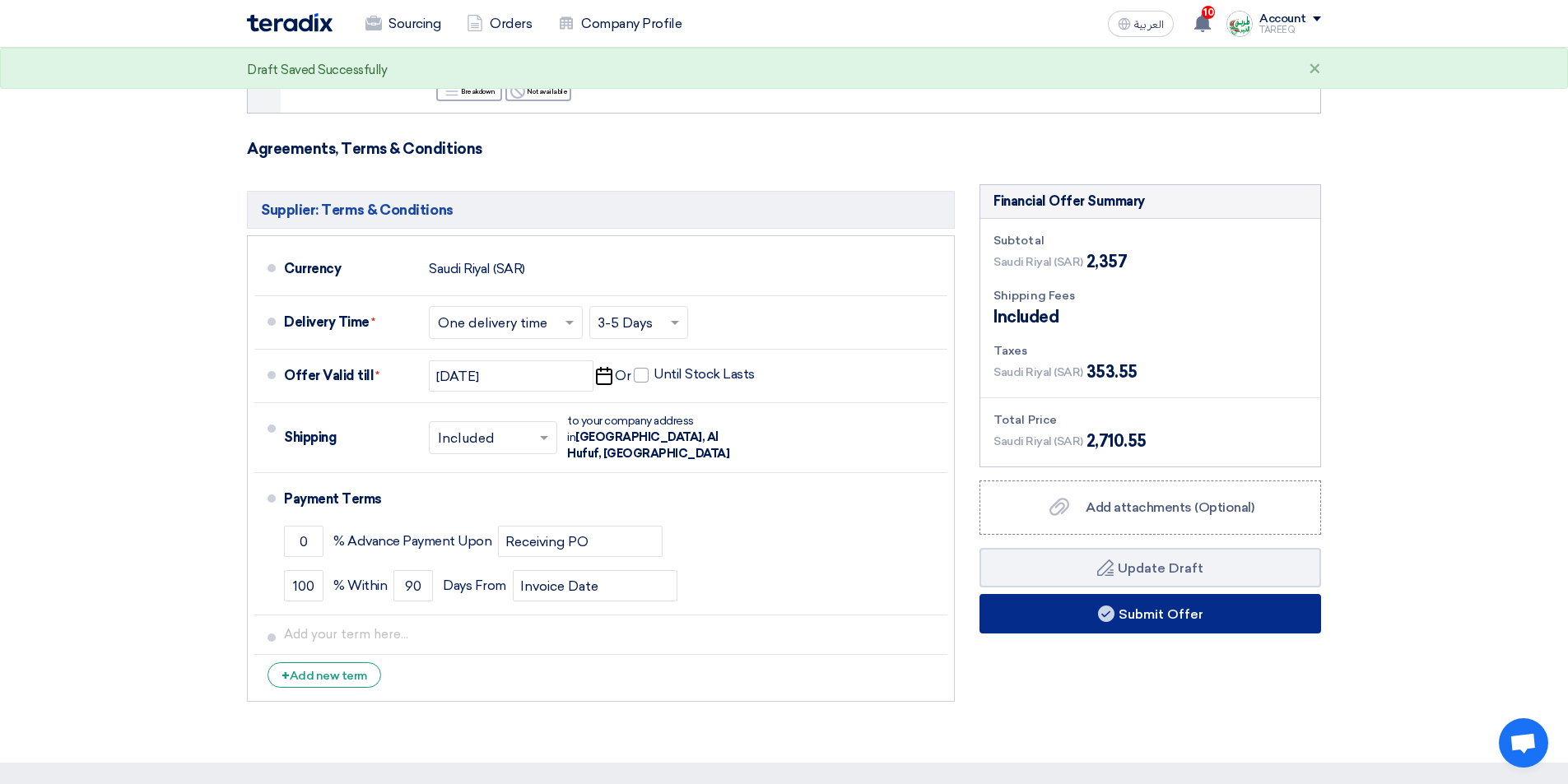
type input "29"
click at [1123, 610] on button "Submit Offer" at bounding box center [1150, 614] width 342 height 40
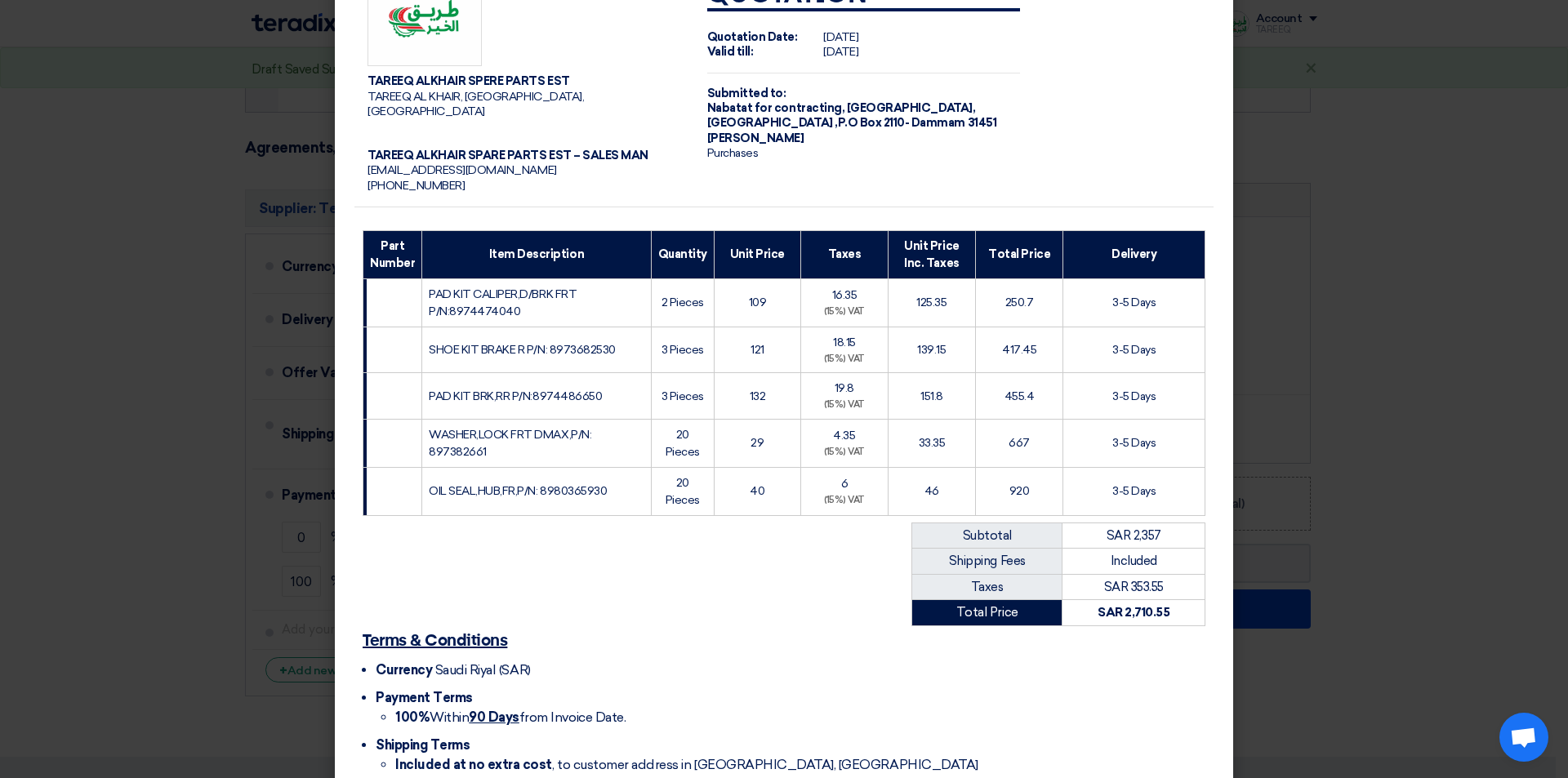
scroll to position [140, 0]
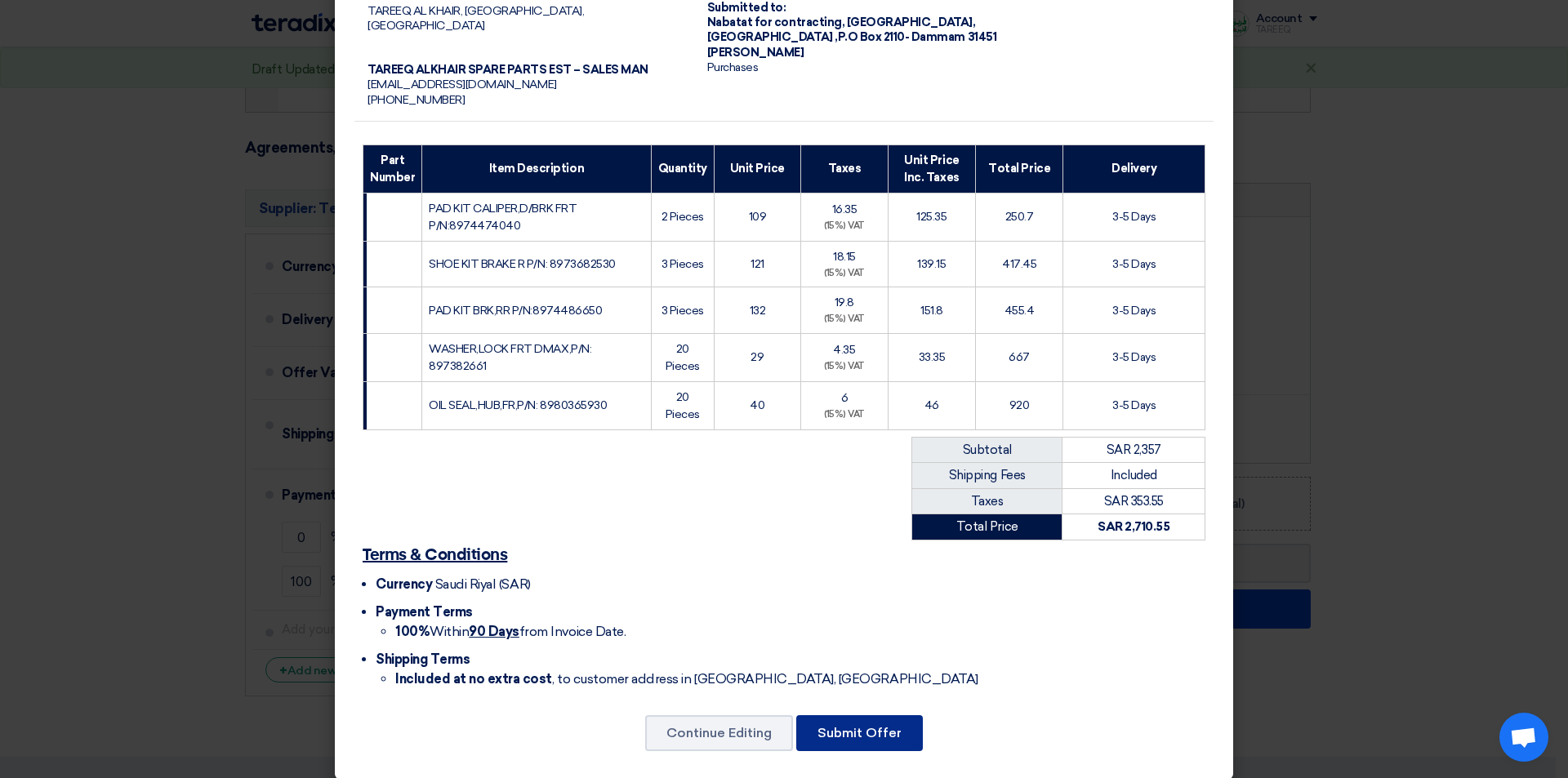
click at [859, 715] on button "Submit Offer" at bounding box center [859, 732] width 126 height 36
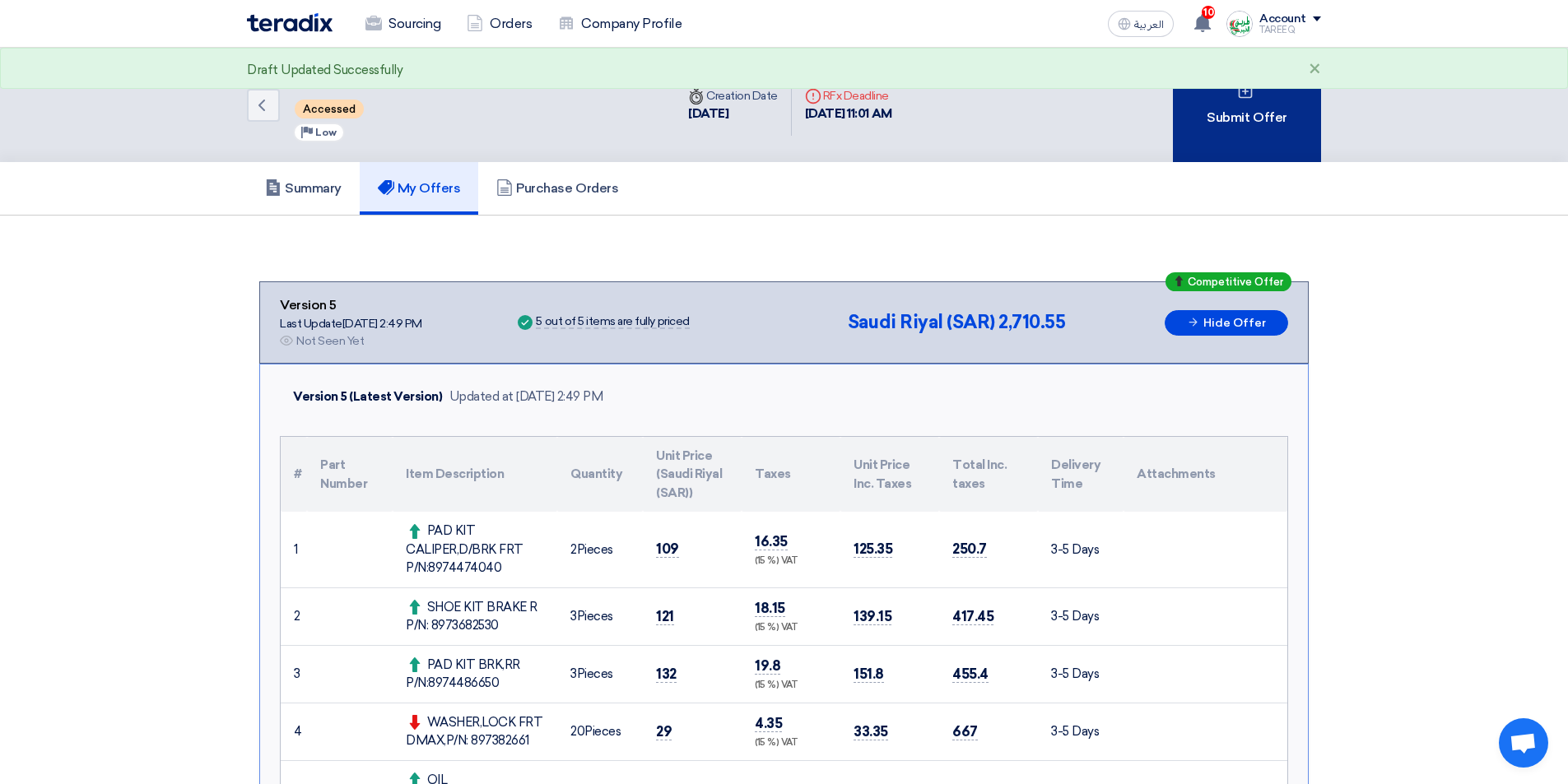
click at [1239, 120] on div "Submit Offer" at bounding box center [1247, 105] width 148 height 114
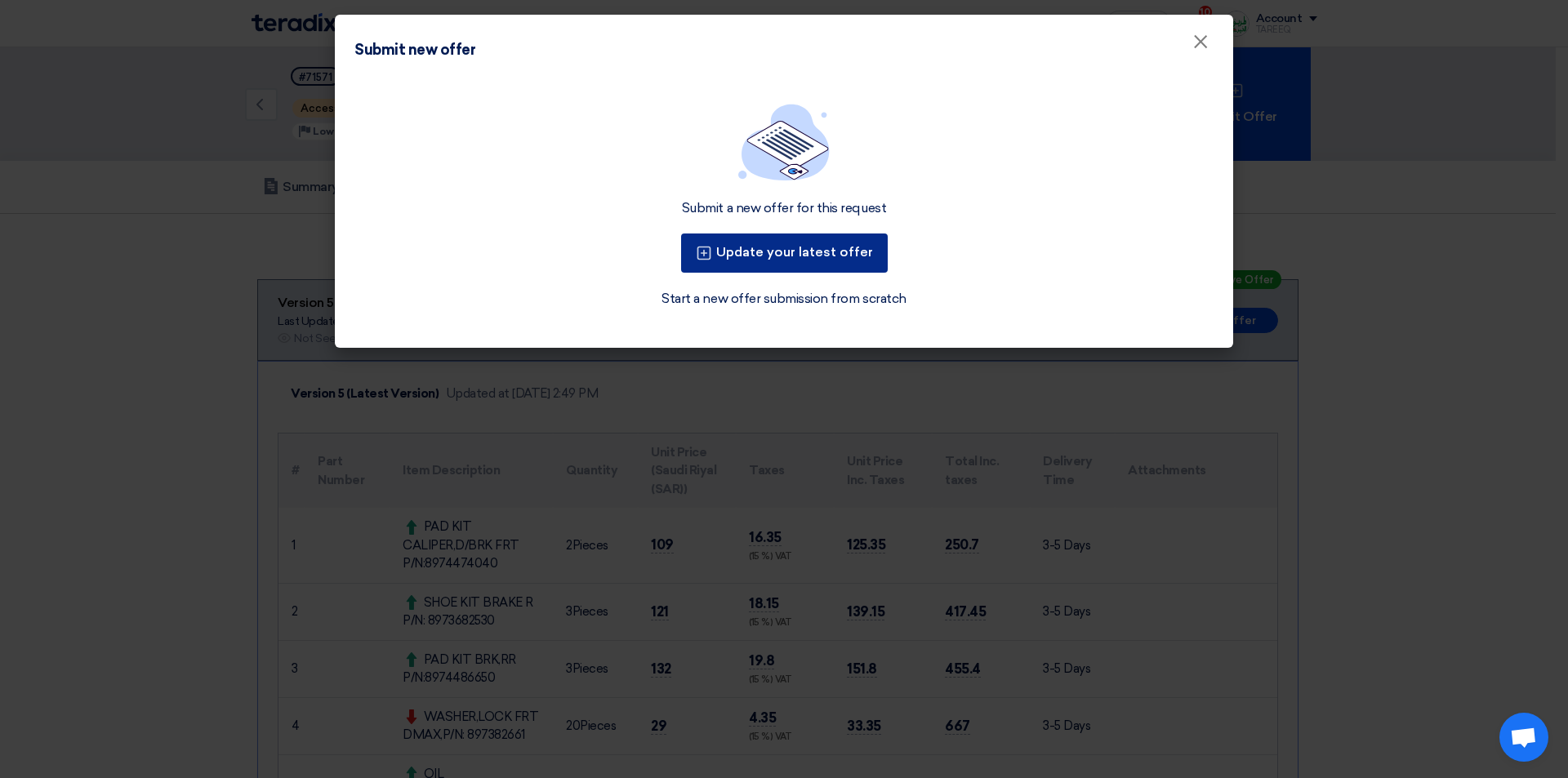
click at [792, 259] on button "Update your latest offer" at bounding box center [784, 252] width 207 height 39
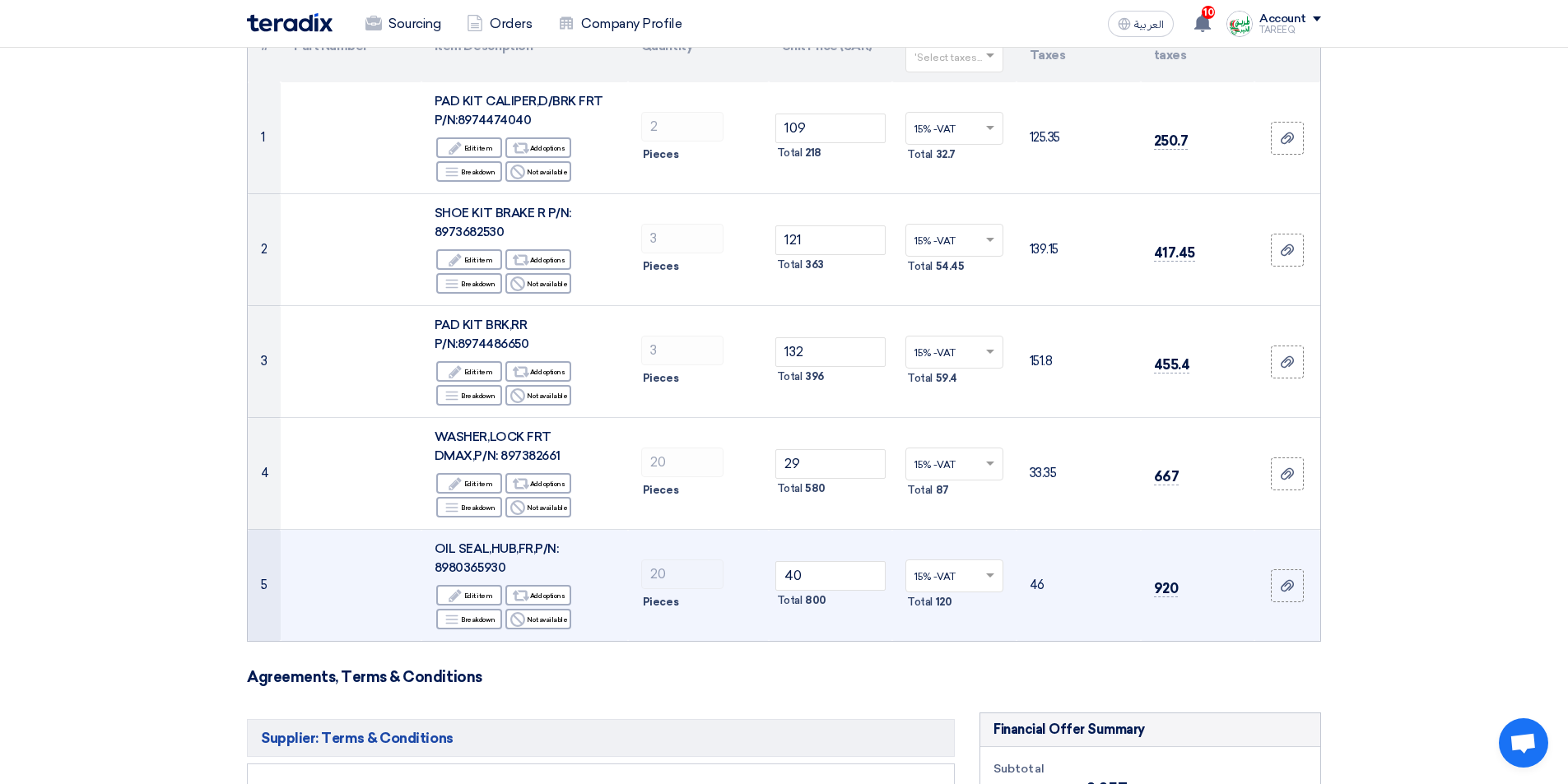
scroll to position [329, 0]
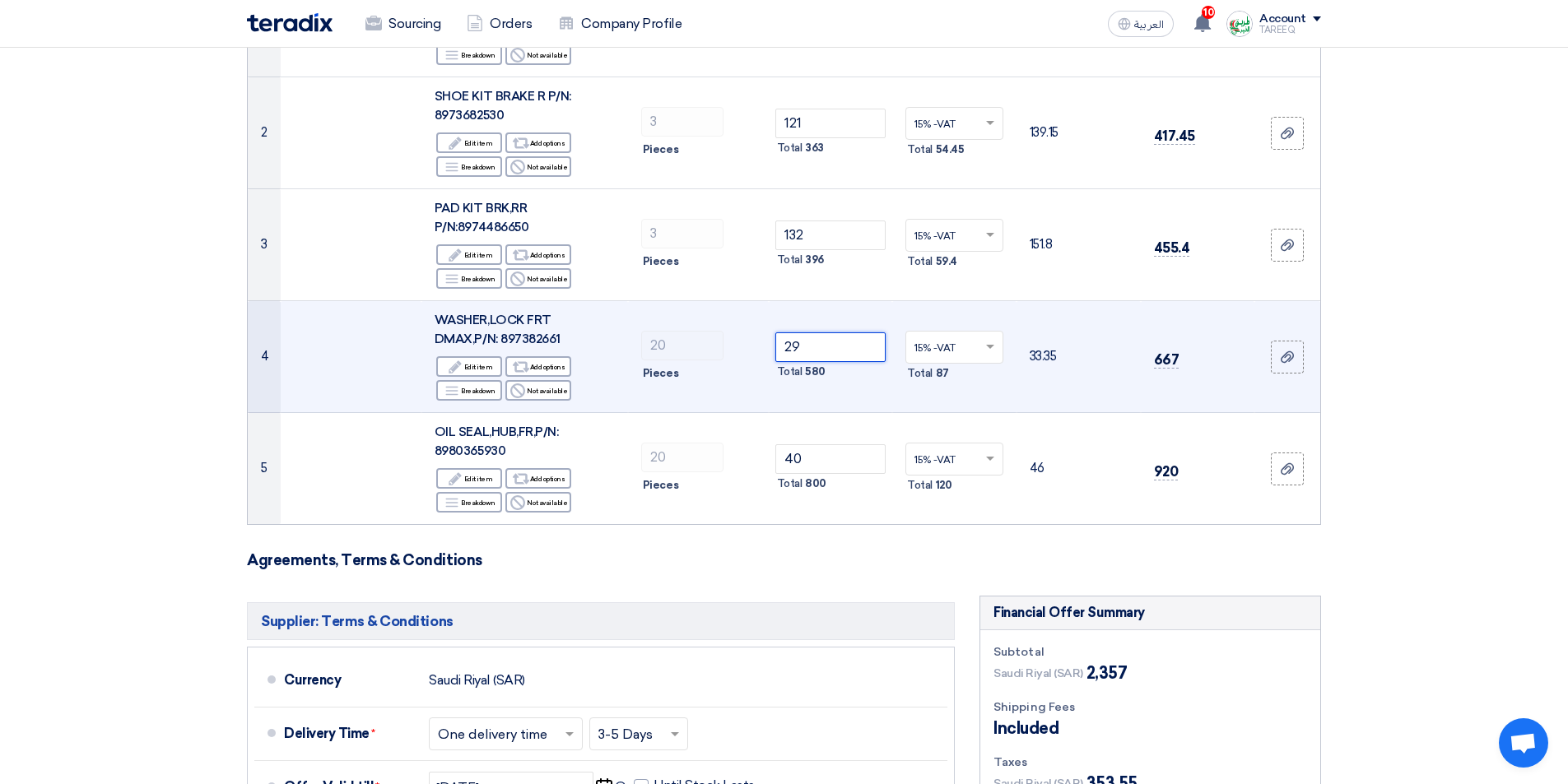
drag, startPoint x: 843, startPoint y: 346, endPoint x: 569, endPoint y: 401, distance: 279.5
click at [550, 406] on tr "4 WASHER,LOCK FRT DMAX,P/N: 897382661 Edit Edit item Alternative Add options Br…" at bounding box center [784, 357] width 1073 height 111
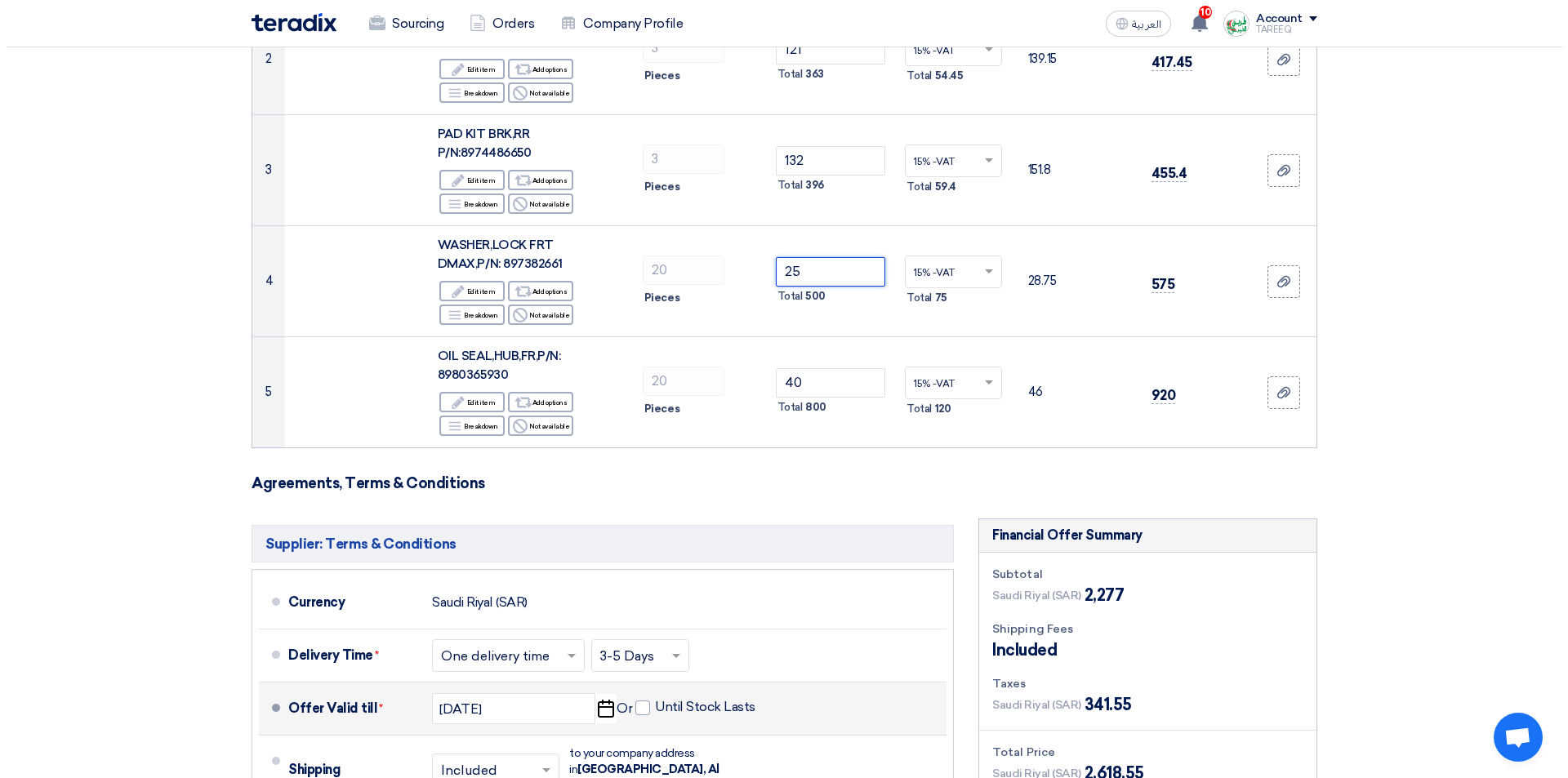
scroll to position [735, 0]
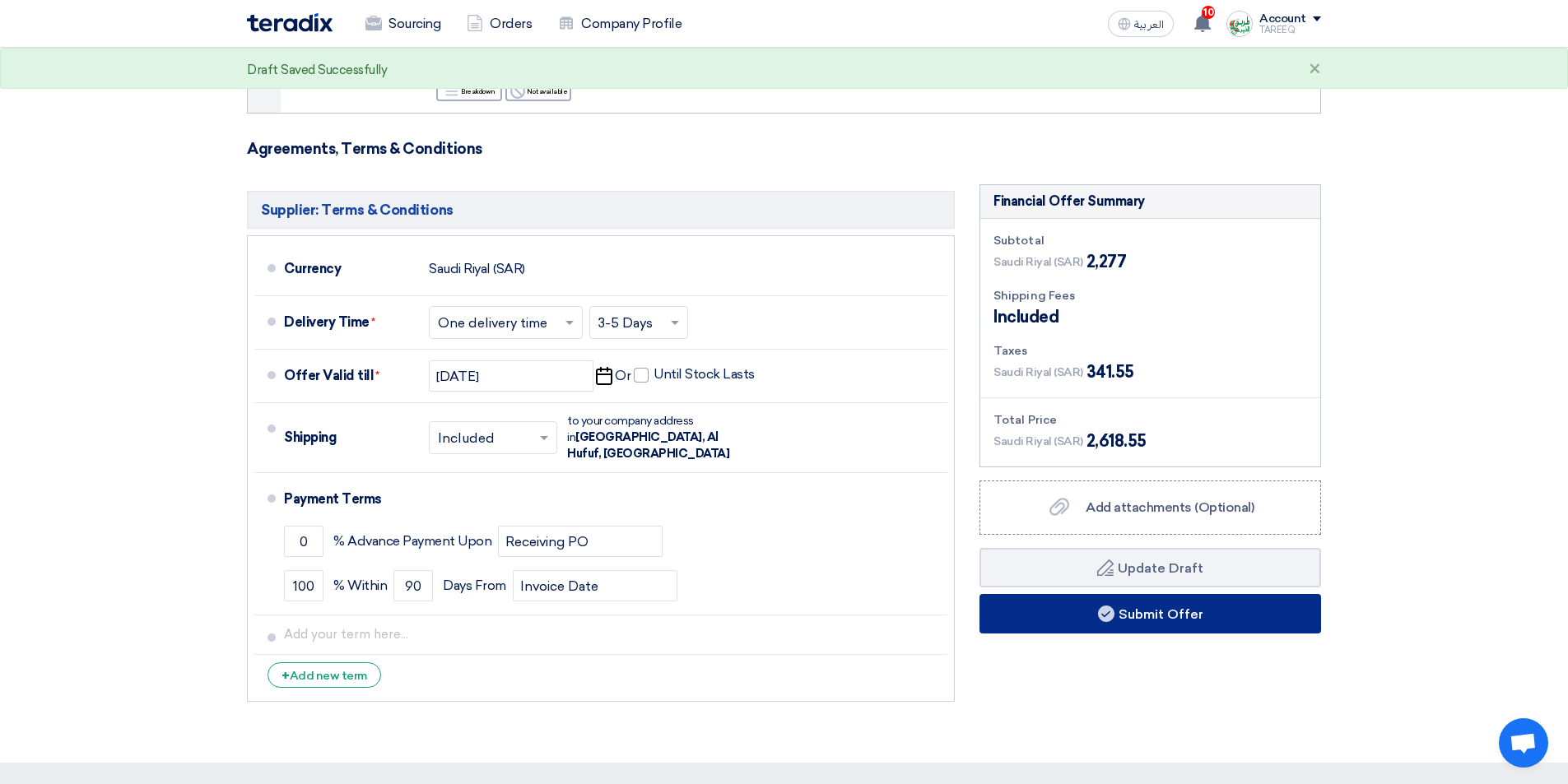
type input "25"
click at [1013, 604] on button "Submit Offer" at bounding box center [1150, 614] width 342 height 40
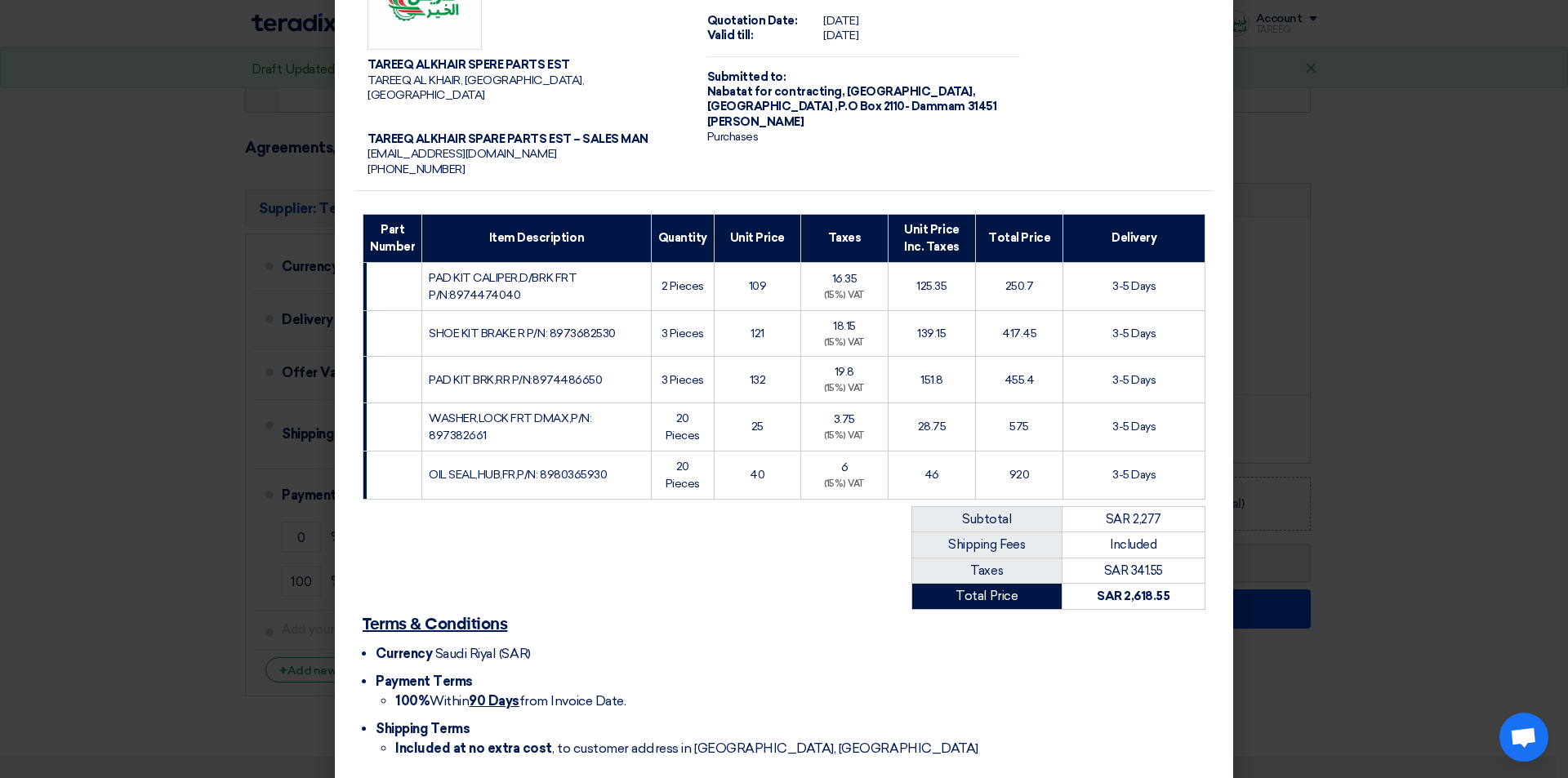
scroll to position [140, 0]
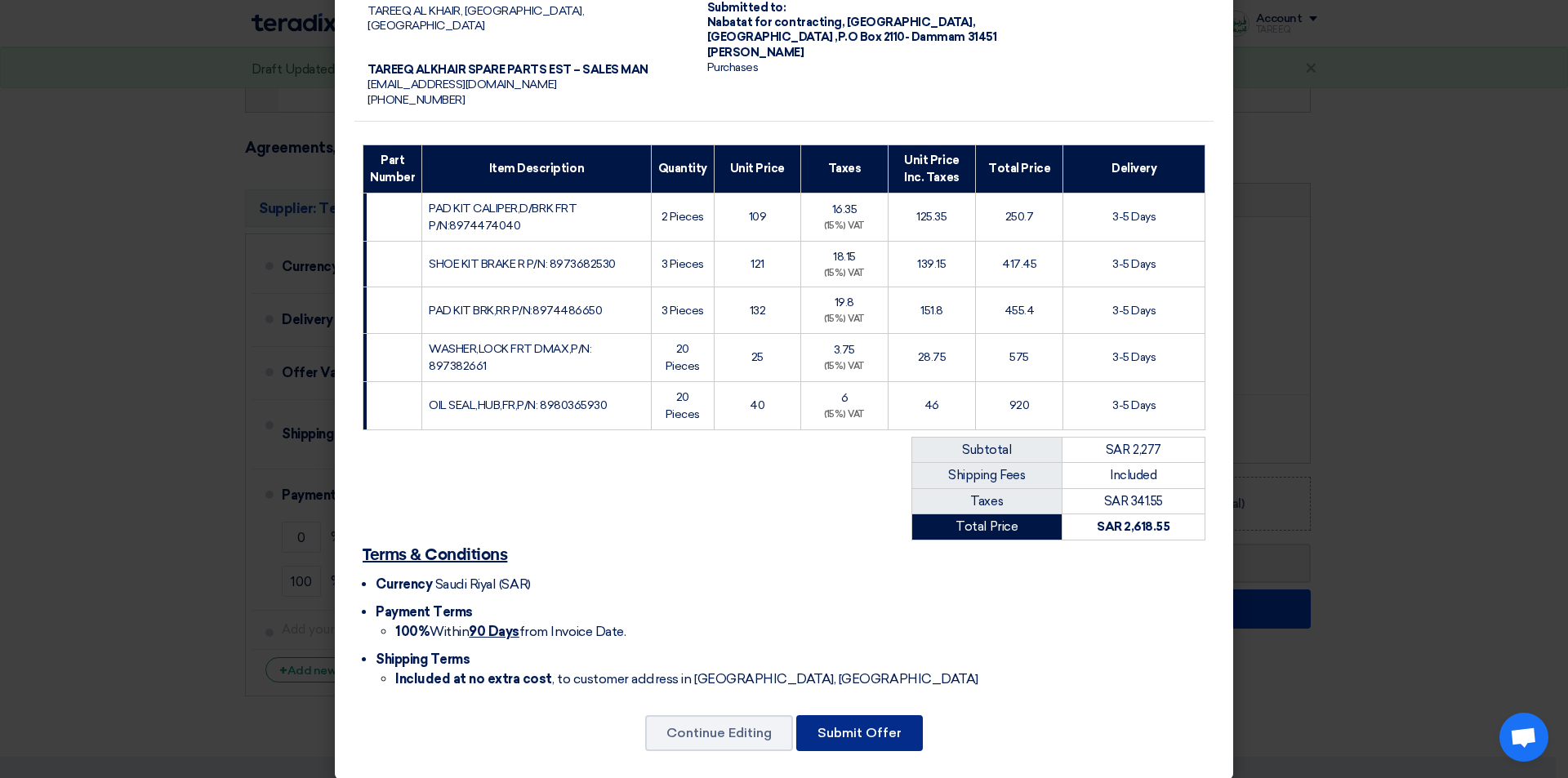
click at [818, 727] on button "Submit Offer" at bounding box center [859, 732] width 126 height 36
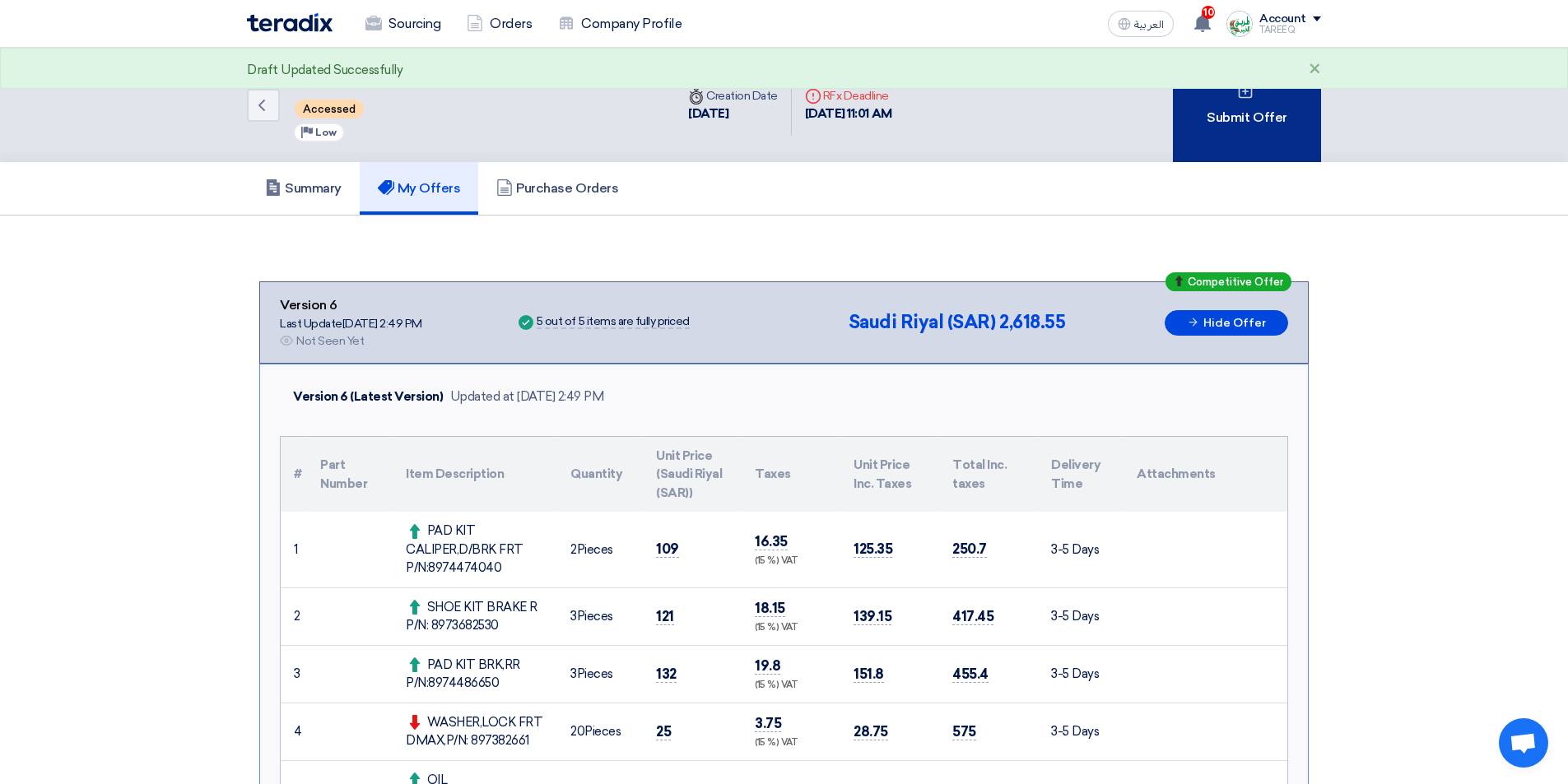
click at [1267, 95] on div "Submit Offer" at bounding box center [1247, 105] width 148 height 114
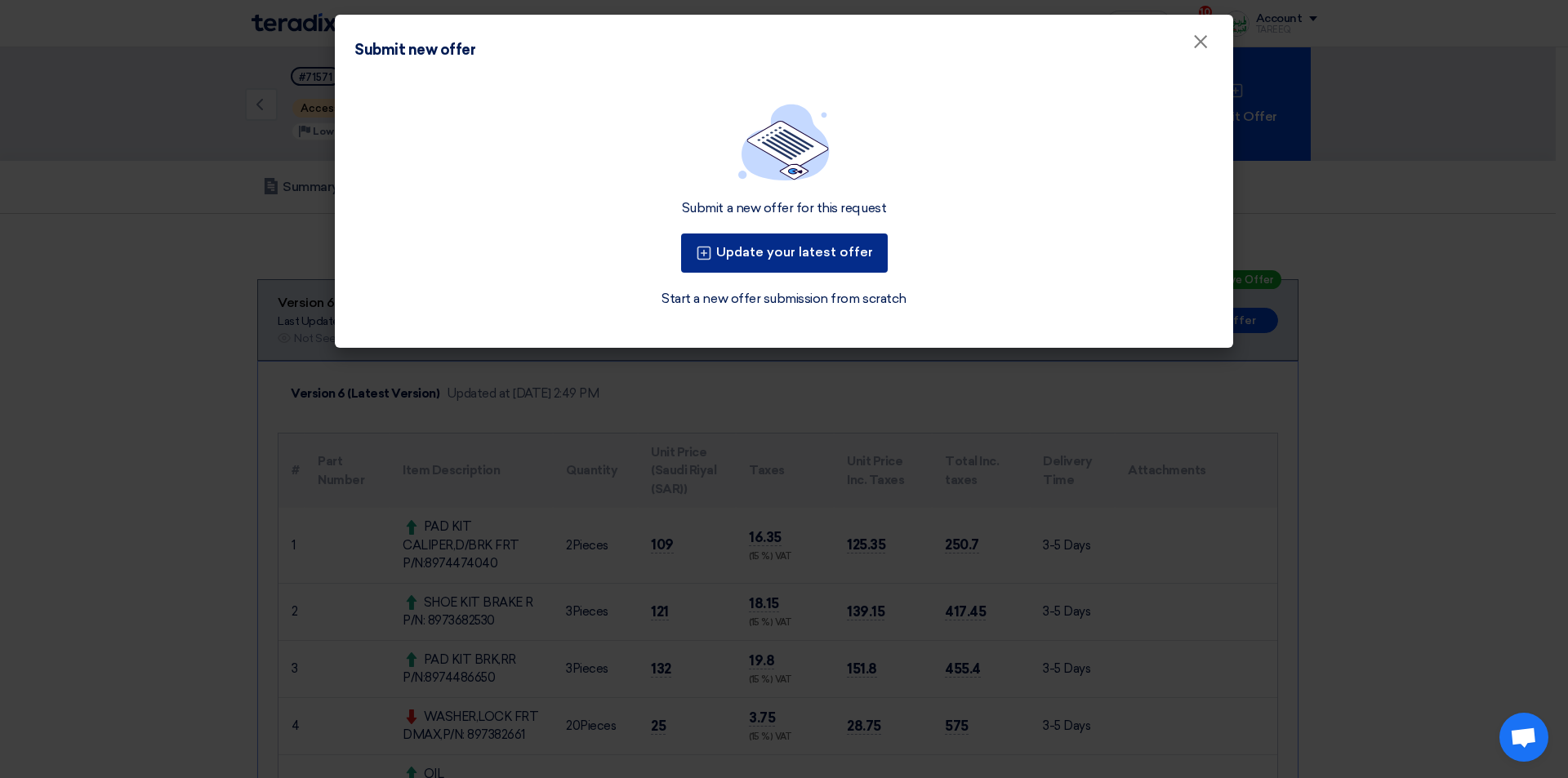
click at [820, 251] on button "Update your latest offer" at bounding box center [784, 252] width 207 height 39
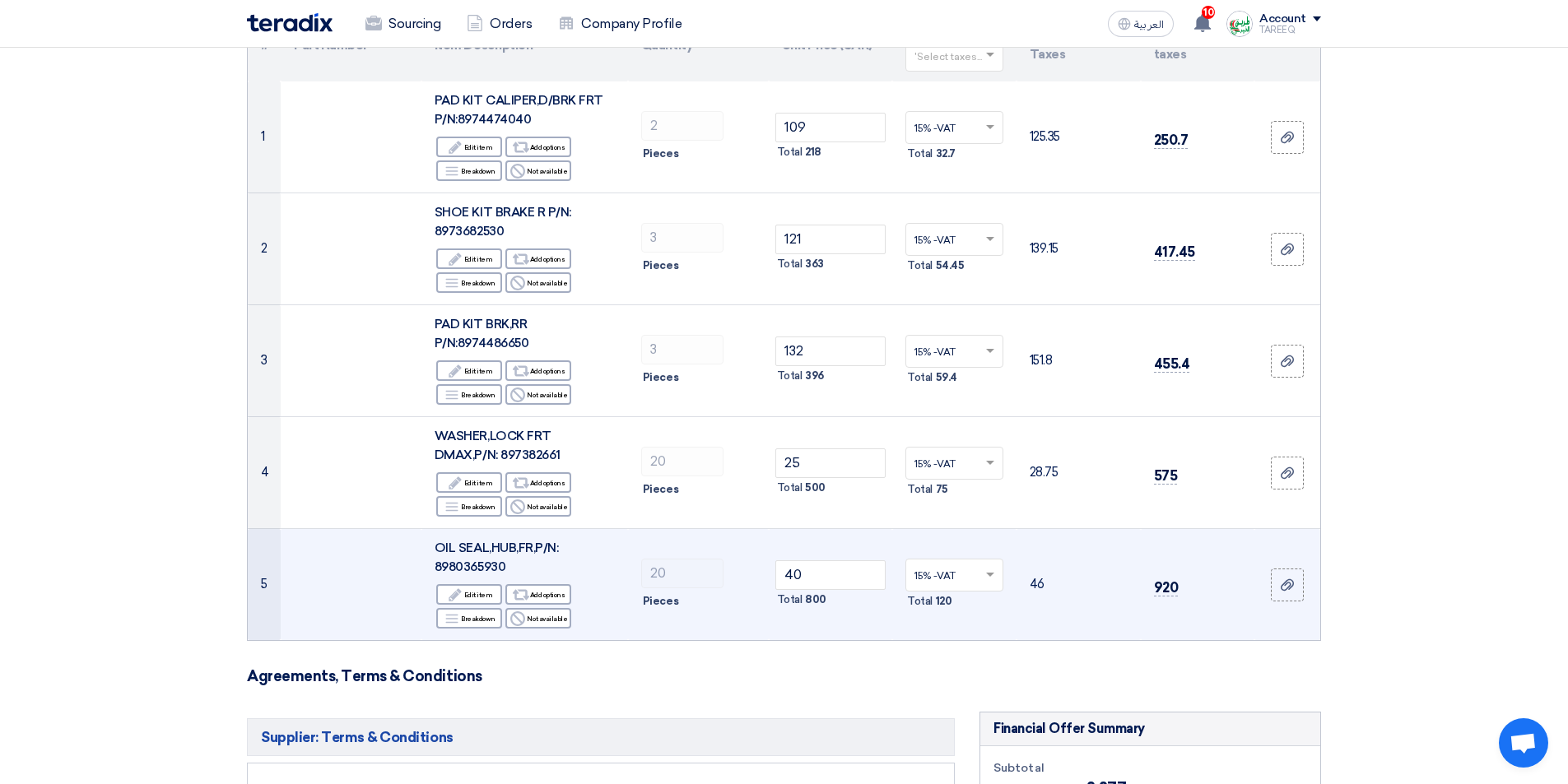
scroll to position [329, 0]
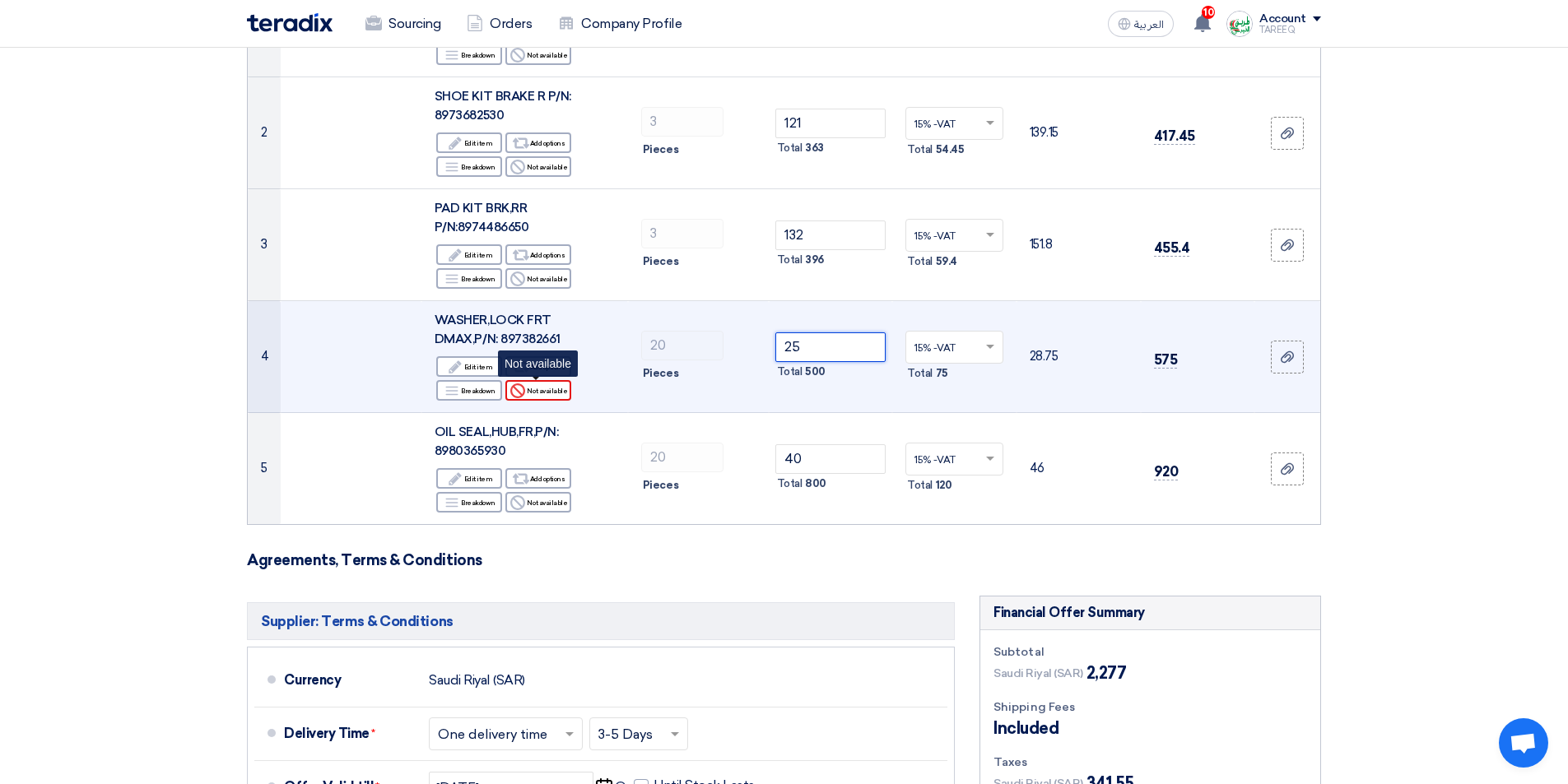
drag, startPoint x: 817, startPoint y: 350, endPoint x: 558, endPoint y: 381, distance: 260.8
click at [559, 381] on tr "4 WASHER,LOCK FRT DMAX,P/N: 897382661 Edit Edit item Alternative Add options Br…" at bounding box center [784, 357] width 1073 height 111
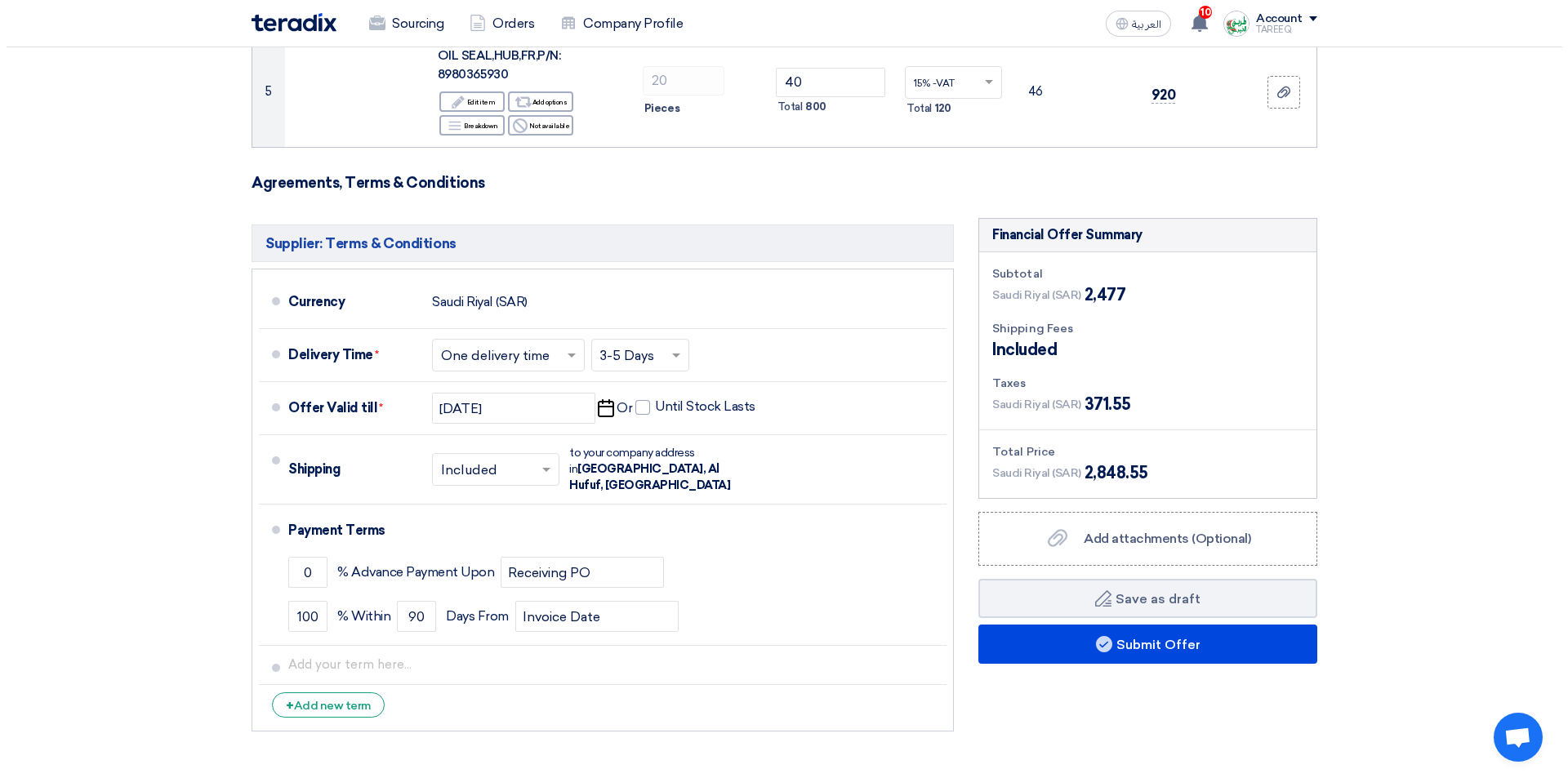
scroll to position [816, 0]
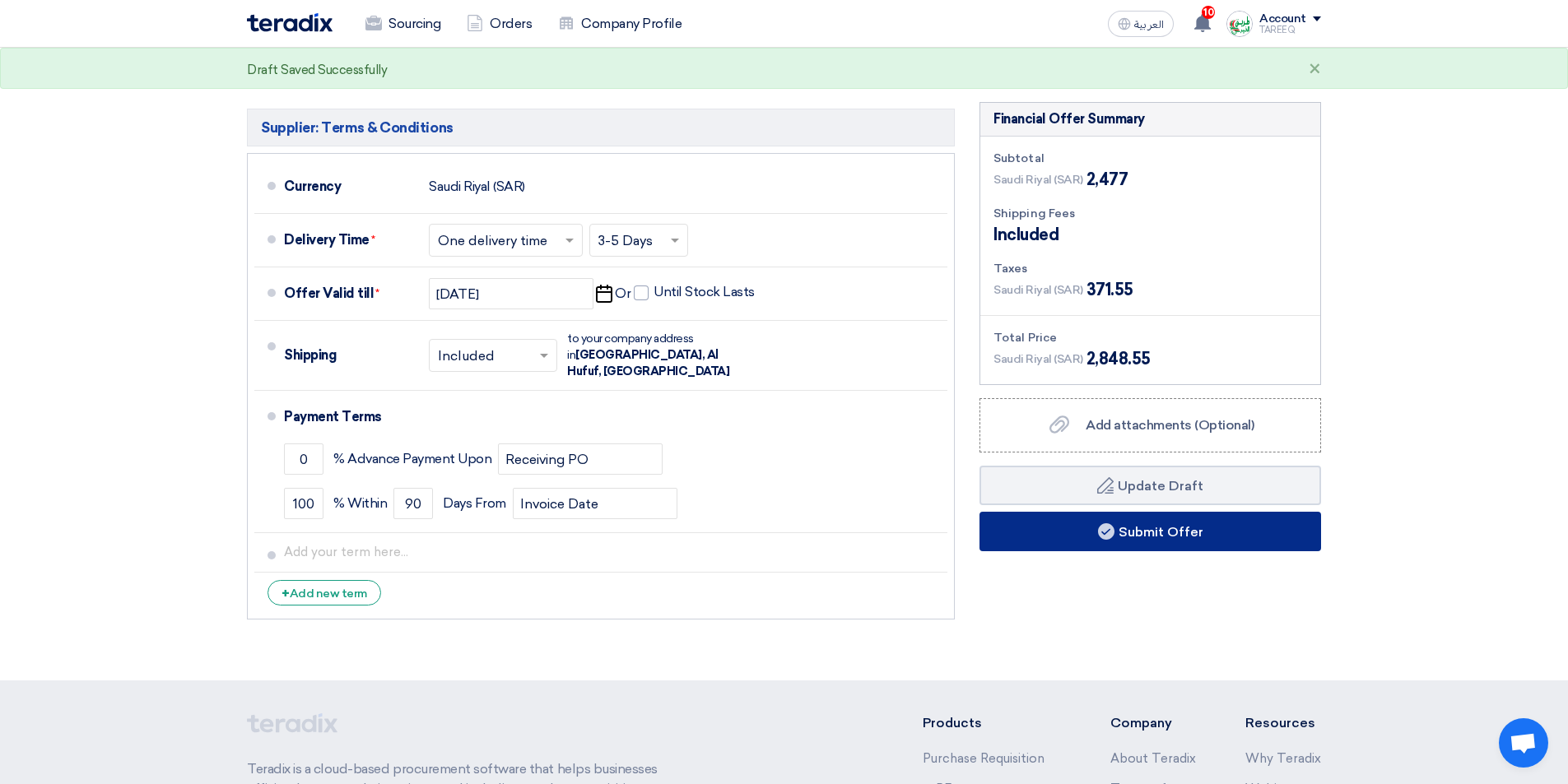
type input "35"
click at [1055, 535] on button "Submit Offer" at bounding box center [1150, 532] width 342 height 40
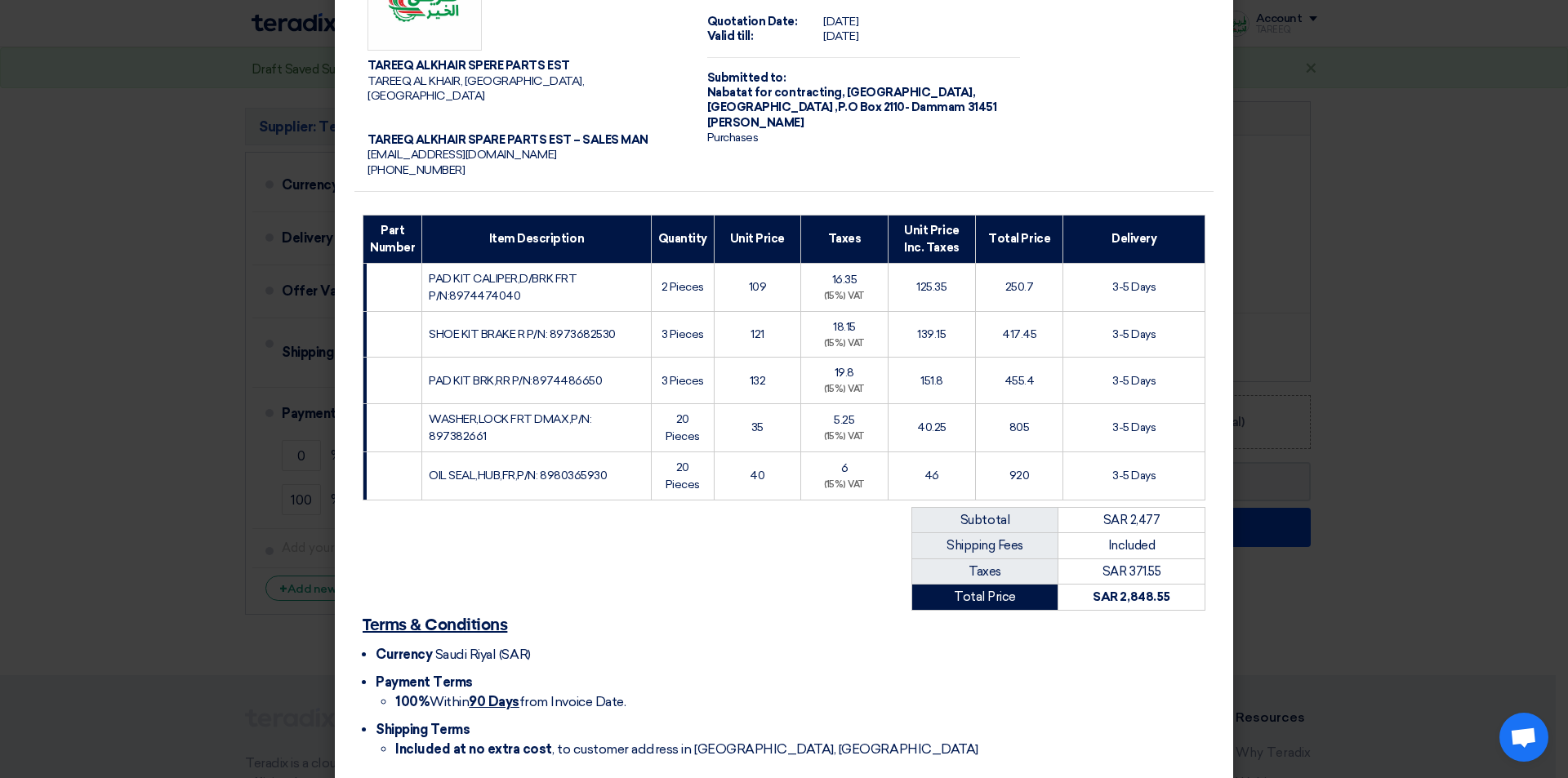
scroll to position [140, 0]
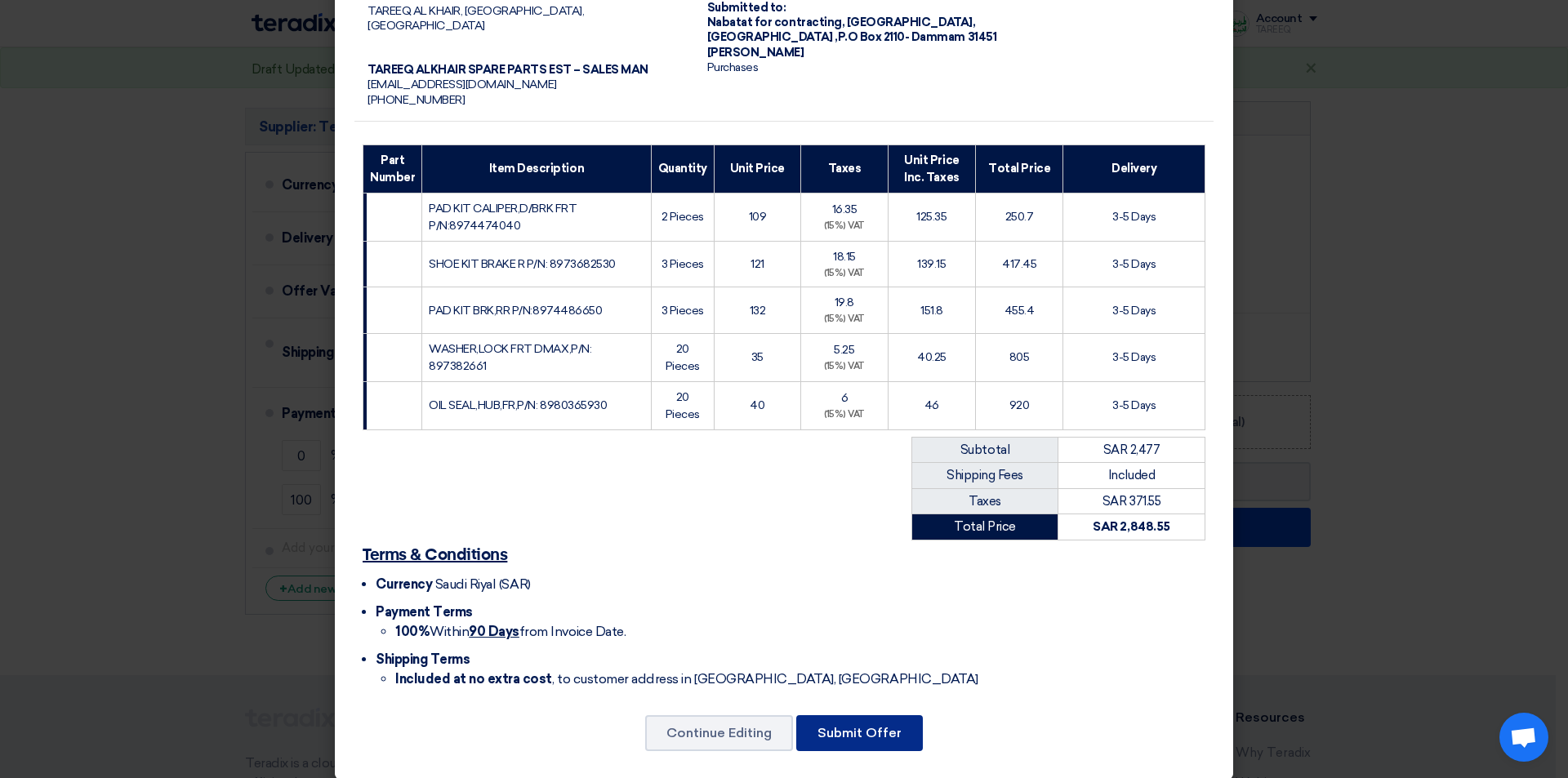
click at [837, 715] on button "Submit Offer" at bounding box center [859, 732] width 126 height 36
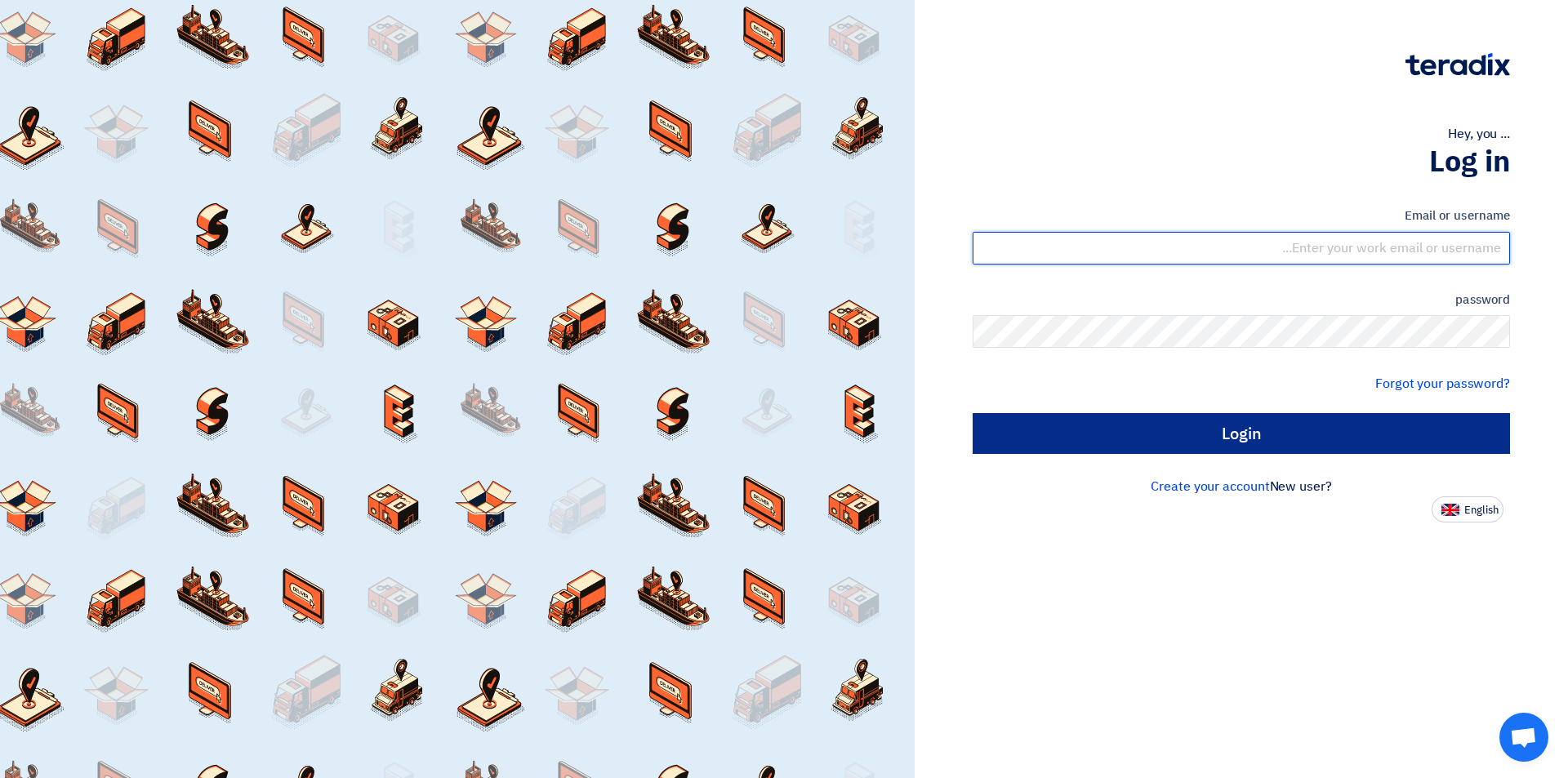
type input "[EMAIL_ADDRESS][DOMAIN_NAME]"
click at [1194, 440] on input "Login" at bounding box center [1242, 433] width 538 height 41
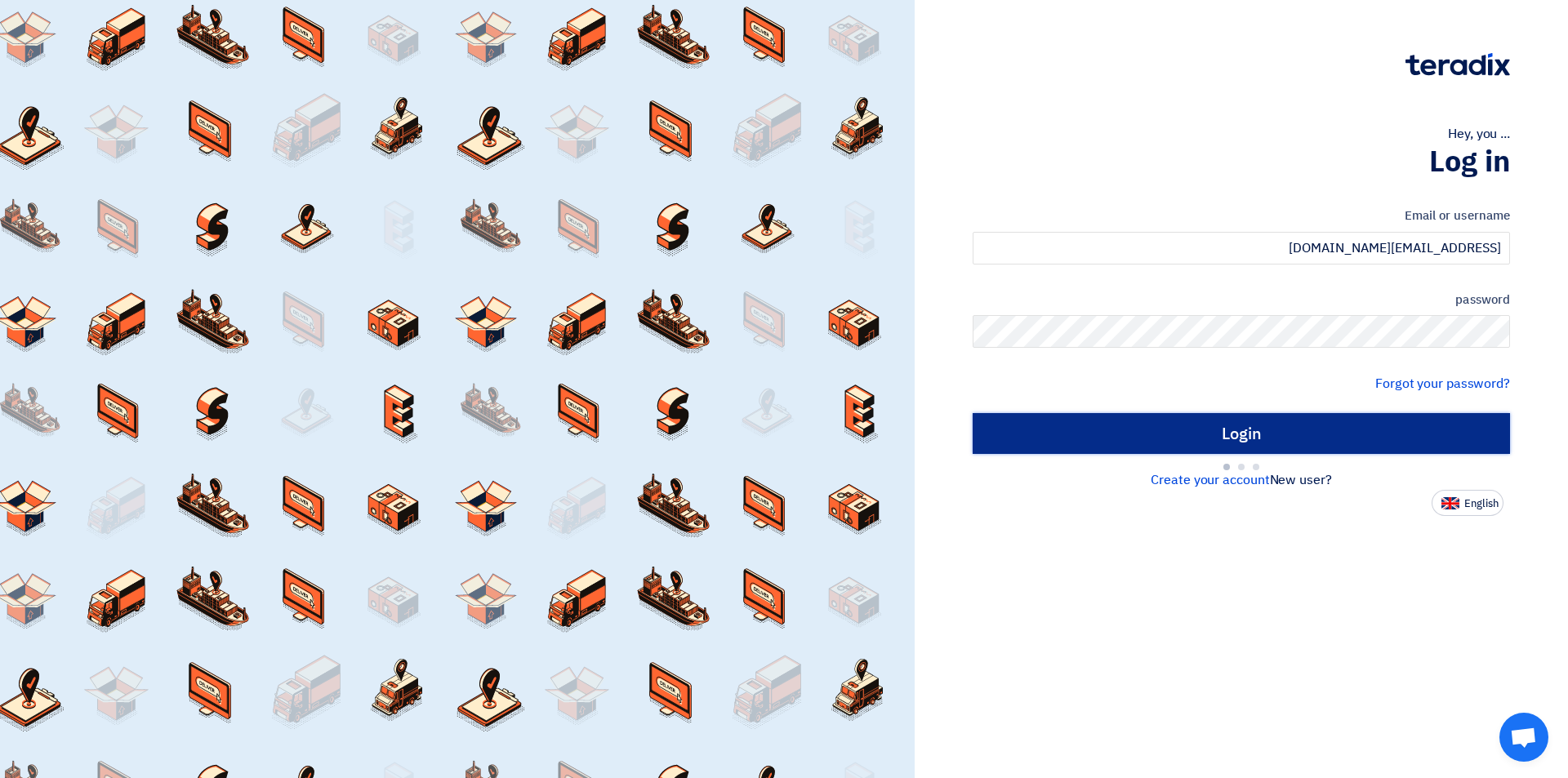
type input "Sign in"
